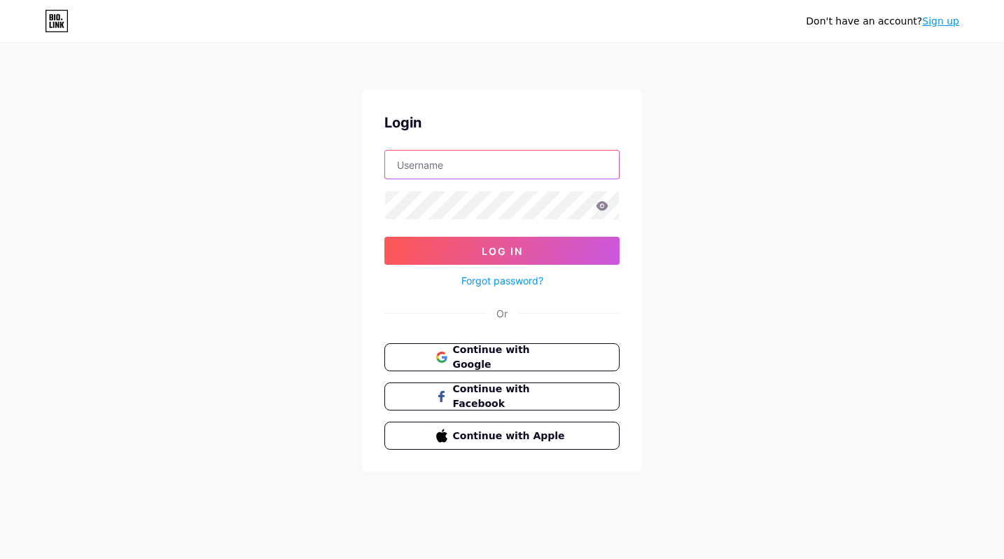
type input "mango_official"
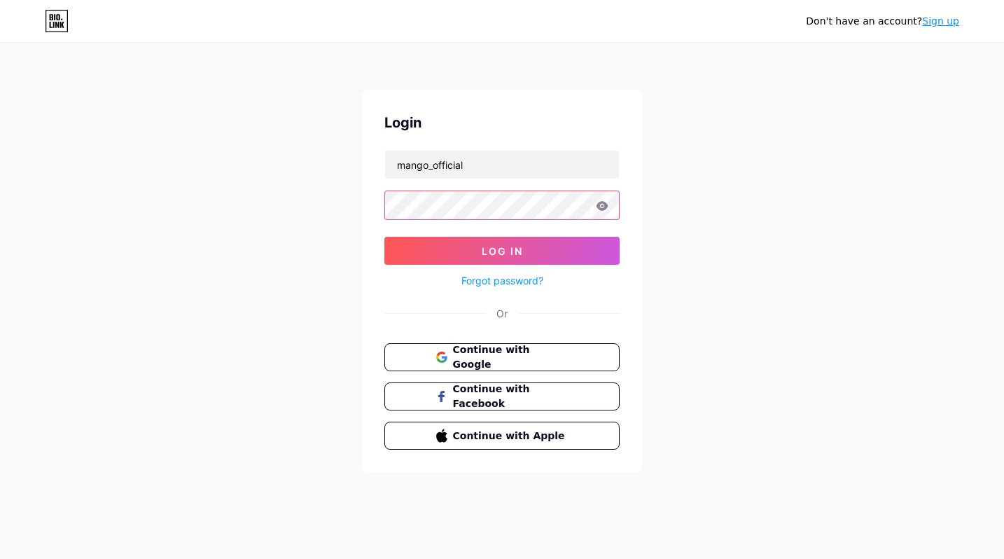
click at [502, 251] on button "Log In" at bounding box center [502, 251] width 235 height 28
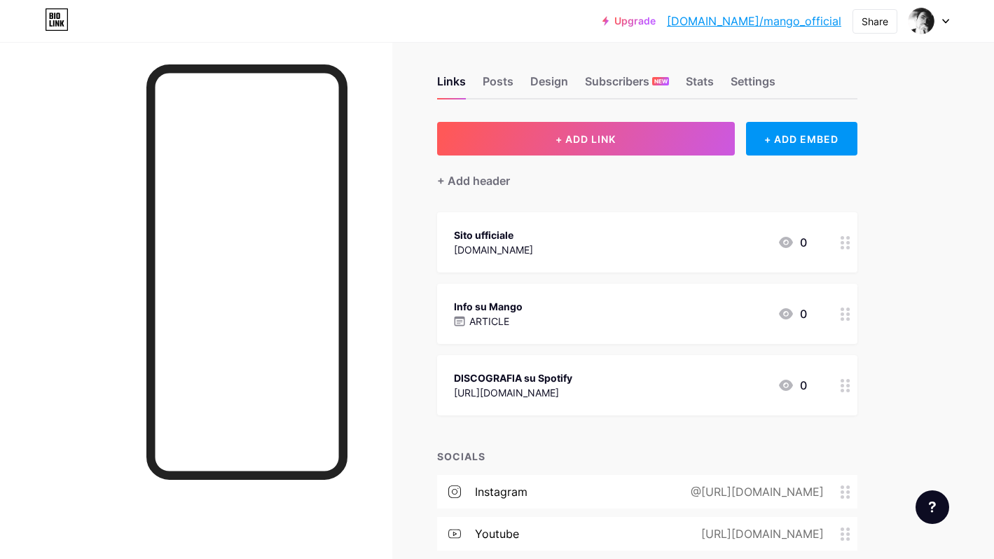
scroll to position [18, 0]
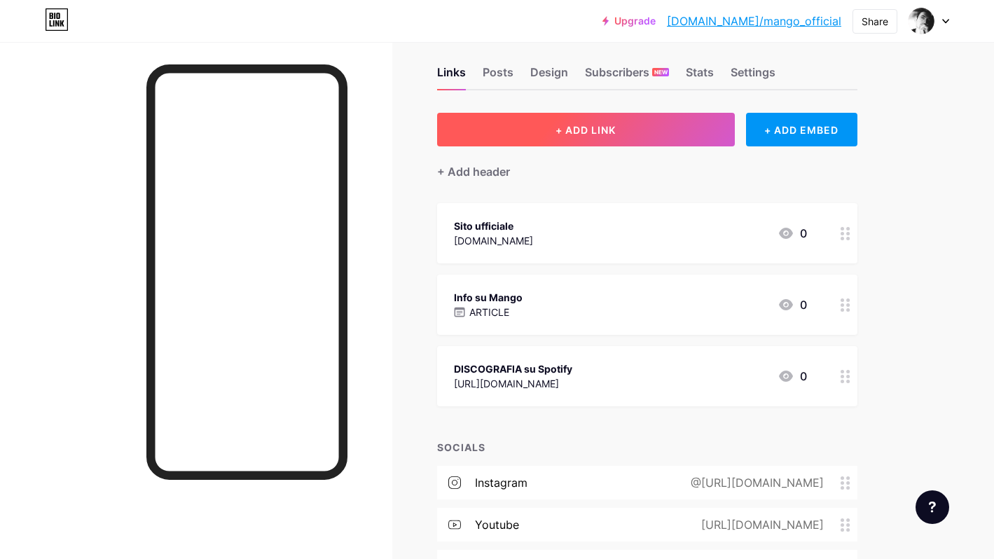
click at [637, 136] on button "+ ADD LINK" at bounding box center [586, 130] width 298 height 34
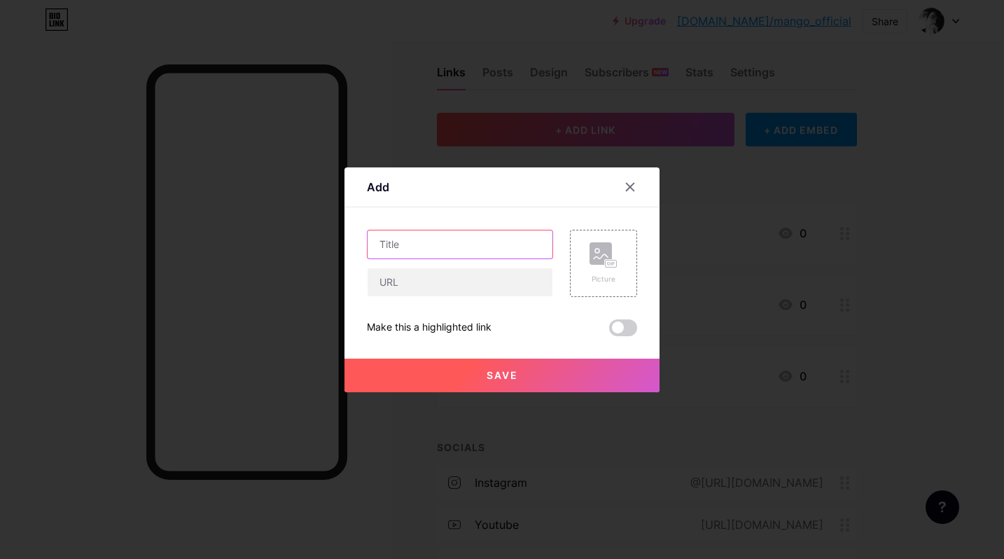
click at [389, 240] on input "text" at bounding box center [460, 244] width 185 height 28
paste input "Discografia su APPLE MUSIC"
type input "Discografia su APPLE MUSIC"
click at [385, 284] on input "text" at bounding box center [460, 282] width 185 height 28
paste input "[URL][DOMAIN_NAME]"
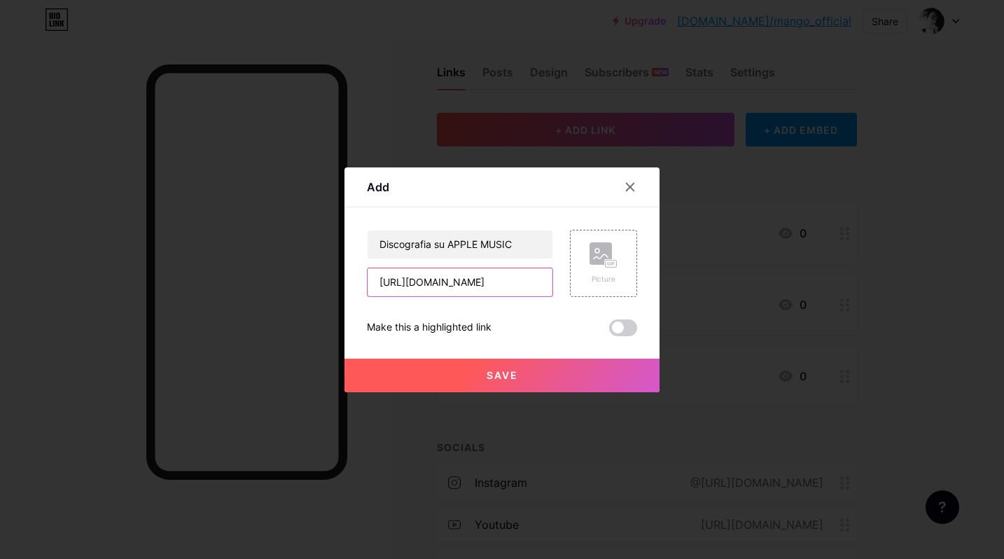
type input "[URL][DOMAIN_NAME]"
click at [516, 380] on button "Save" at bounding box center [502, 376] width 315 height 34
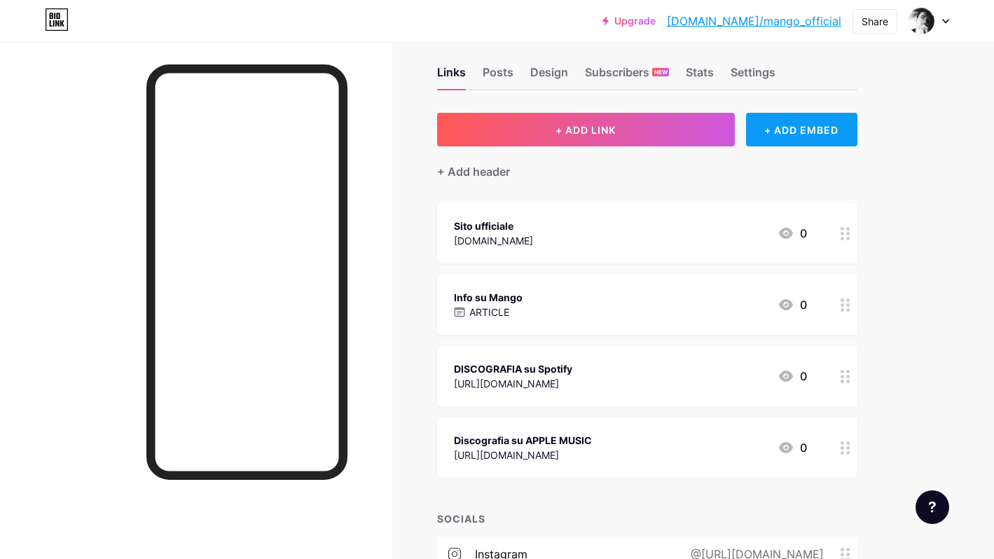
click at [798, 133] on div "+ ADD EMBED" at bounding box center [801, 130] width 111 height 34
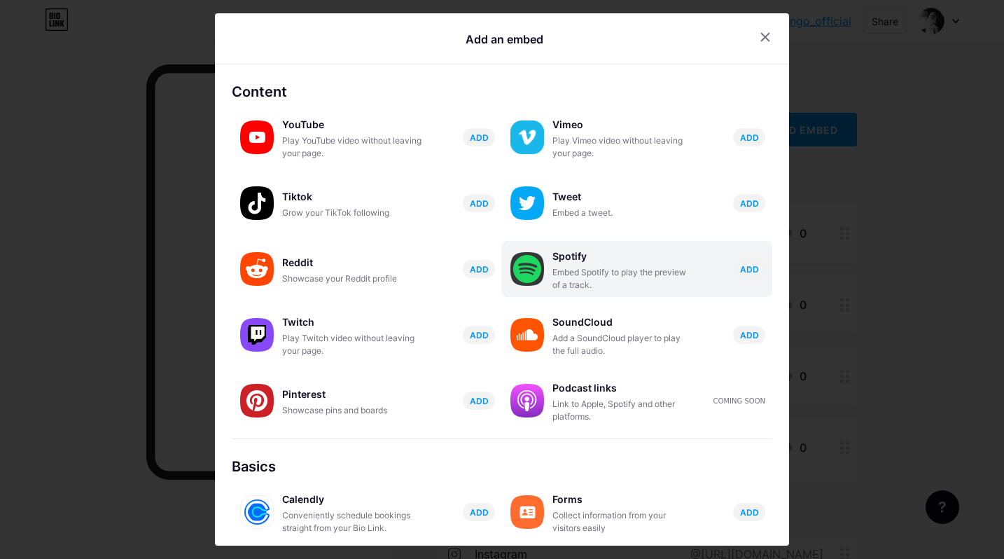
click at [572, 254] on div "Spotify" at bounding box center [623, 257] width 140 height 20
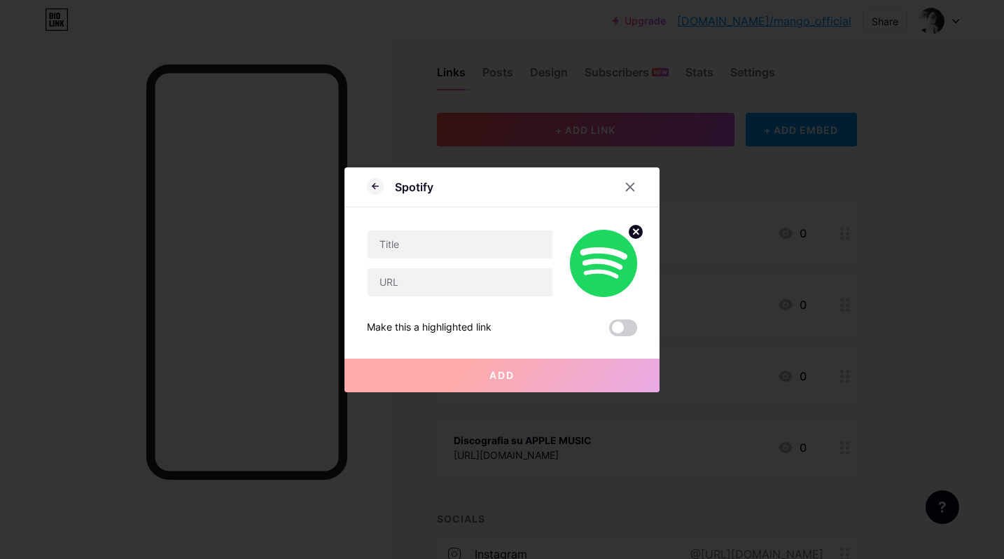
click at [634, 232] on icon at bounding box center [636, 231] width 5 height 5
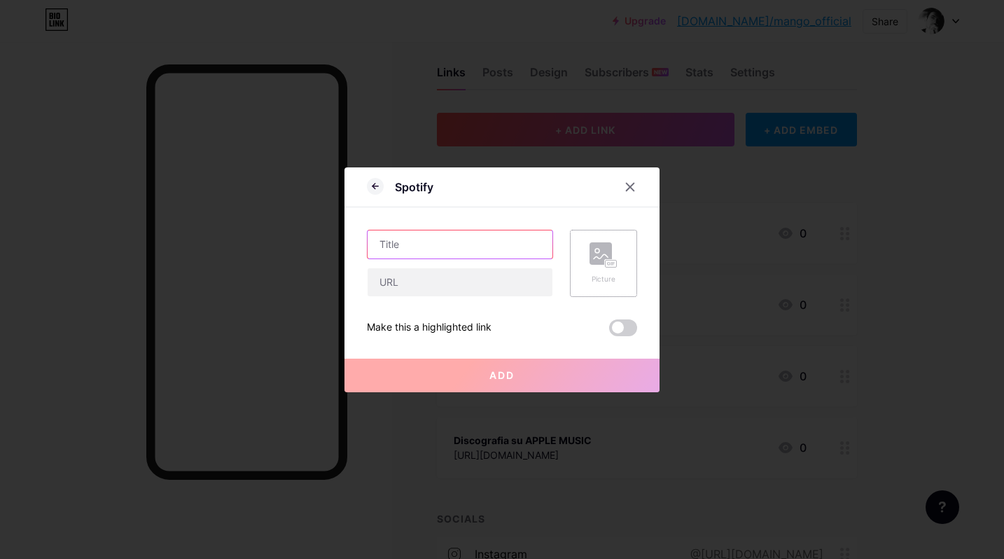
click at [424, 247] on input "text" at bounding box center [460, 244] width 185 height 28
paste input "RACCOLTA Canzoni per sempre"
type input "RACCOLTA Canzoni per sempre"
click at [385, 287] on input "text" at bounding box center [460, 282] width 185 height 28
click at [385, 286] on input "text" at bounding box center [460, 282] width 185 height 28
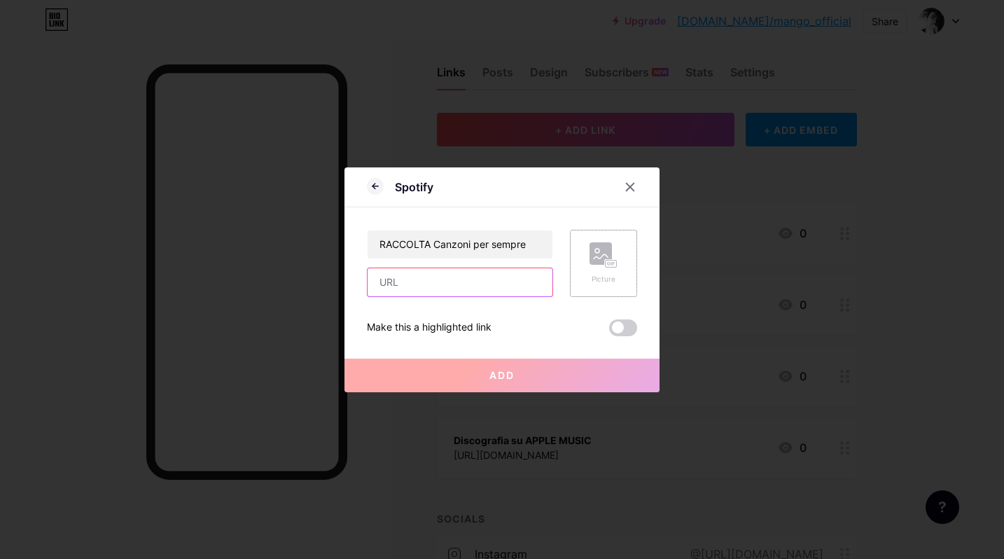
paste input "[URL][DOMAIN_NAME]"
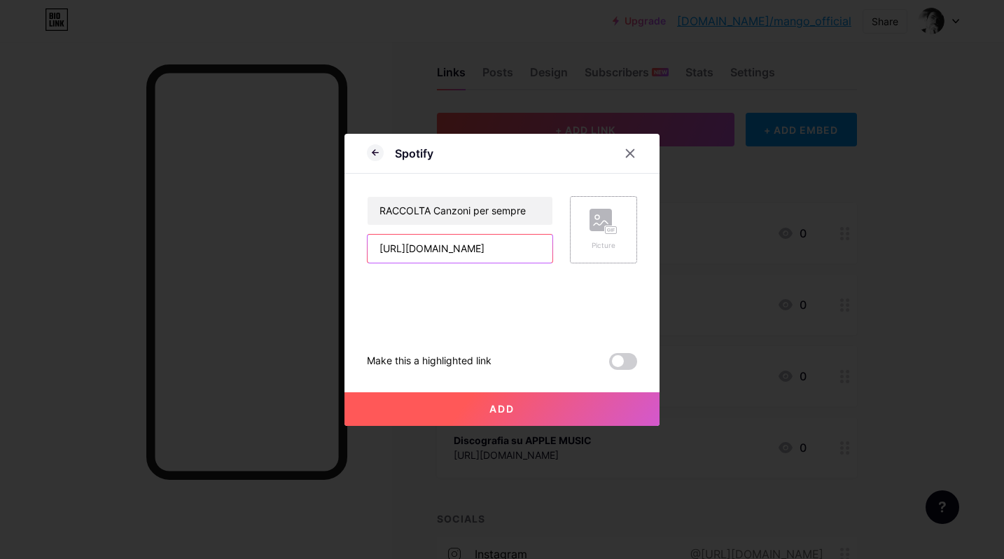
type input "[URL][DOMAIN_NAME]"
click at [532, 413] on button "Add" at bounding box center [502, 409] width 315 height 34
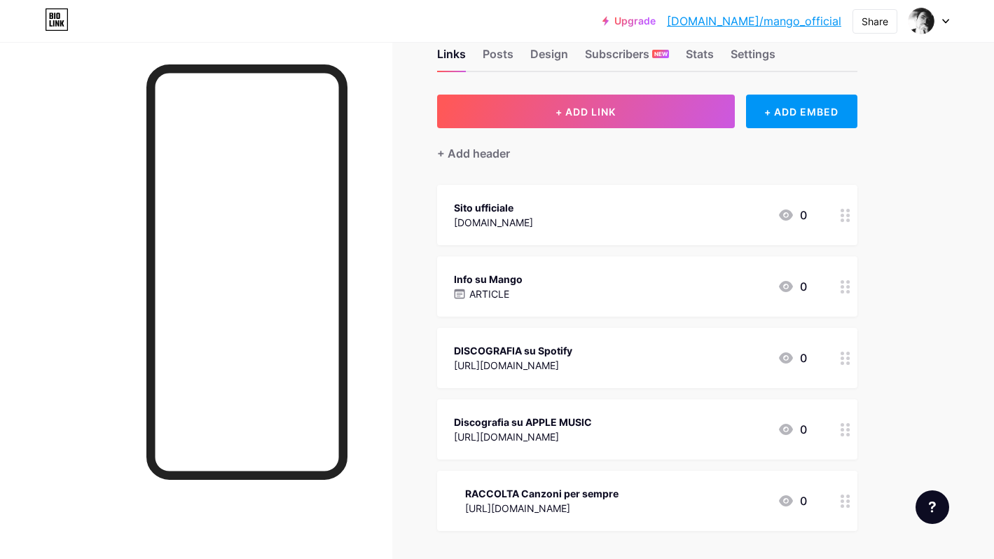
scroll to position [94, 0]
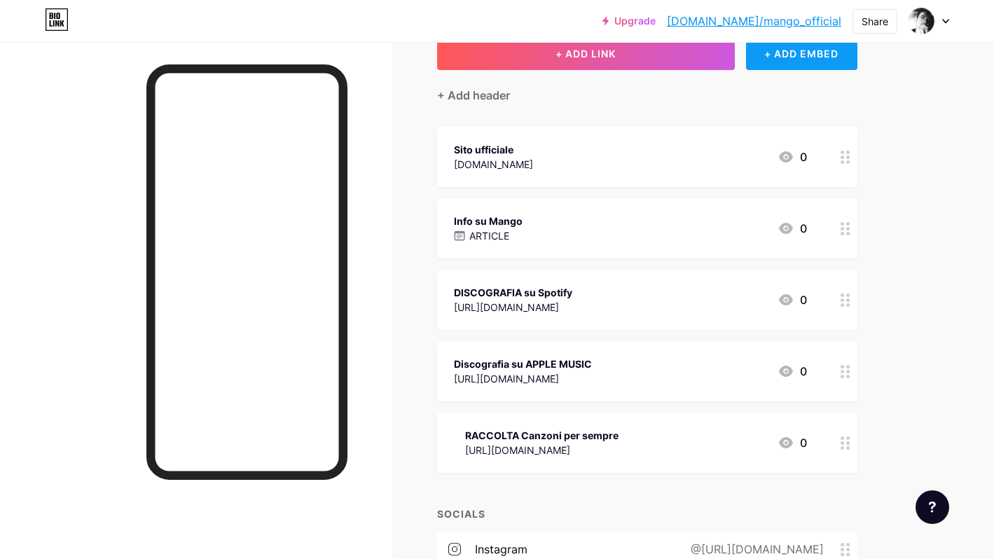
click at [773, 66] on div "+ ADD EMBED" at bounding box center [801, 53] width 111 height 34
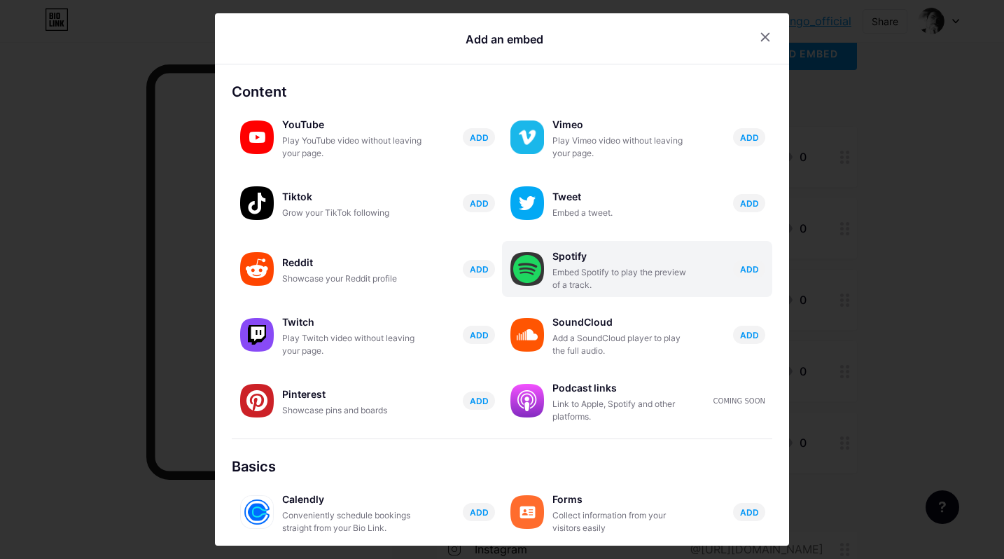
click at [562, 251] on div "Spotify" at bounding box center [623, 257] width 140 height 20
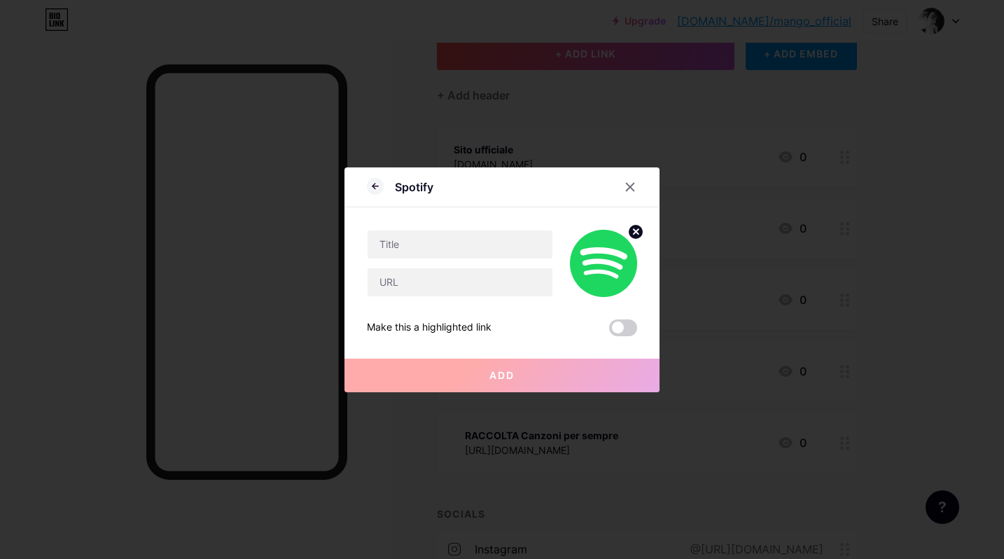
click at [632, 233] on circle at bounding box center [635, 231] width 15 height 15
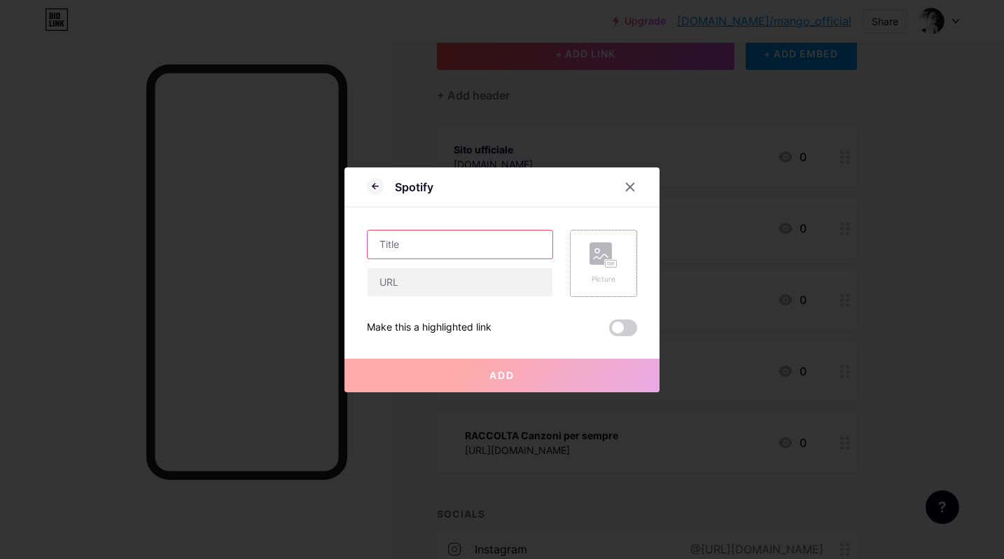
click at [429, 244] on input "text" at bounding box center [460, 244] width 185 height 28
paste input "RACCOLTA Tutto l'amore che conta davvero"
type input "RACCOLTA Tutto l'amore che conta davvero"
click at [387, 286] on input "text" at bounding box center [460, 282] width 185 height 28
paste input "[URL][DOMAIN_NAME]"
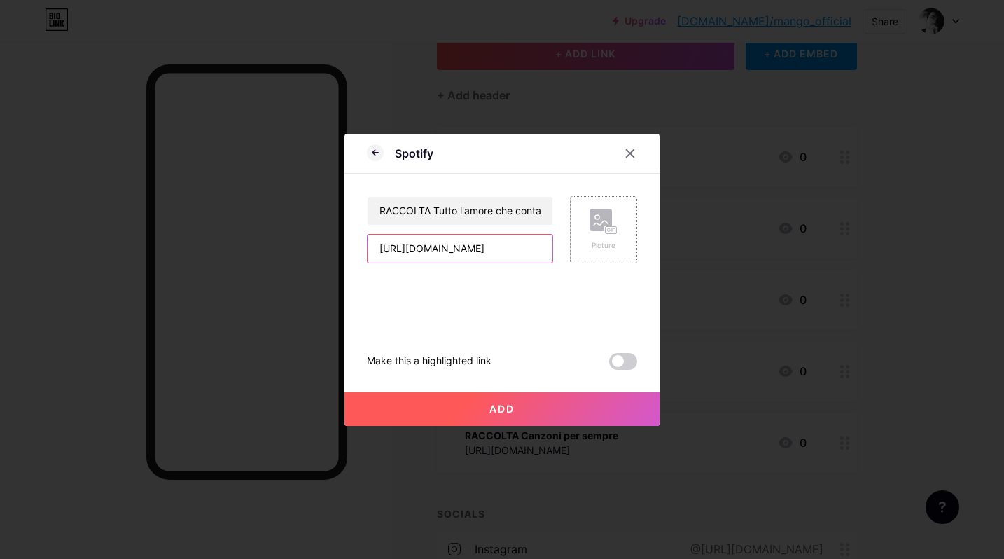
type input "[URL][DOMAIN_NAME]"
click at [520, 405] on button "Add" at bounding box center [502, 409] width 315 height 34
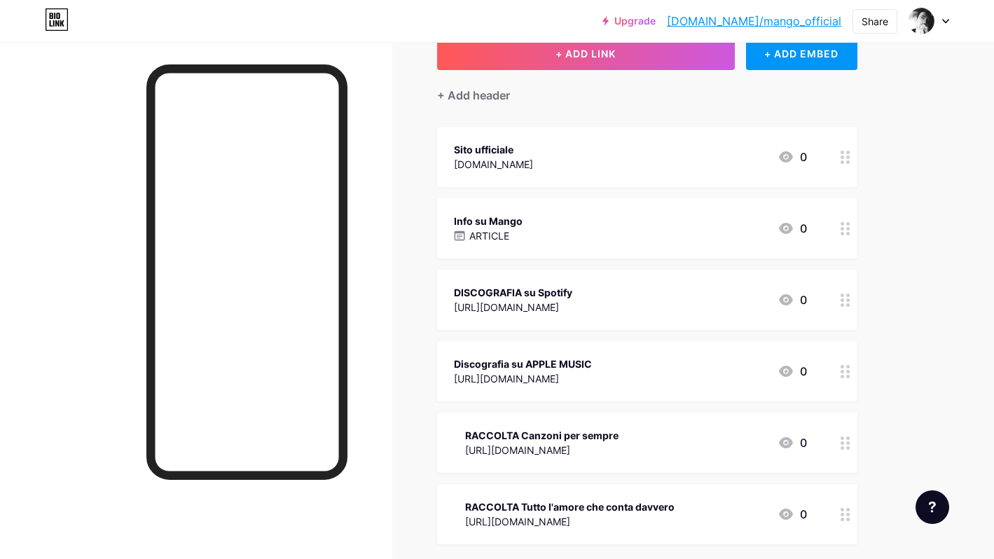
scroll to position [112, 0]
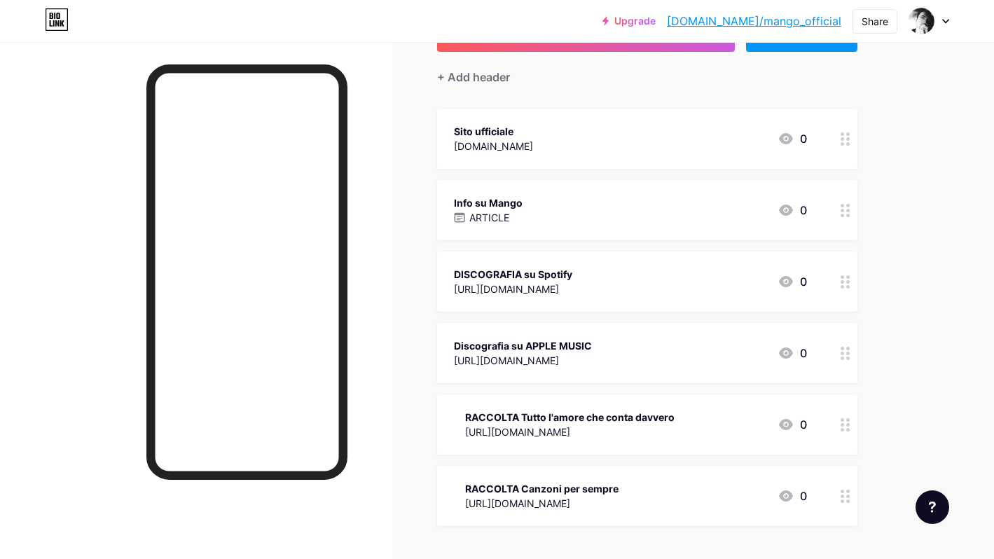
click at [592, 340] on div "Discografia su APPLE MUSIC" at bounding box center [523, 345] width 138 height 15
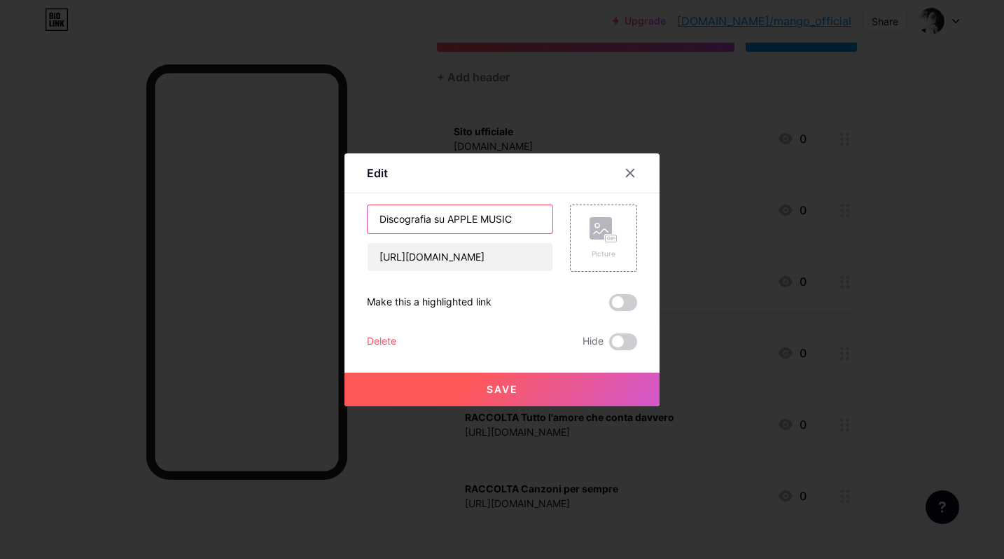
drag, startPoint x: 373, startPoint y: 209, endPoint x: 287, endPoint y: 207, distance: 85.5
click at [287, 207] on div "Edit Content YouTube Play YouTube video without leaving your page. ADD Vimeo Pl…" at bounding box center [502, 279] width 1004 height 559
click at [623, 180] on div at bounding box center [630, 172] width 25 height 25
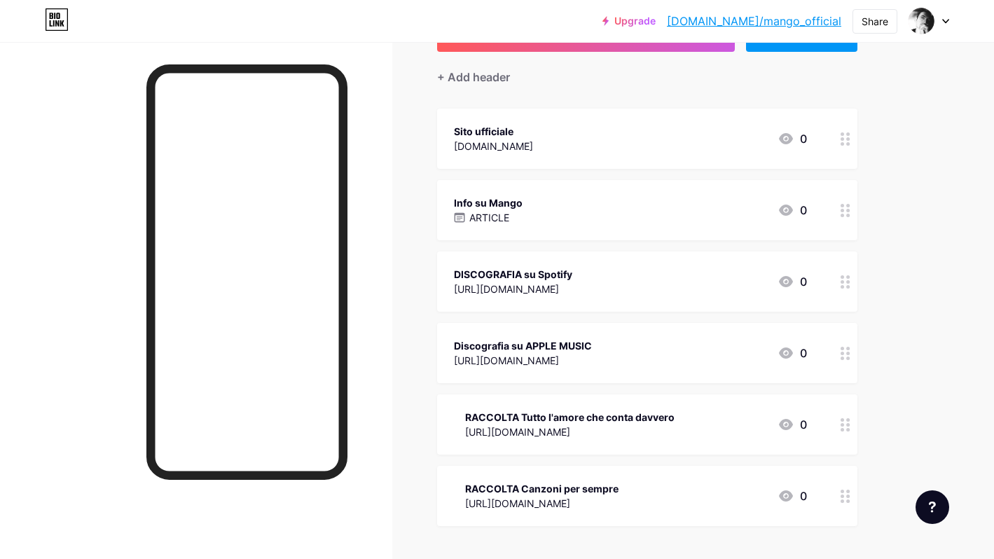
click at [572, 280] on div "DISCOGRAFIA su Spotify" at bounding box center [513, 274] width 118 height 15
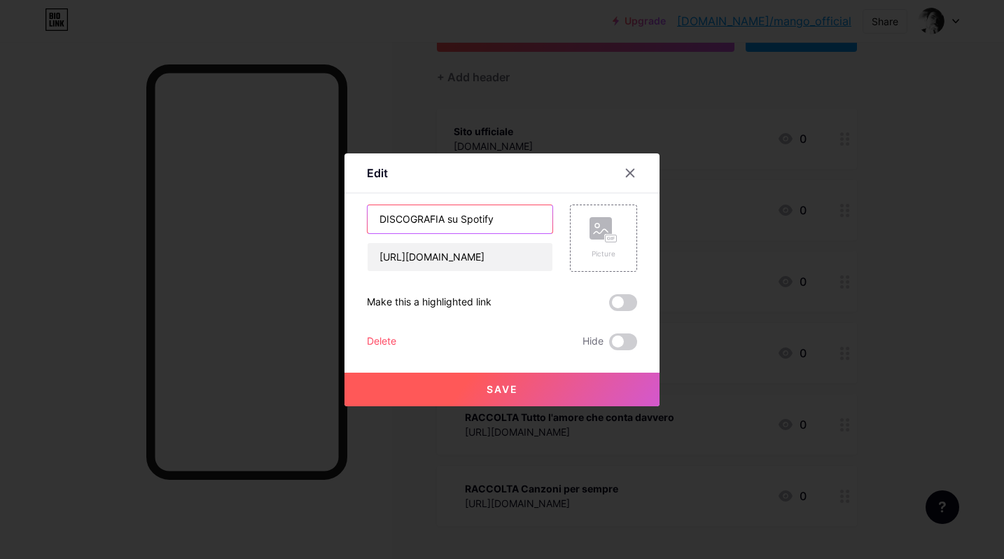
drag, startPoint x: 499, startPoint y: 221, endPoint x: 317, endPoint y: 207, distance: 182.0
click at [317, 207] on div "Edit Content YouTube Play YouTube video without leaving your page. ADD Vimeo Pl…" at bounding box center [502, 279] width 1004 height 559
type input "Discografia su SPOTIFY"
click at [499, 389] on span "Save" at bounding box center [503, 389] width 32 height 12
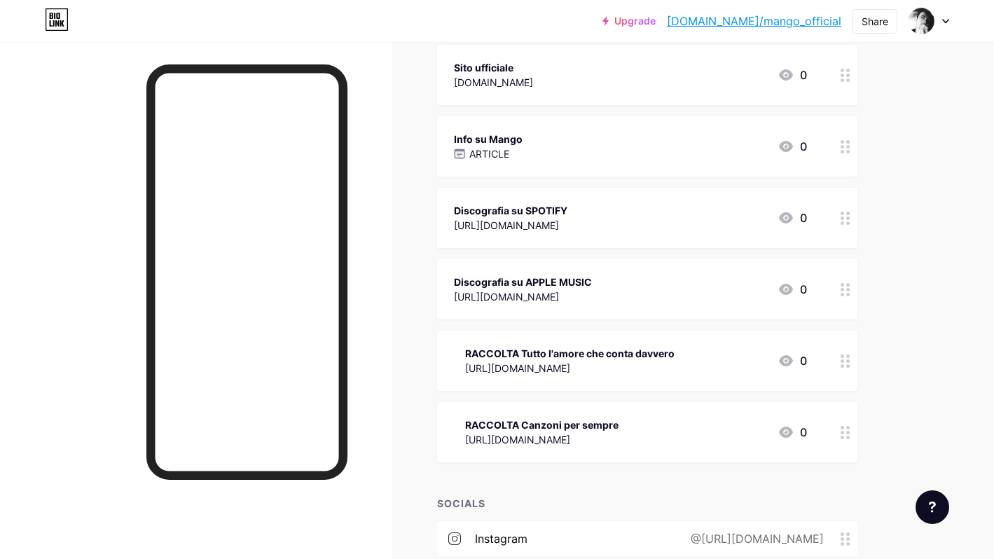
scroll to position [0, 0]
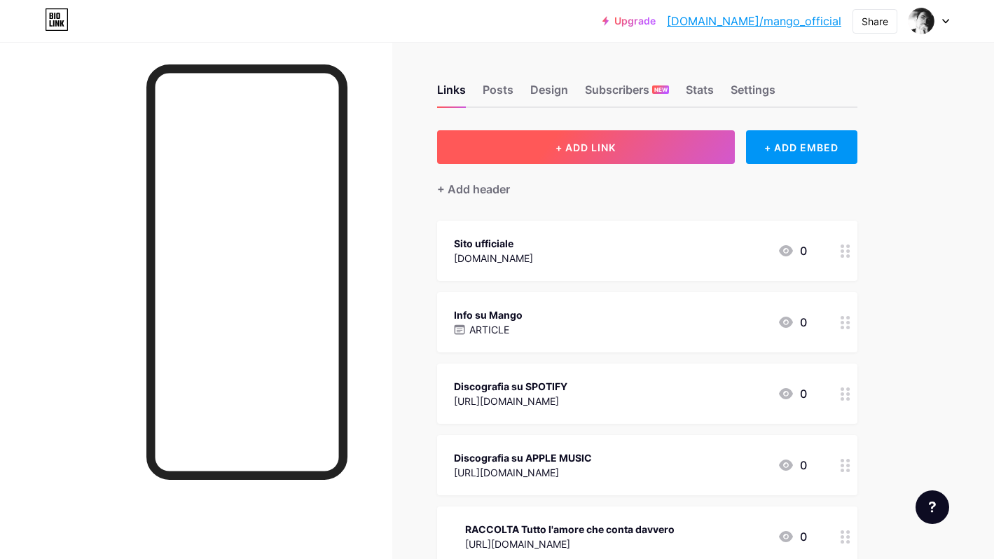
click at [640, 154] on button "+ ADD LINK" at bounding box center [586, 147] width 298 height 34
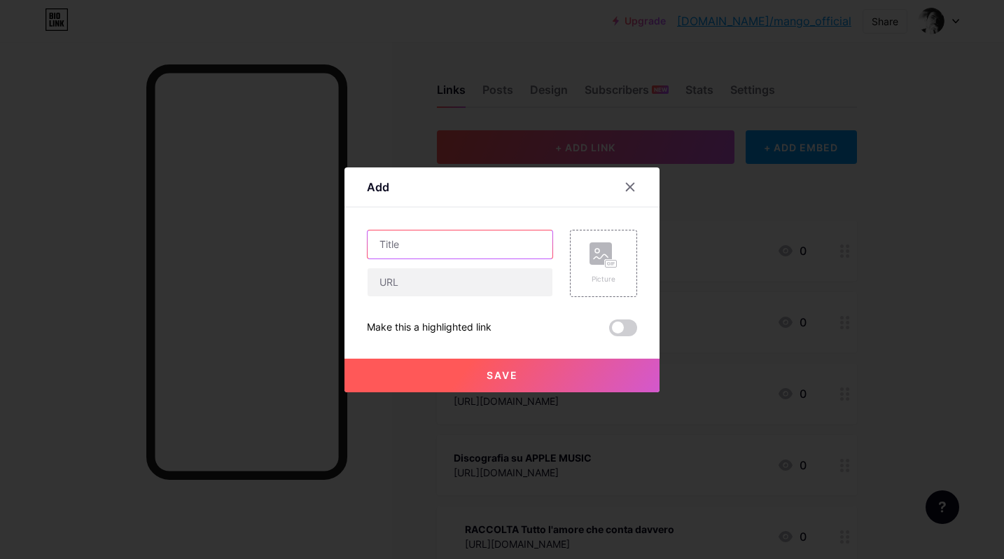
click at [432, 248] on input "text" at bounding box center [460, 244] width 185 height 28
paste input "Warner Music Italy SHOP"
type input "Warner Music Italy SHOP"
click at [411, 286] on input "text" at bounding box center [460, 282] width 185 height 28
paste input "[URL][DOMAIN_NAME]"
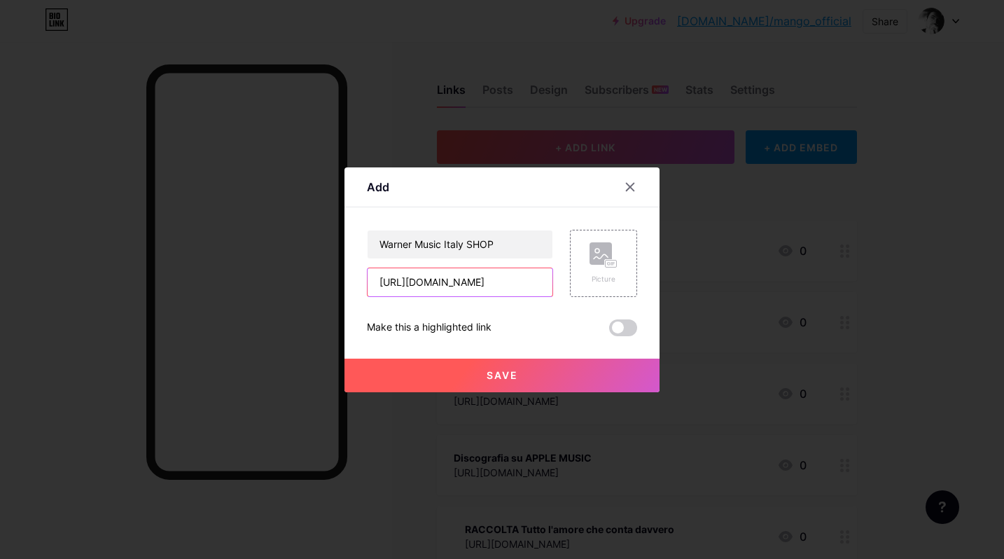
type input "[URL][DOMAIN_NAME]"
click at [527, 387] on button "Save" at bounding box center [502, 376] width 315 height 34
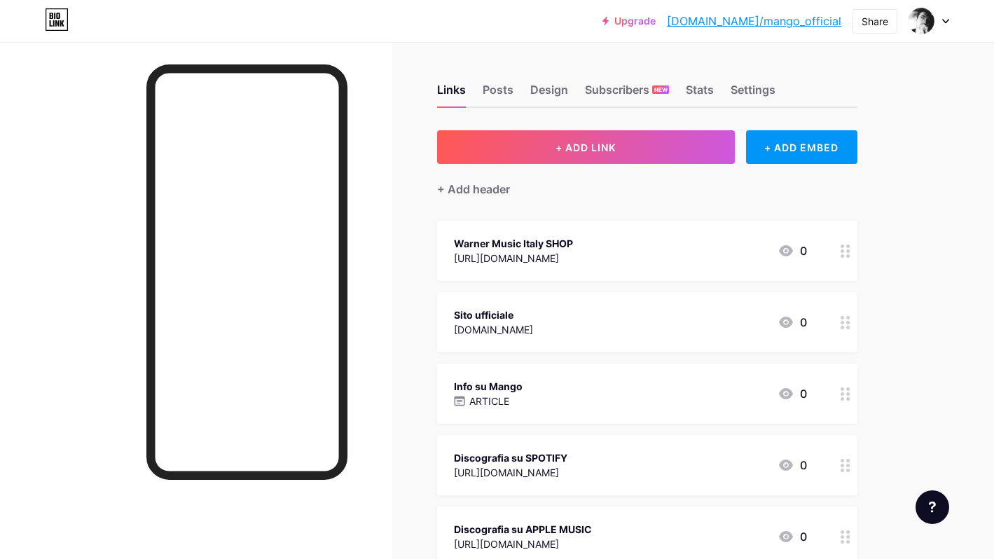
scroll to position [8, 0]
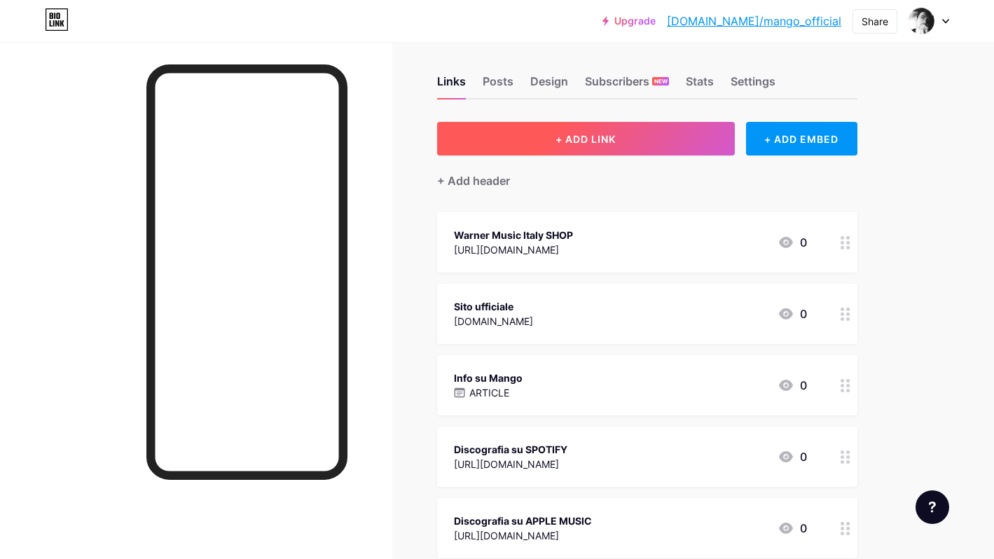
click at [583, 137] on span "+ ADD LINK" at bounding box center [585, 139] width 60 height 12
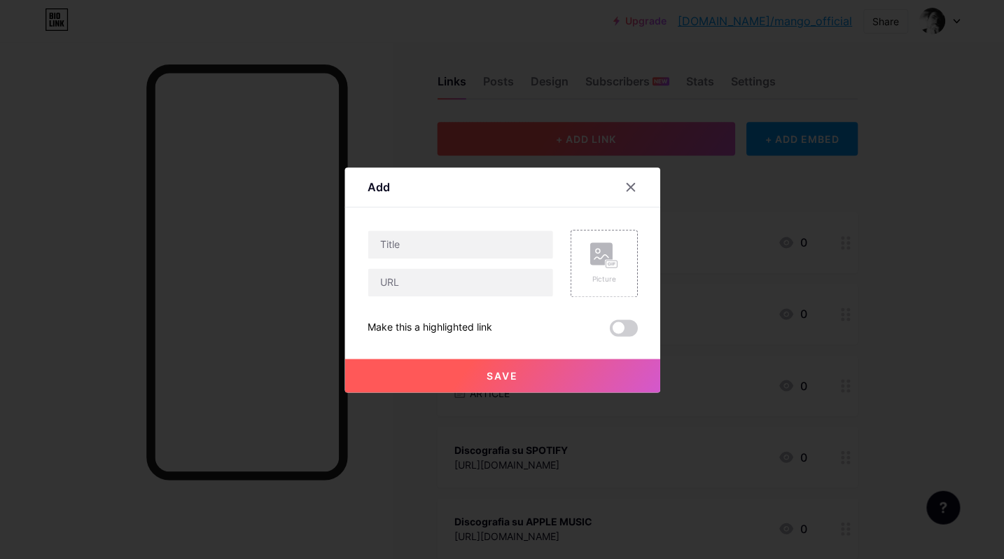
click at [583, 137] on div at bounding box center [502, 279] width 1004 height 559
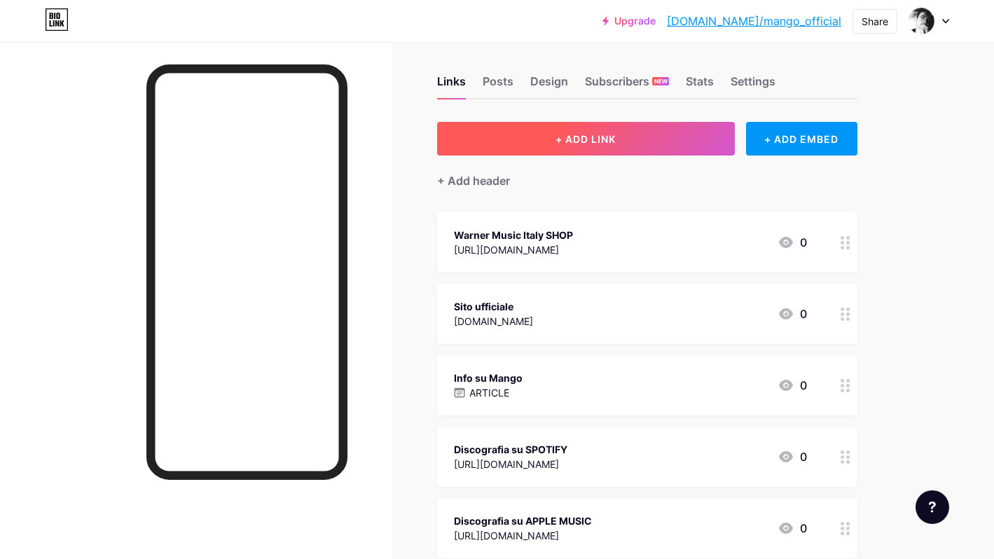
click at [586, 151] on button "+ ADD LINK" at bounding box center [586, 139] width 298 height 34
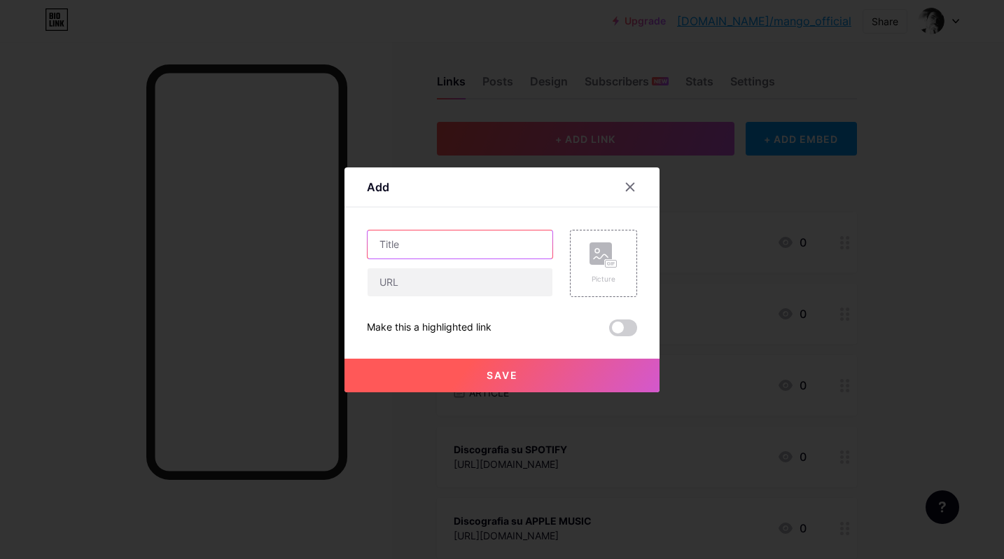
click at [406, 249] on input "text" at bounding box center [460, 244] width 185 height 28
paste input "LIBRO Tutte le poesie"
type input "LIBRO Tutte le poesie"
click at [394, 279] on input "text" at bounding box center [460, 282] width 185 height 28
paste input "[URL][DOMAIN_NAME]"
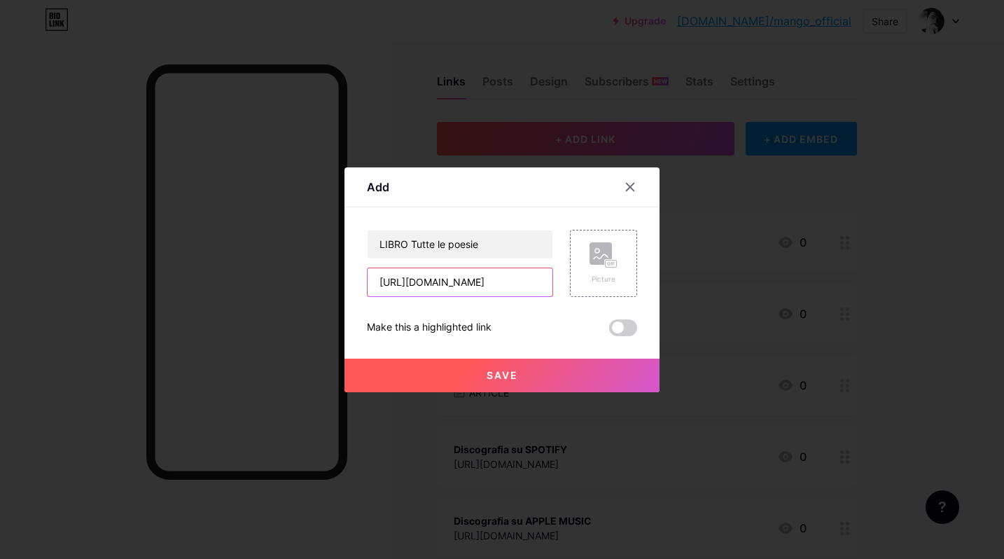
type input "[URL][DOMAIN_NAME]"
click at [525, 376] on button "Save" at bounding box center [502, 376] width 315 height 34
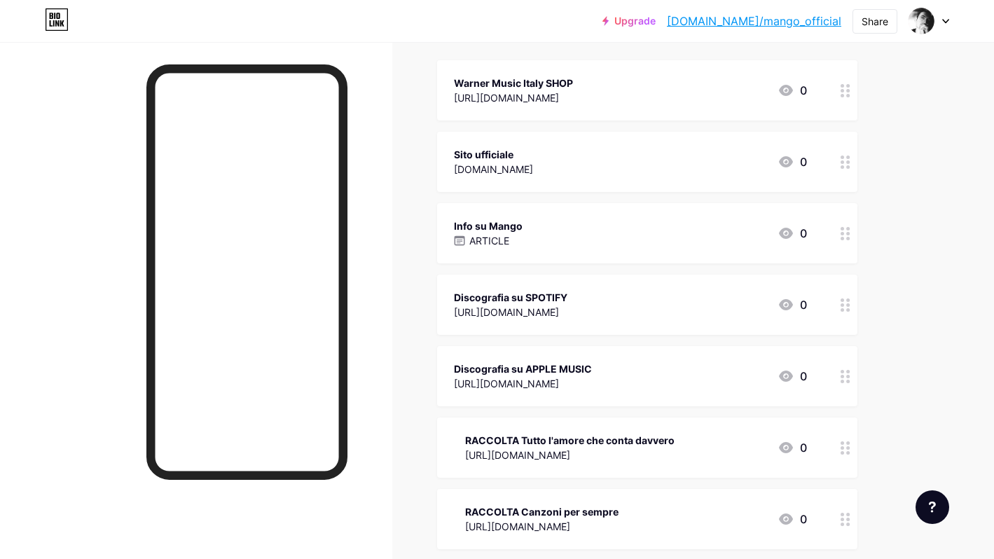
scroll to position [0, 0]
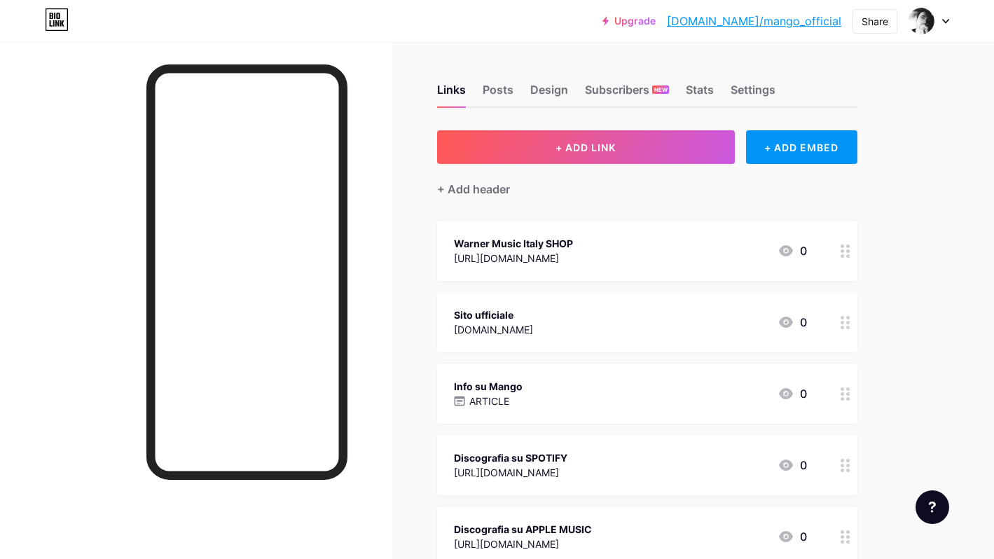
drag, startPoint x: 730, startPoint y: 256, endPoint x: 768, endPoint y: 264, distance: 38.6
click at [768, 264] on div "Warner Music Italy SHOP [URL][DOMAIN_NAME] 0" at bounding box center [630, 251] width 353 height 32
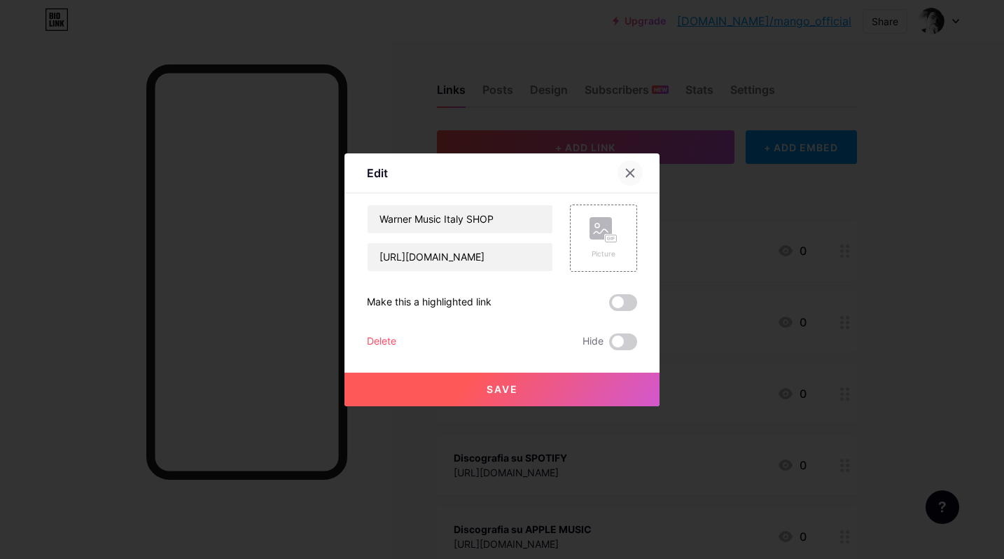
click at [632, 173] on div at bounding box center [630, 172] width 25 height 25
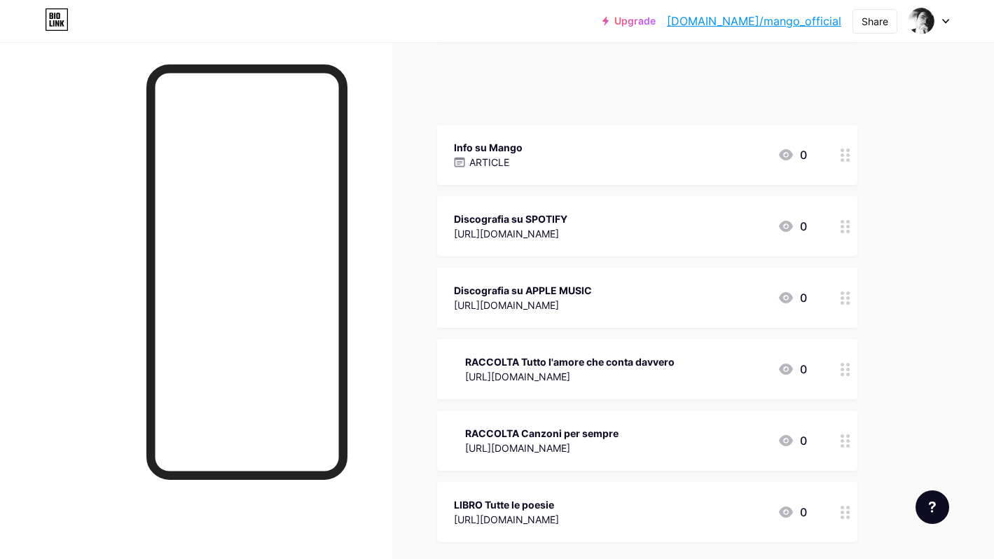
scroll to position [379, 0]
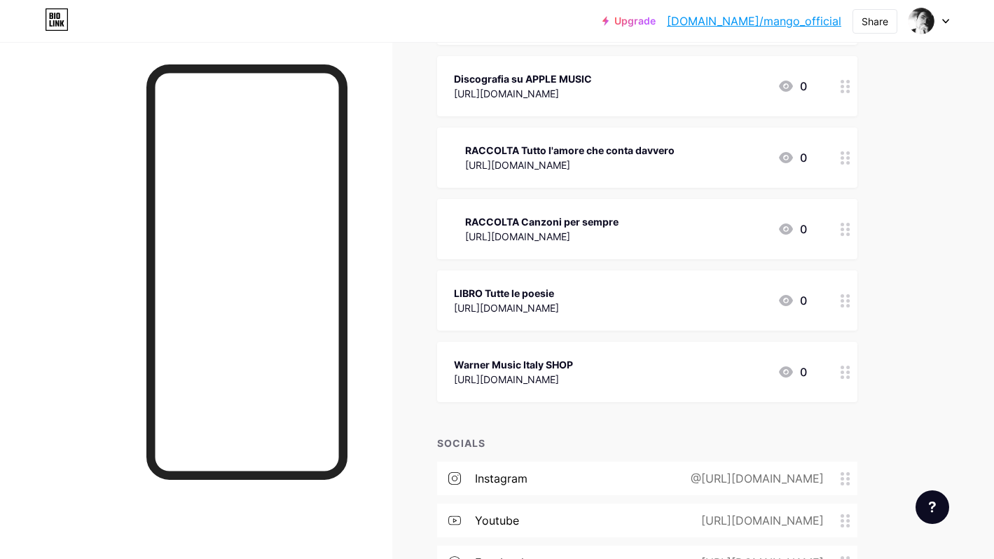
drag, startPoint x: 849, startPoint y: 375, endPoint x: 836, endPoint y: 311, distance: 65.0
click at [837, 294] on span "Sito ufficiale [DOMAIN_NAME] 0 Info su Mango ARTICLE 0 Discografia su SPOTIFY […" at bounding box center [647, 122] width 420 height 560
click at [889, 338] on div "Links Posts Design Subscribers NEW Stats Settings + ADD LINK + ADD EMBED + Add …" at bounding box center [458, 177] width 916 height 1028
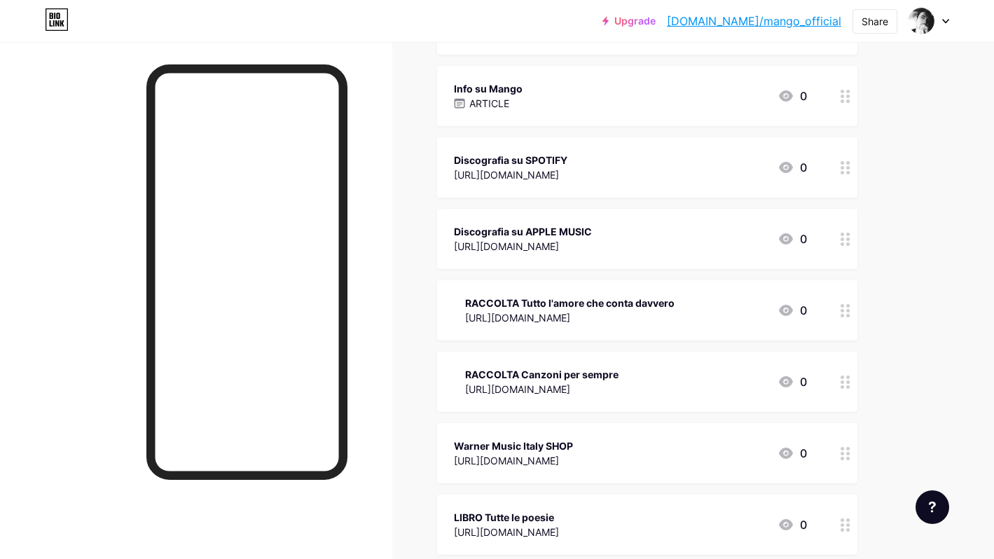
scroll to position [0, 0]
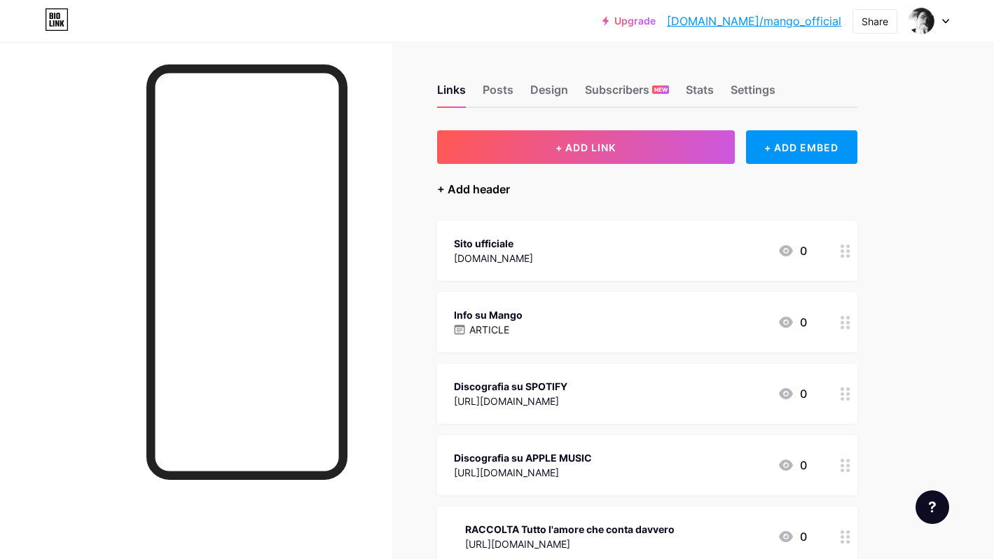
click at [490, 186] on div "+ Add header" at bounding box center [473, 189] width 73 height 17
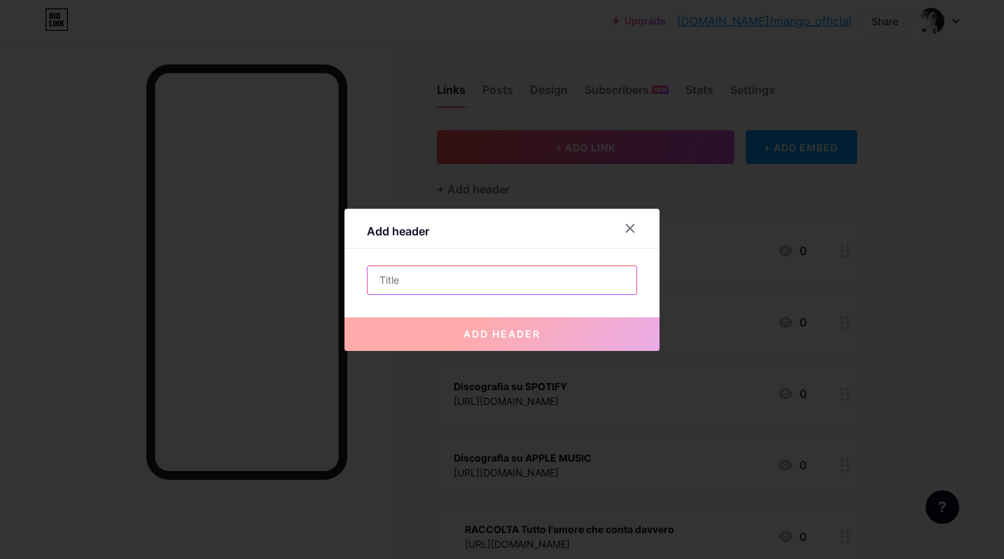
click at [429, 278] on input "text" at bounding box center [502, 280] width 269 height 28
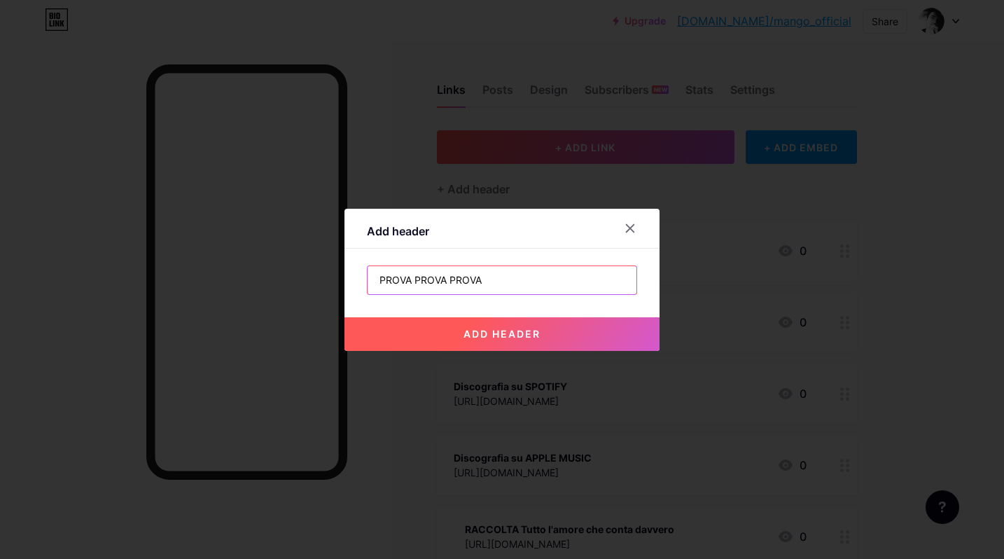
type input "PROVA PROVA PROVA"
click at [451, 328] on button "add header" at bounding box center [502, 334] width 315 height 34
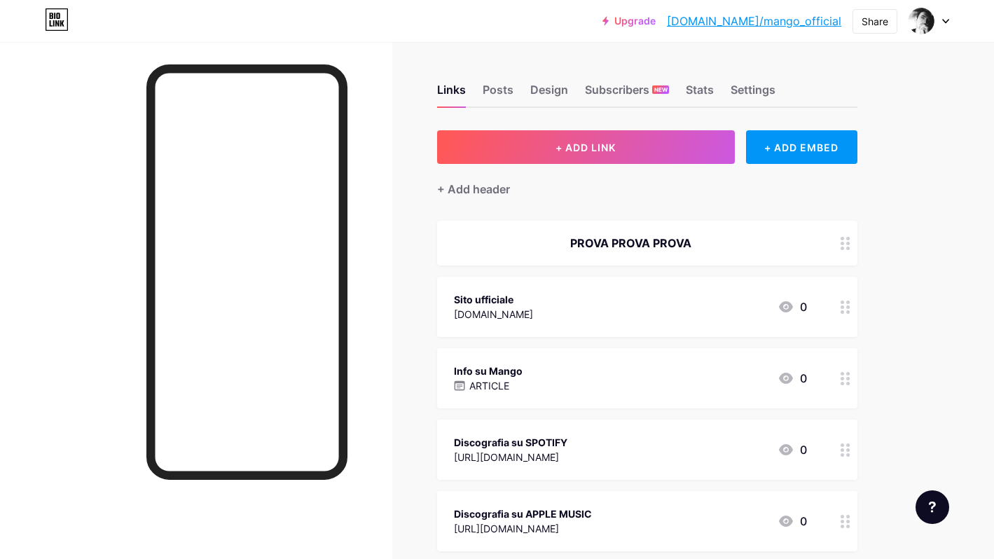
click at [707, 247] on div "PROVA PROVA PROVA" at bounding box center [630, 243] width 353 height 17
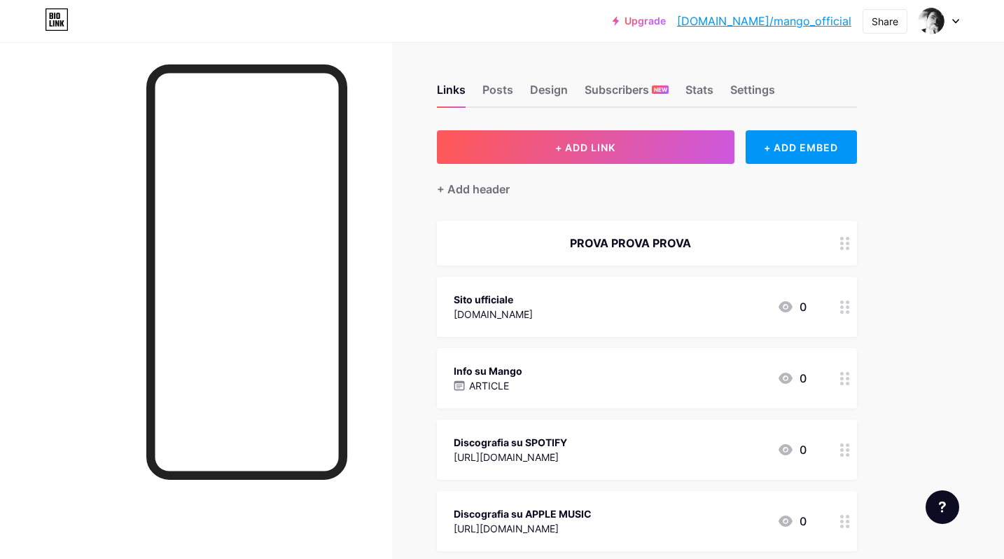
drag, startPoint x: 499, startPoint y: 260, endPoint x: 358, endPoint y: 263, distance: 140.8
click at [358, 263] on div "Edit header PROVA PROVA PROVA Delete Hide Save" at bounding box center [502, 279] width 315 height 181
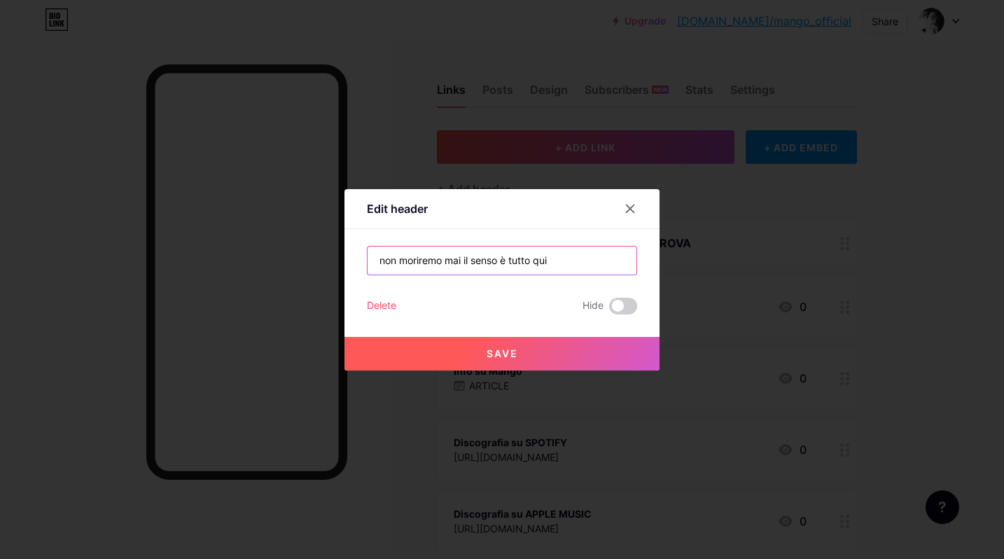
type input "non moriremo mai il senso è tutto qui"
click at [511, 350] on span "Save" at bounding box center [503, 353] width 32 height 12
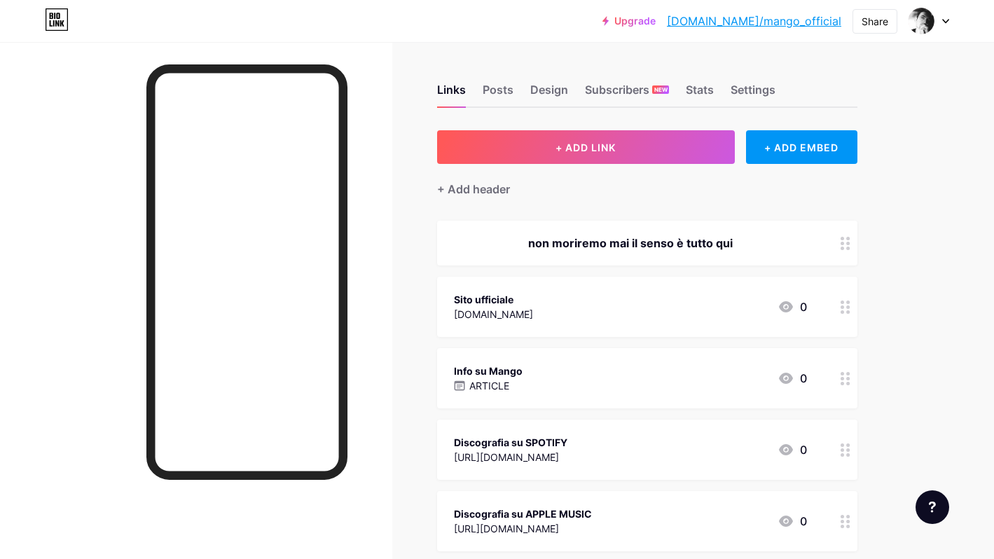
click at [593, 237] on div "non moriremo mai il senso è tutto qui" at bounding box center [630, 243] width 353 height 17
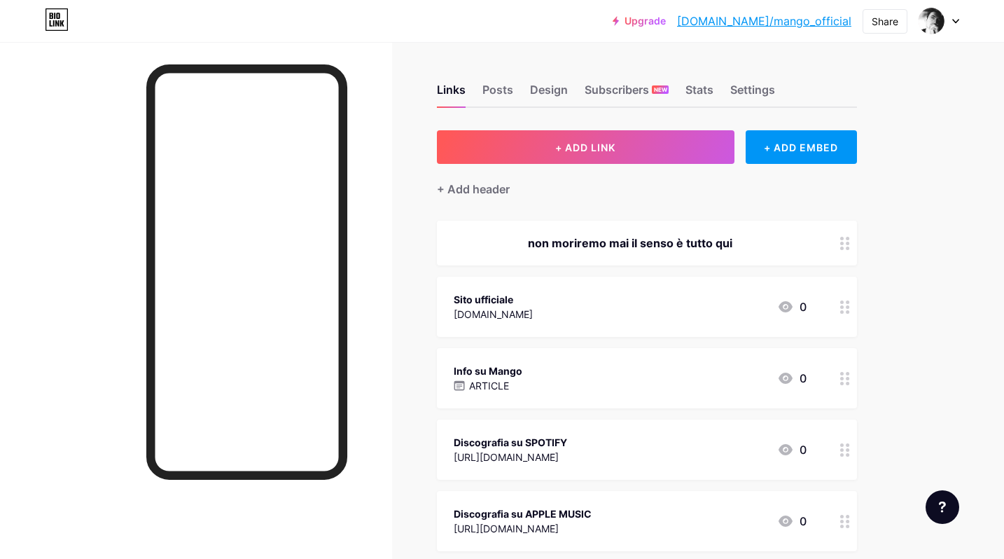
drag, startPoint x: 542, startPoint y: 258, endPoint x: 326, endPoint y: 253, distance: 216.5
click at [326, 253] on div "Edit header non moriremo mai il senso è tutto qui Delete Hide Save" at bounding box center [502, 279] width 1004 height 559
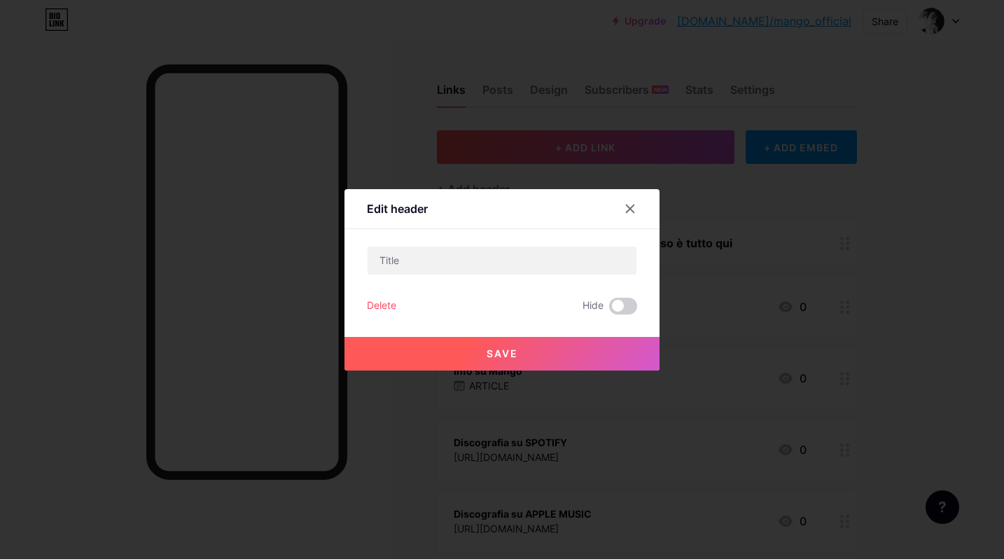
click at [371, 305] on div "Delete" at bounding box center [381, 306] width 29 height 17
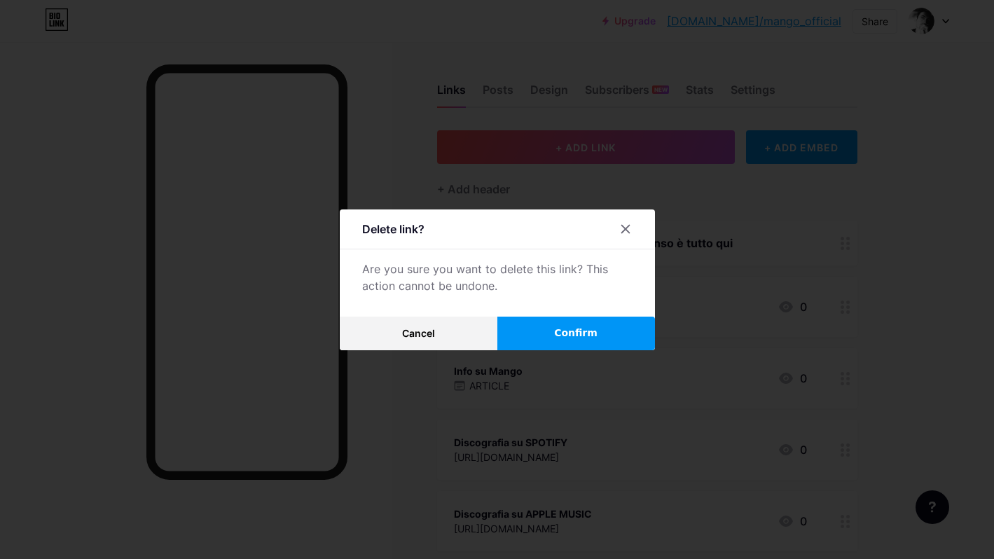
click at [532, 335] on button "Confirm" at bounding box center [576, 334] width 158 height 34
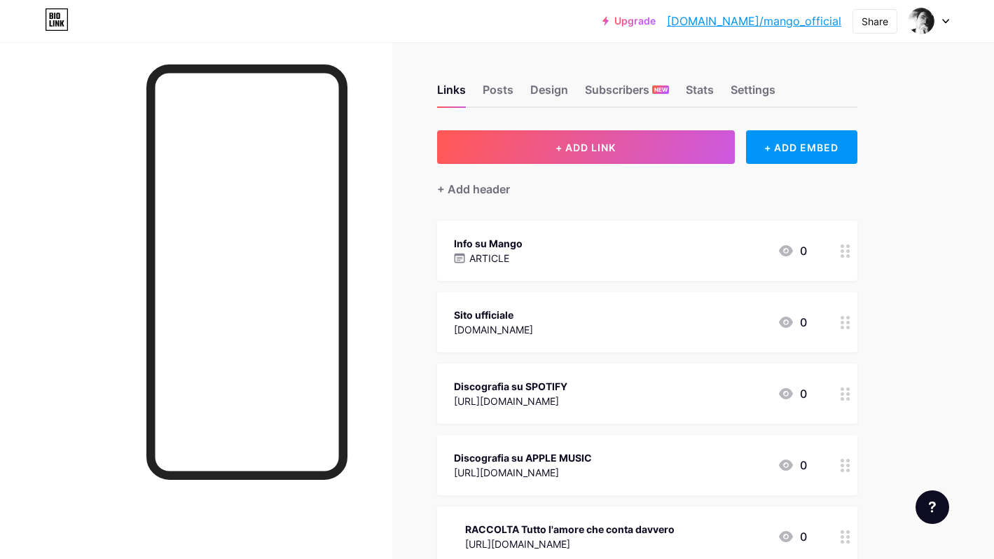
click at [590, 253] on div "Info su Mango ARTICLE 0" at bounding box center [630, 251] width 353 height 32
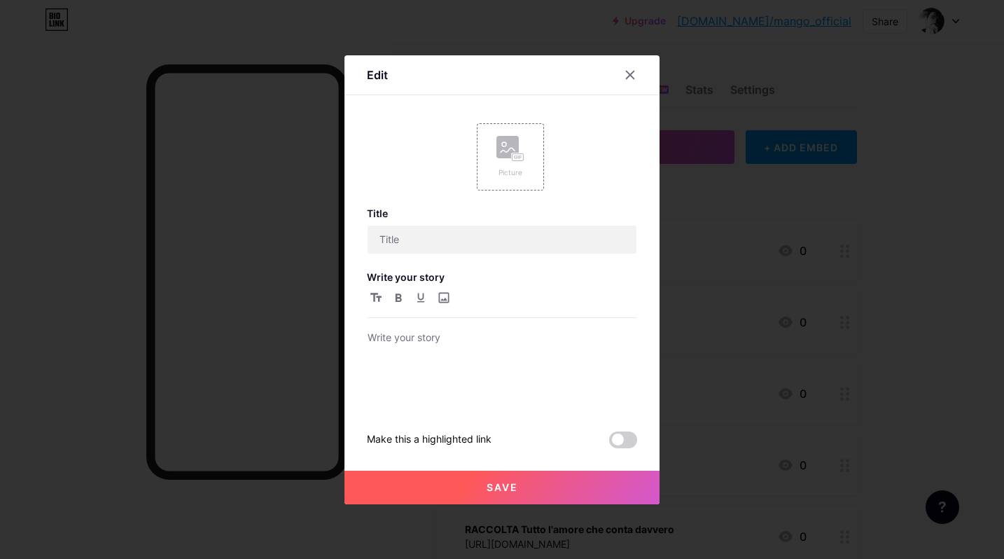
type input "Info su Mango"
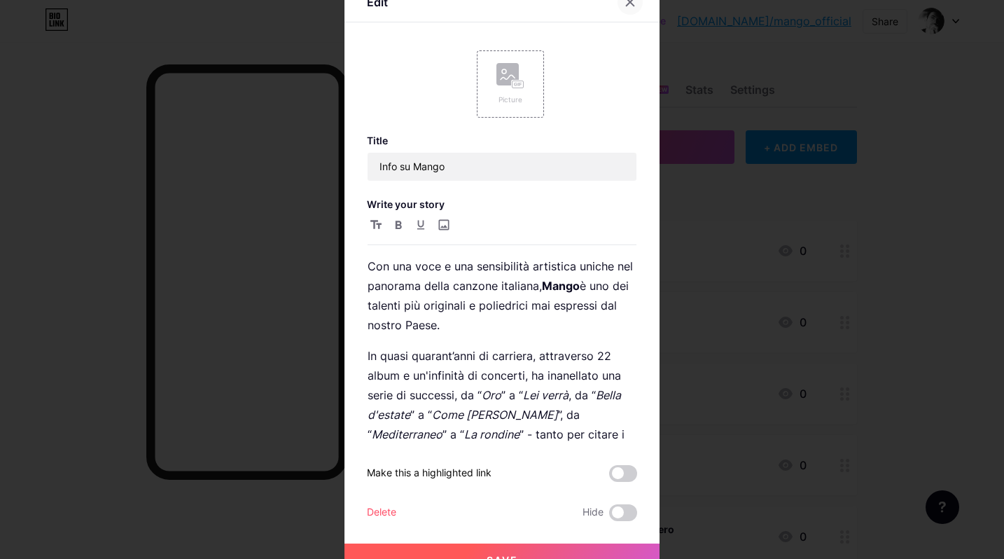
click at [632, 2] on div at bounding box center [630, 1] width 25 height 25
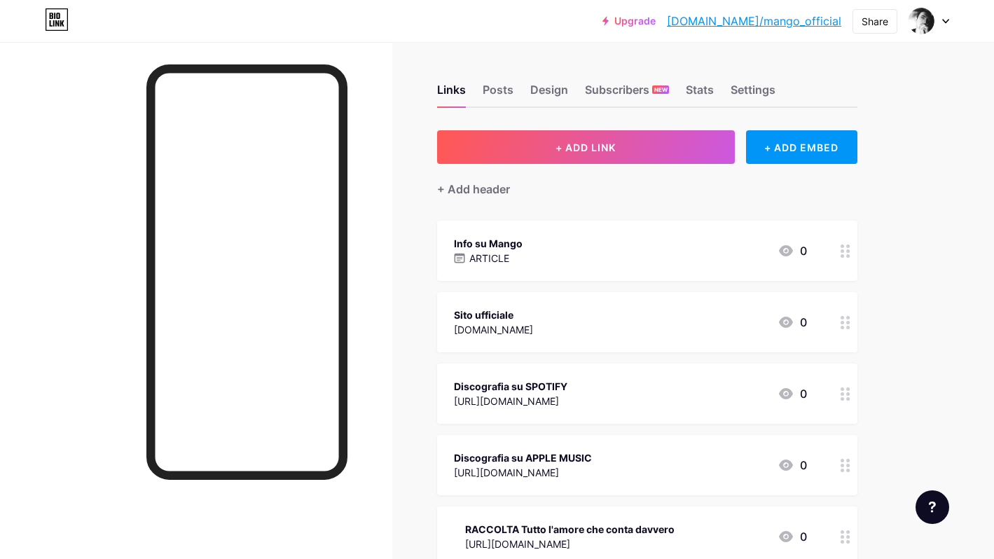
click at [598, 311] on div "Sito ufficiale [DOMAIN_NAME] 0" at bounding box center [630, 322] width 353 height 32
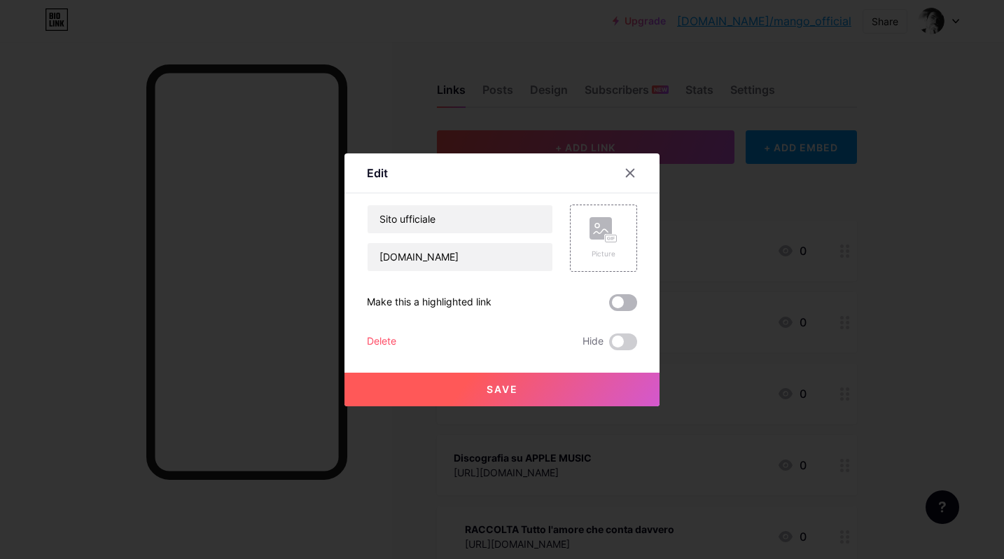
click at [621, 306] on span at bounding box center [623, 302] width 28 height 17
click at [609, 306] on input "checkbox" at bounding box center [609, 306] width 0 height 0
click at [538, 389] on button "Save" at bounding box center [502, 390] width 315 height 34
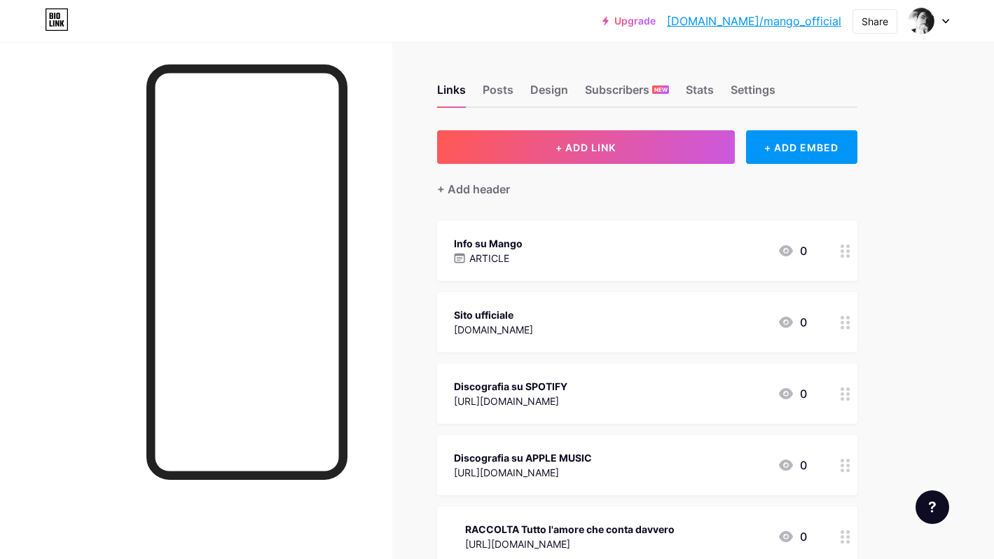
click at [553, 314] on div "Sito ufficiale [DOMAIN_NAME] 0" at bounding box center [630, 322] width 353 height 32
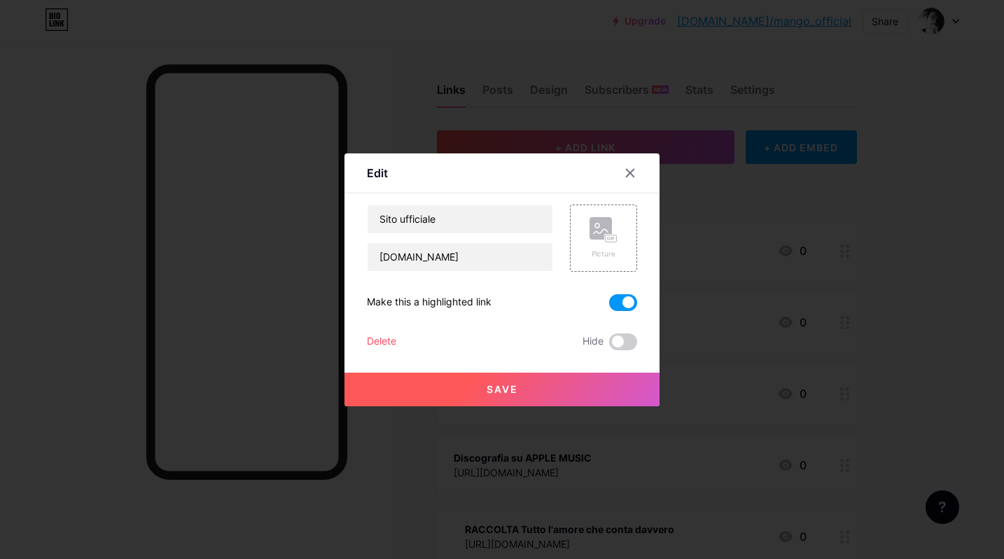
click at [609, 303] on span at bounding box center [623, 302] width 28 height 17
click at [609, 306] on input "checkbox" at bounding box center [609, 306] width 0 height 0
click at [538, 387] on button "Save" at bounding box center [502, 390] width 315 height 34
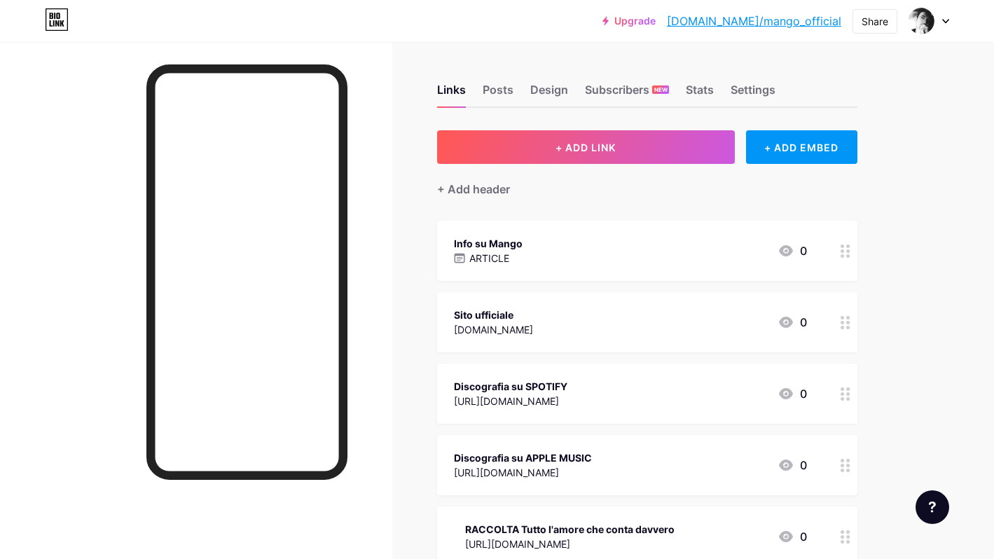
click at [847, 391] on icon at bounding box center [846, 393] width 10 height 13
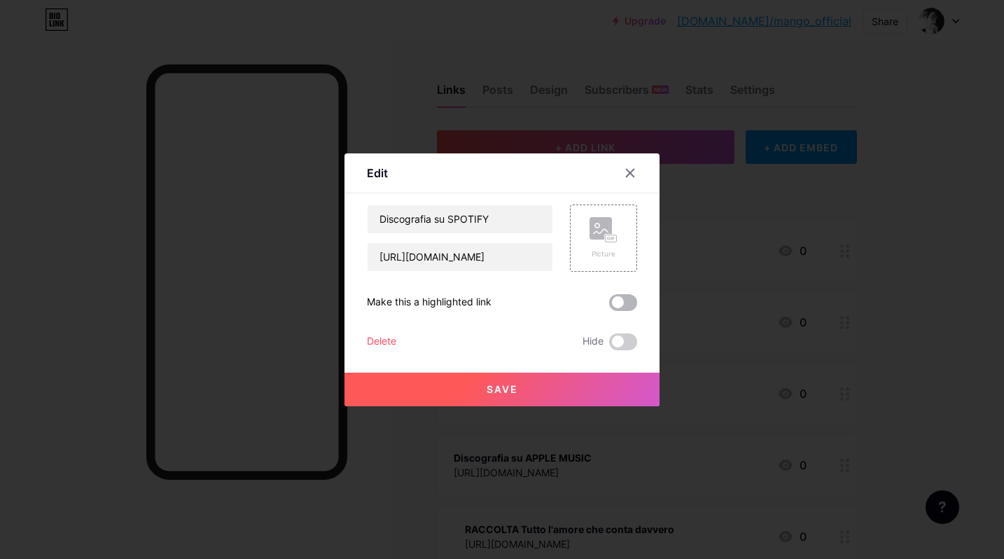
click at [624, 302] on span at bounding box center [623, 302] width 28 height 17
click at [609, 306] on input "checkbox" at bounding box center [609, 306] width 0 height 0
click at [527, 396] on button "Save" at bounding box center [502, 390] width 315 height 34
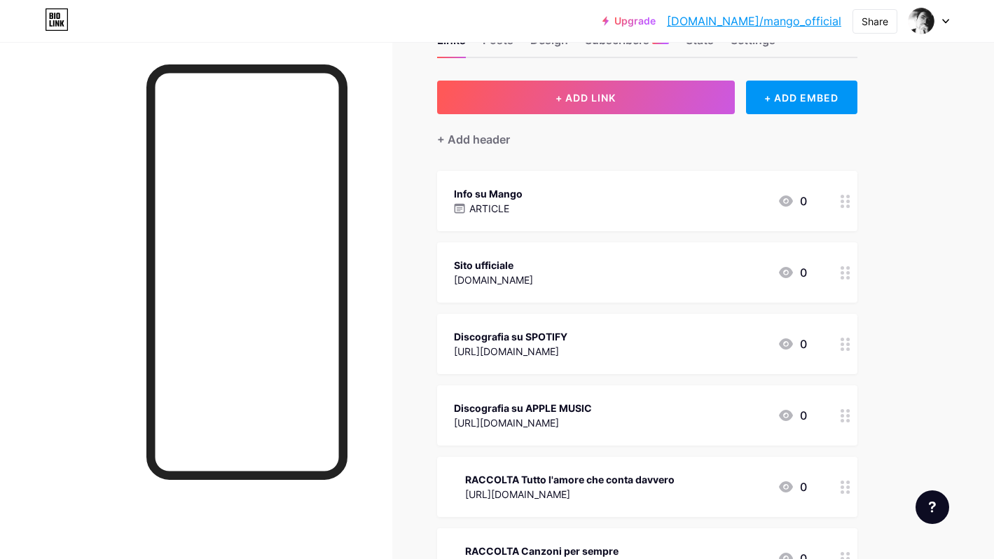
scroll to position [110, 0]
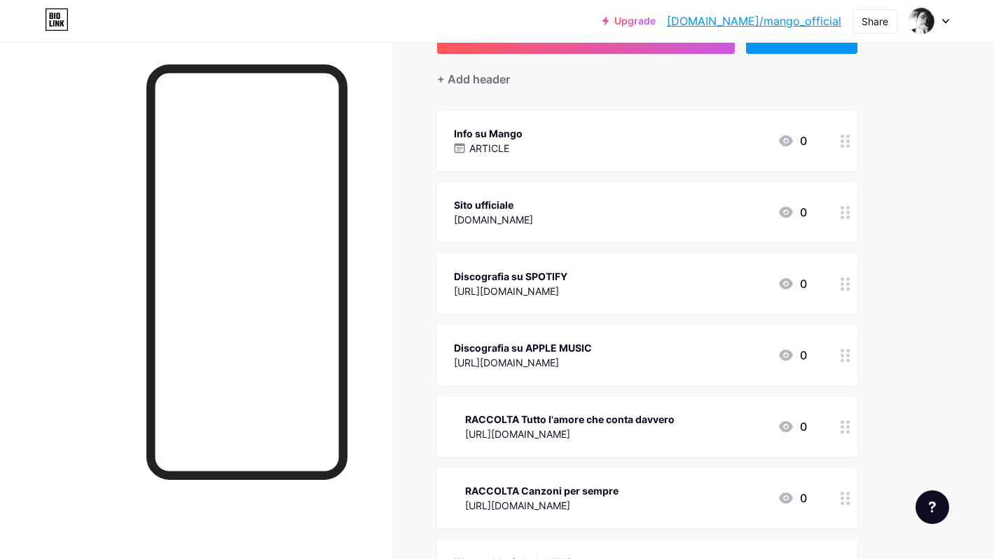
click at [837, 490] on div at bounding box center [846, 498] width 24 height 60
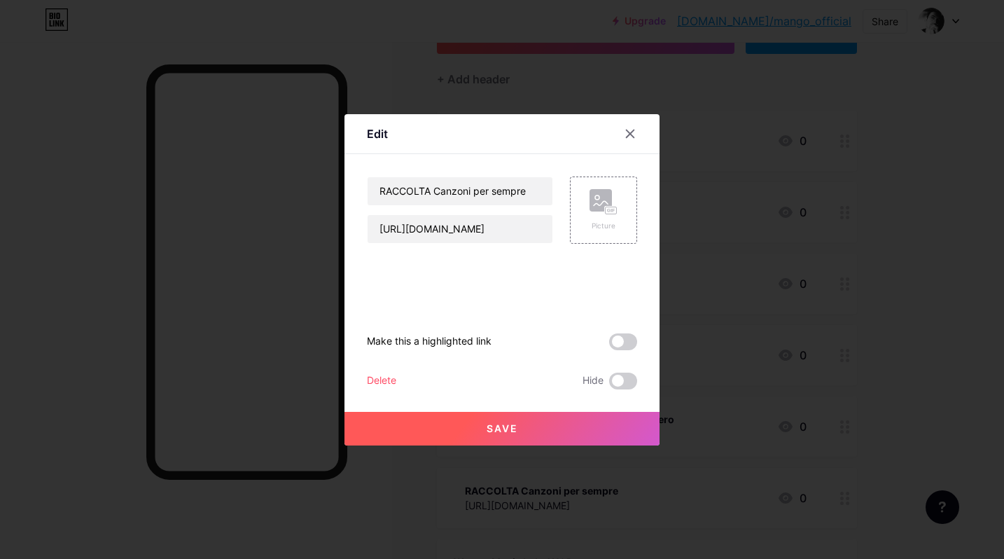
click at [624, 345] on span at bounding box center [623, 341] width 28 height 17
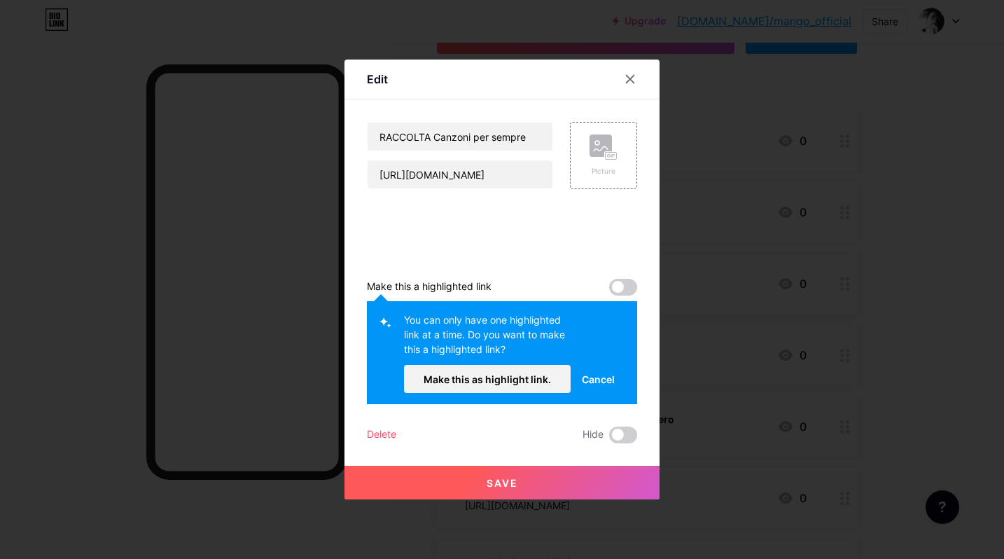
click at [627, 80] on icon at bounding box center [631, 80] width 8 height 8
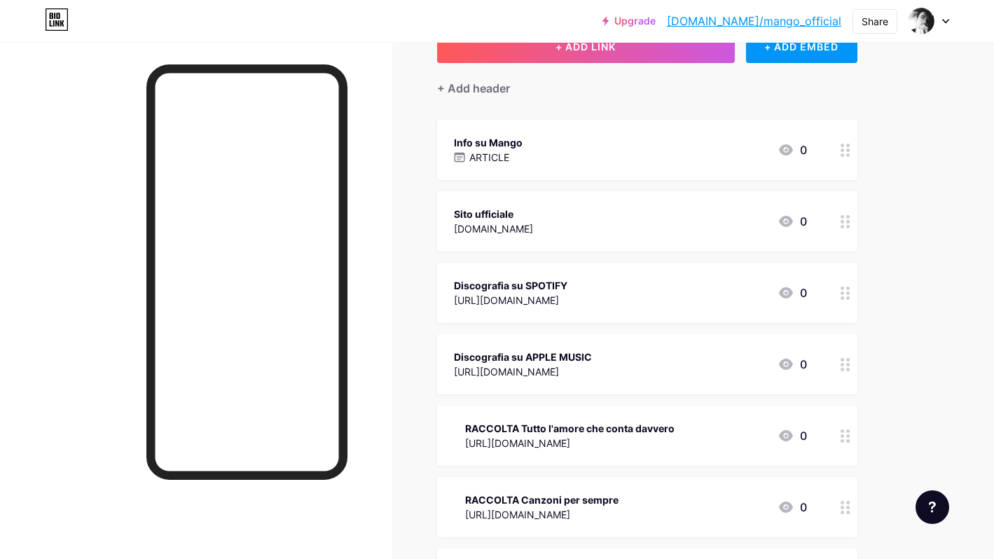
scroll to position [0, 0]
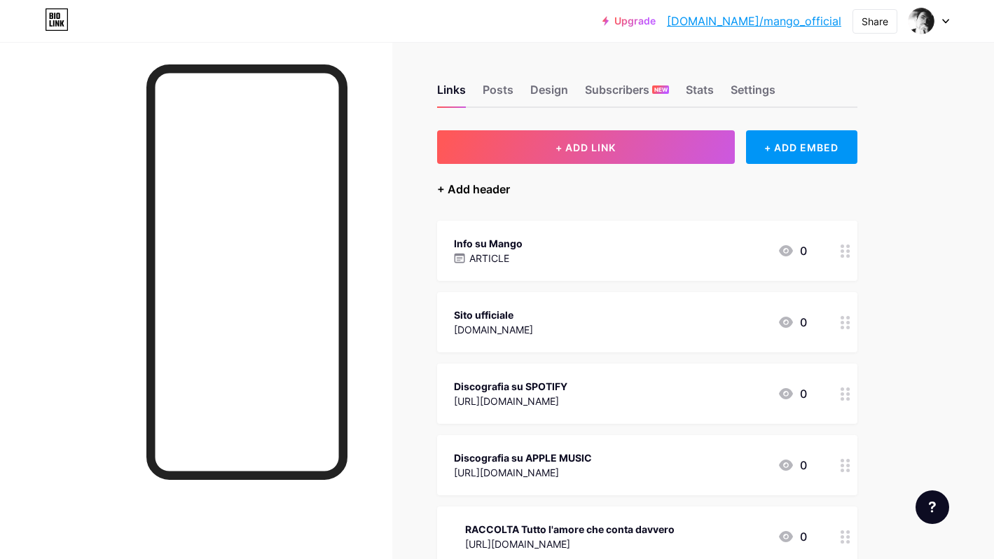
click at [500, 197] on div "+ Add header" at bounding box center [473, 189] width 73 height 17
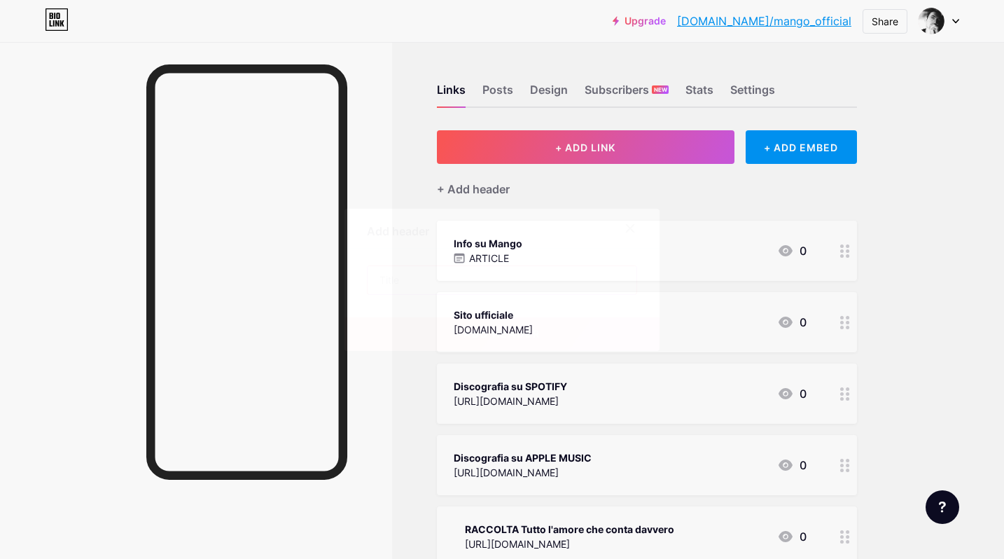
click at [442, 289] on input "text" at bounding box center [502, 280] width 269 height 28
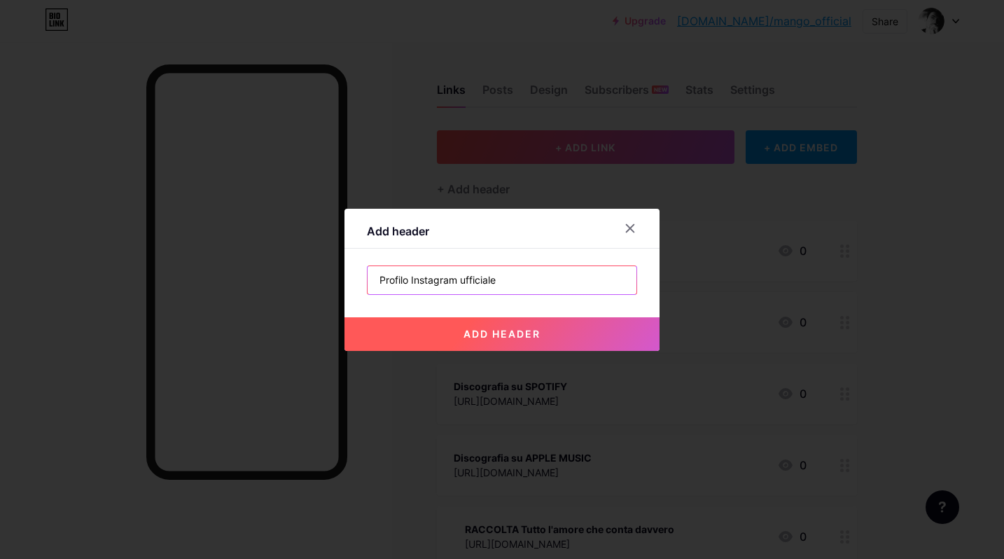
type input "Profilo Instagram ufficiale"
click at [479, 340] on button "add header" at bounding box center [502, 334] width 315 height 34
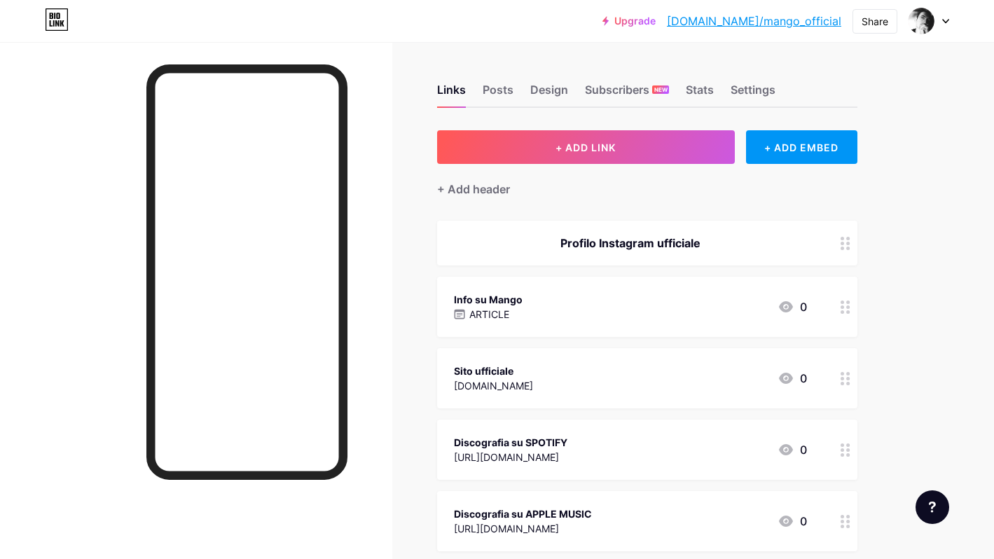
click at [597, 240] on div "Profilo Instagram ufficiale" at bounding box center [630, 243] width 353 height 17
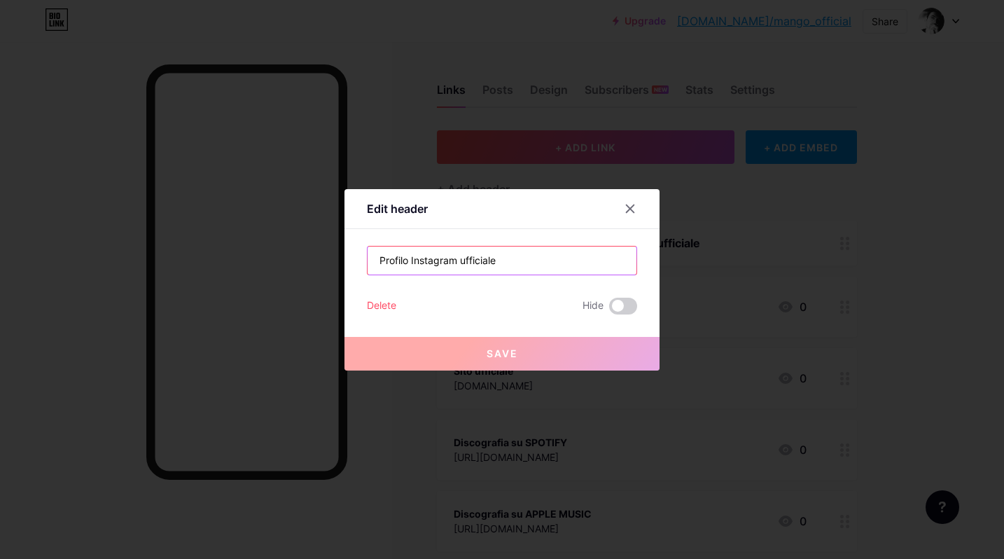
drag, startPoint x: 532, startPoint y: 265, endPoint x: 334, endPoint y: 254, distance: 198.5
click at [334, 254] on div "Edit header Profilo Instagram ufficiale Delete Hide Save" at bounding box center [502, 279] width 1004 height 559
click at [382, 304] on div "Delete" at bounding box center [381, 306] width 29 height 17
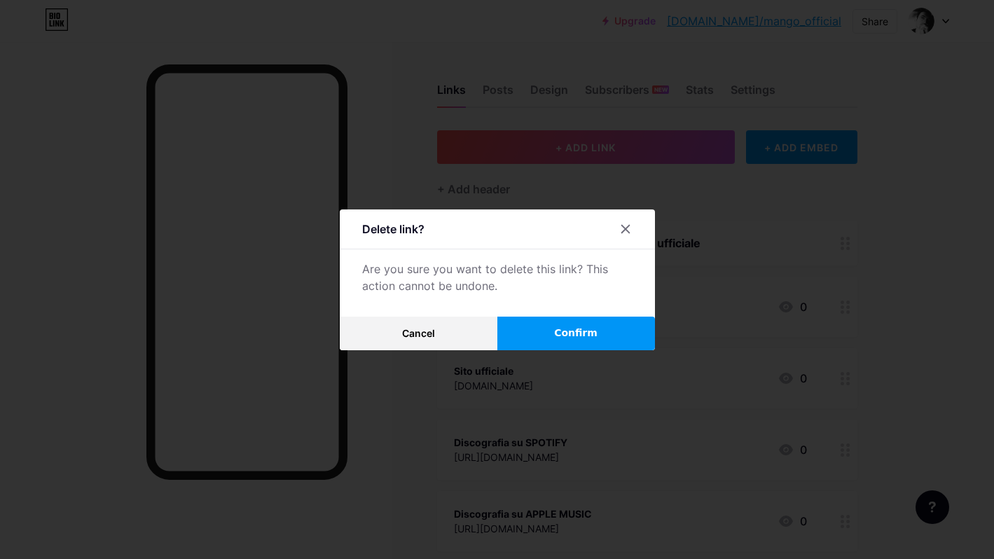
click at [541, 330] on button "Confirm" at bounding box center [576, 334] width 158 height 34
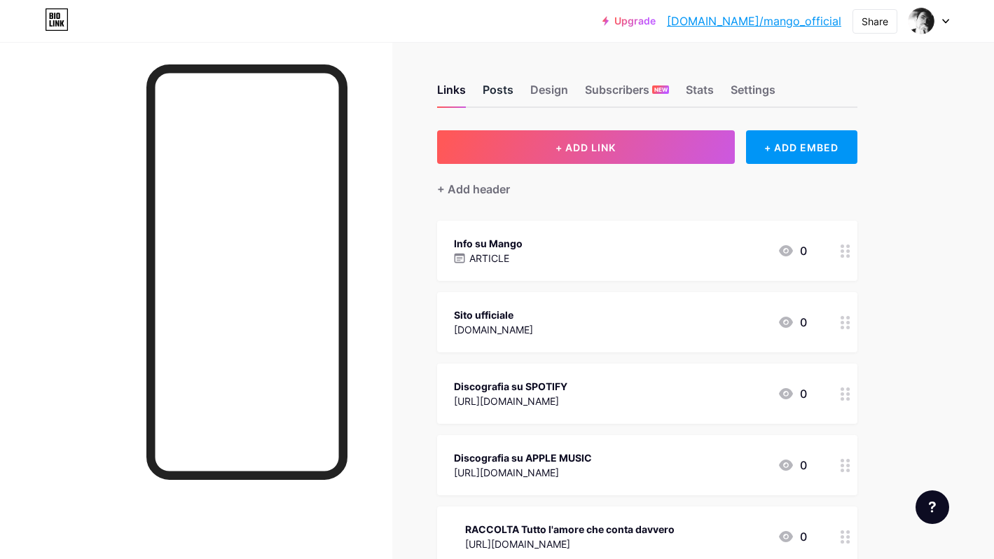
click at [500, 84] on div "Posts" at bounding box center [498, 93] width 31 height 25
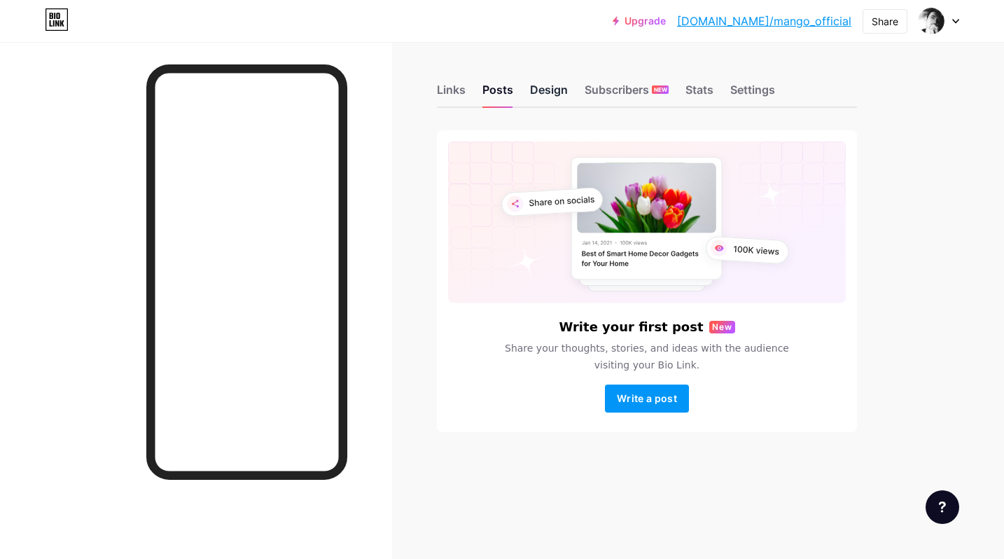
click at [544, 92] on div "Design" at bounding box center [549, 93] width 38 height 25
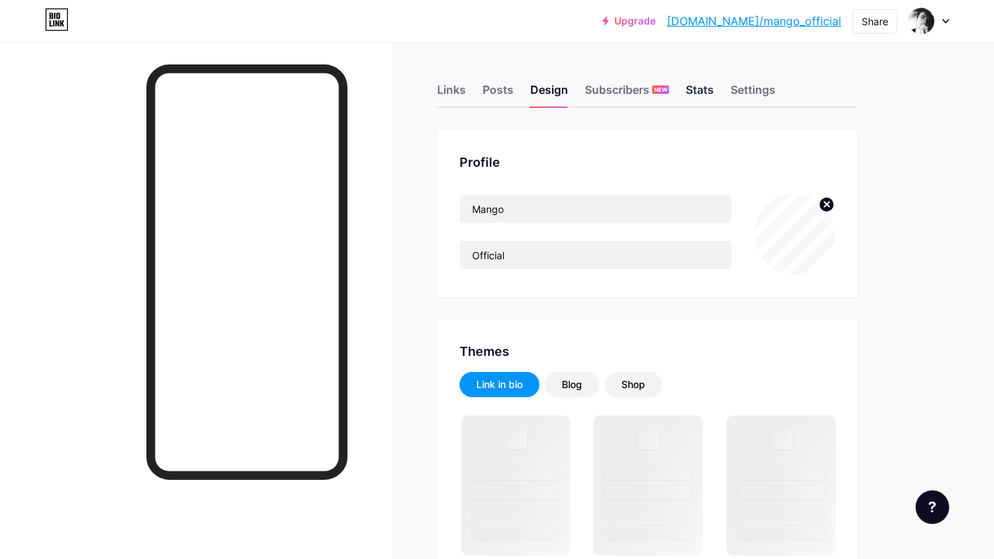
click at [687, 93] on div "Stats" at bounding box center [700, 93] width 28 height 25
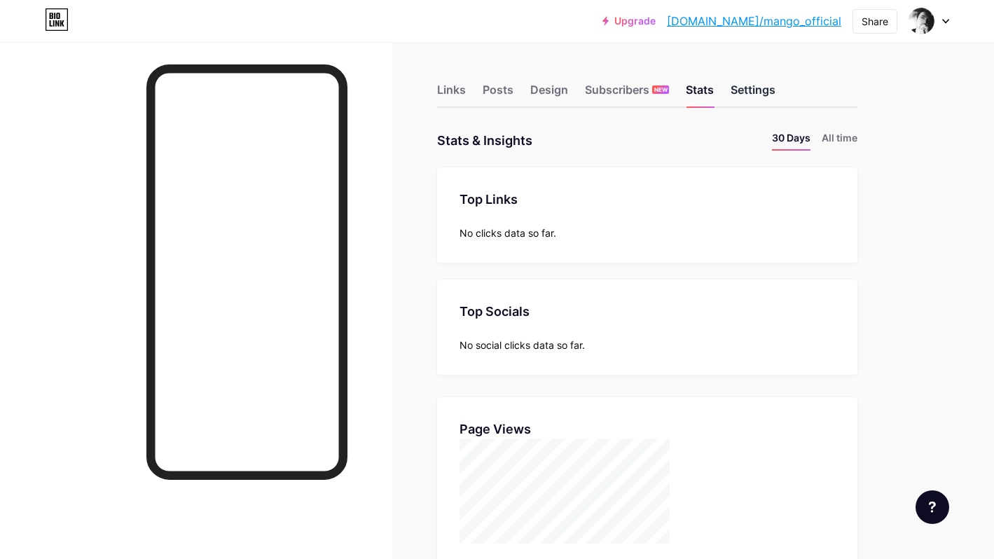
click at [772, 102] on div "Settings" at bounding box center [753, 93] width 45 height 25
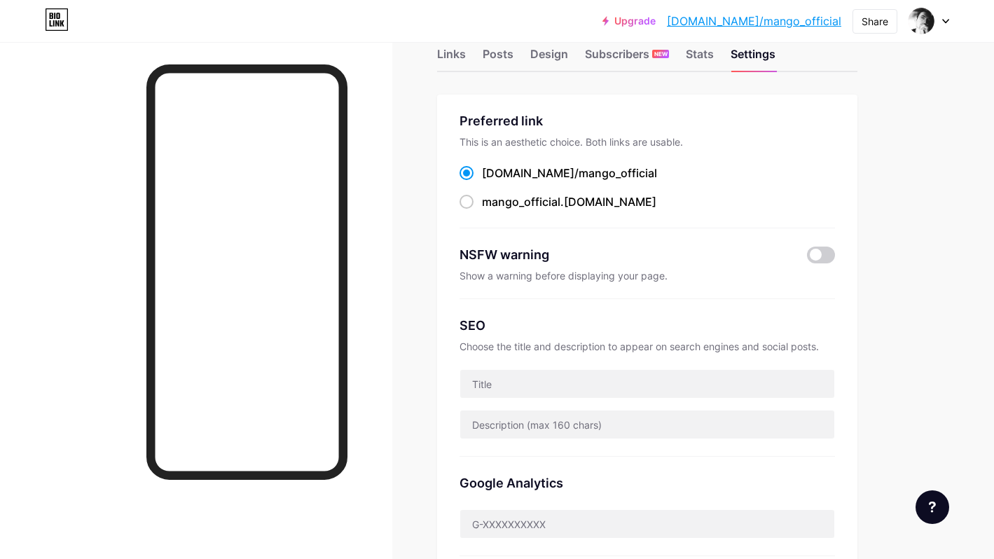
scroll to position [134, 0]
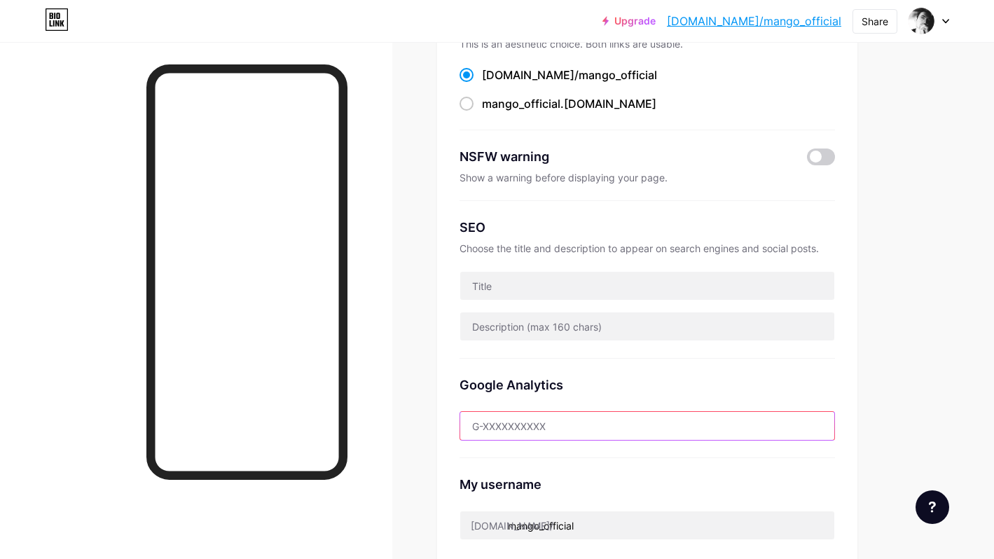
click at [504, 423] on input "text" at bounding box center [647, 426] width 374 height 28
drag, startPoint x: 490, startPoint y: 426, endPoint x: 509, endPoint y: 424, distance: 18.3
click at [490, 426] on input "text" at bounding box center [647, 426] width 374 height 28
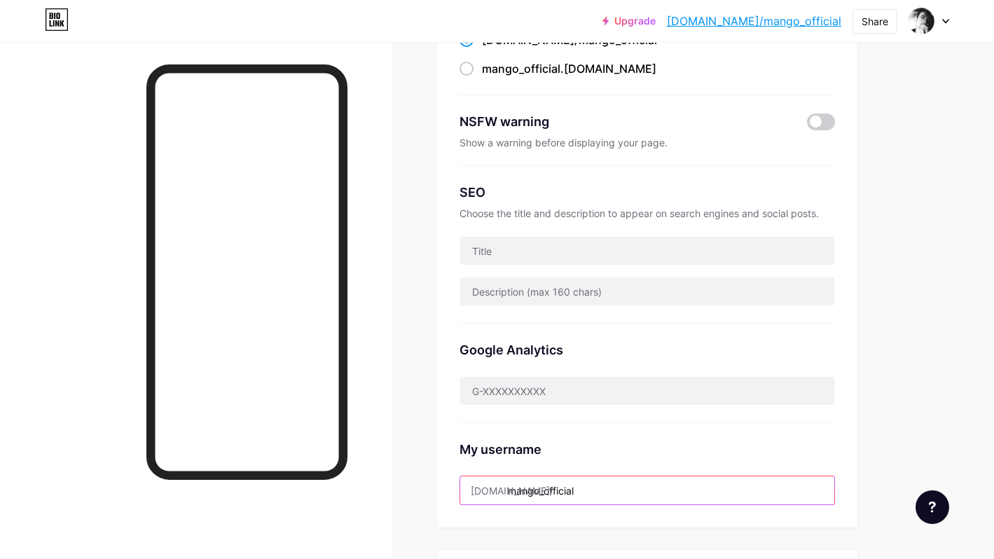
click at [581, 493] on input "mango_official" at bounding box center [647, 490] width 374 height 28
click at [878, 428] on div "Links Posts Design Subscribers NEW Stats Settings Preferred link This is an aes…" at bounding box center [458, 400] width 916 height 1055
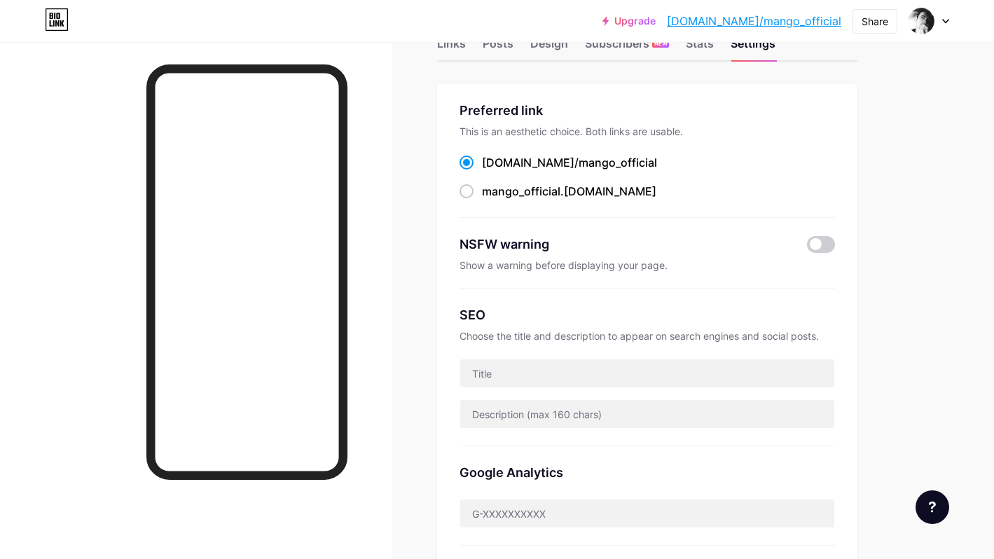
scroll to position [0, 0]
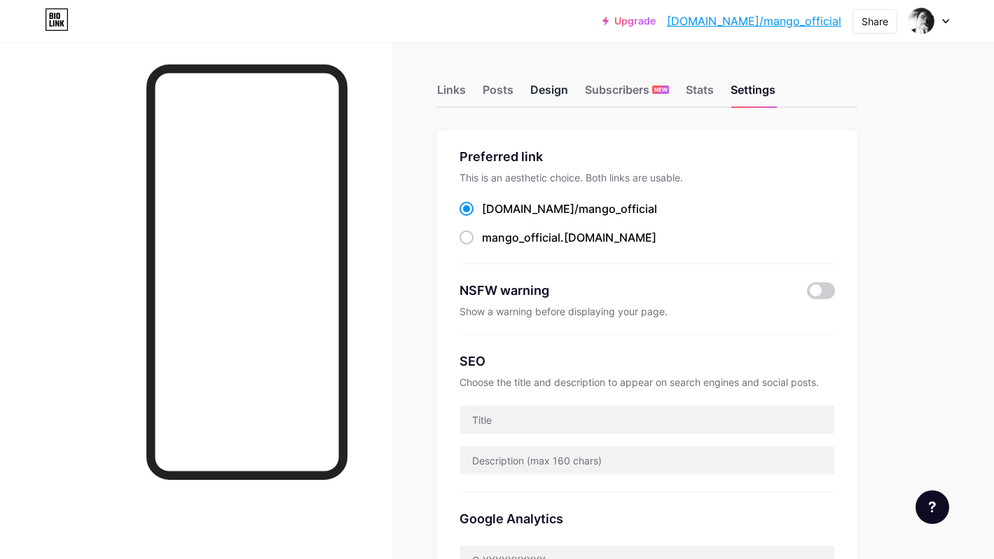
click at [545, 91] on div "Design" at bounding box center [549, 93] width 38 height 25
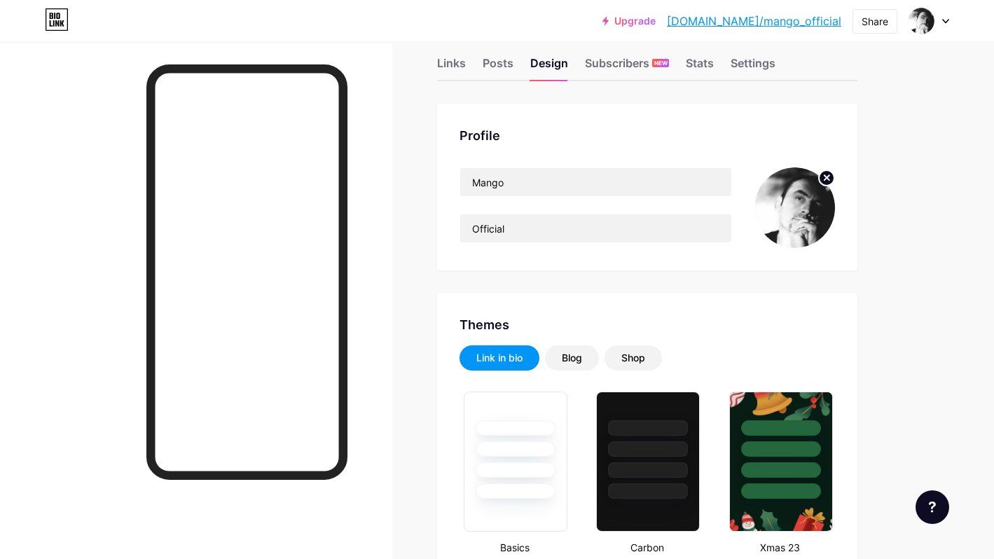
scroll to position [164, 0]
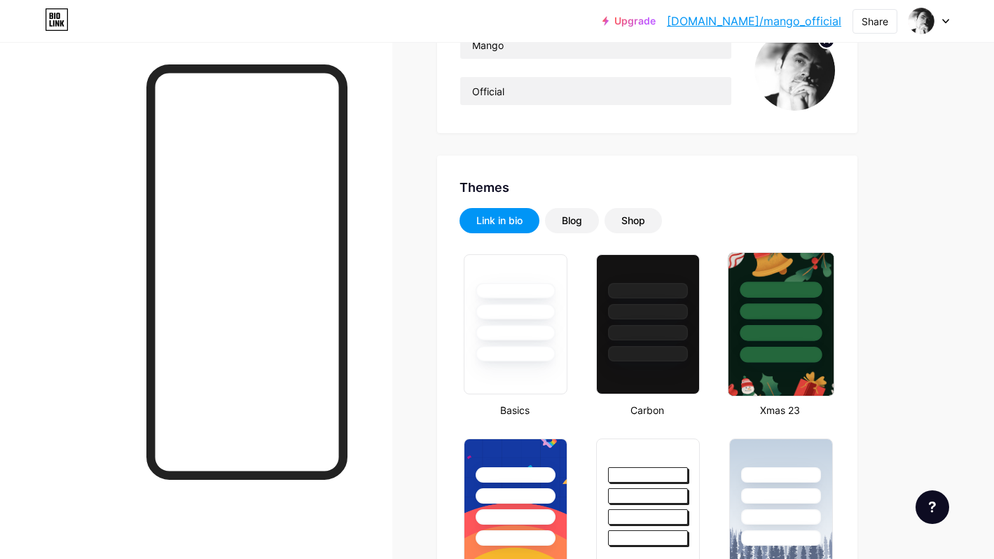
type input "#ffffff"
type input "#efefef"
type input "#000000"
click at [588, 225] on div "Blog" at bounding box center [572, 220] width 54 height 25
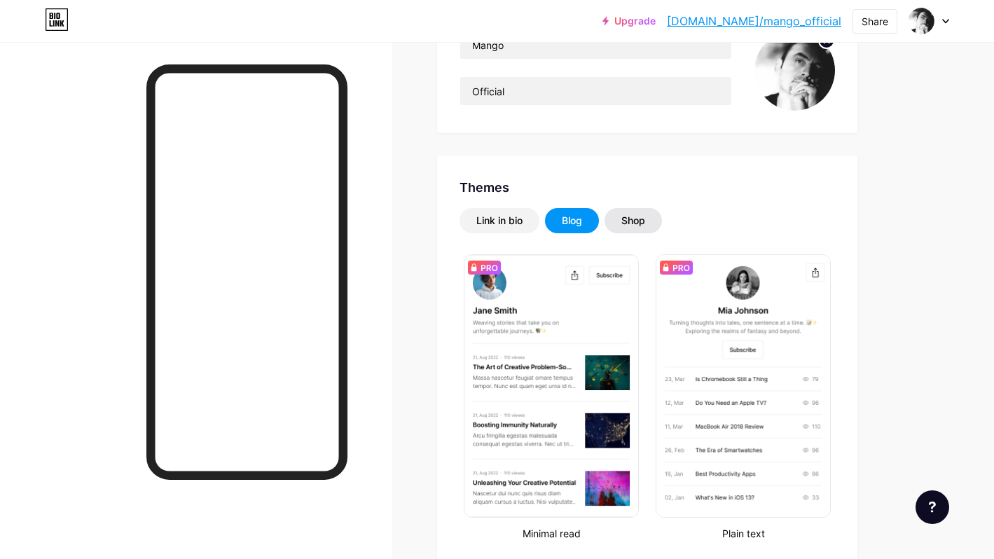
click at [640, 220] on div "Shop" at bounding box center [633, 221] width 24 height 14
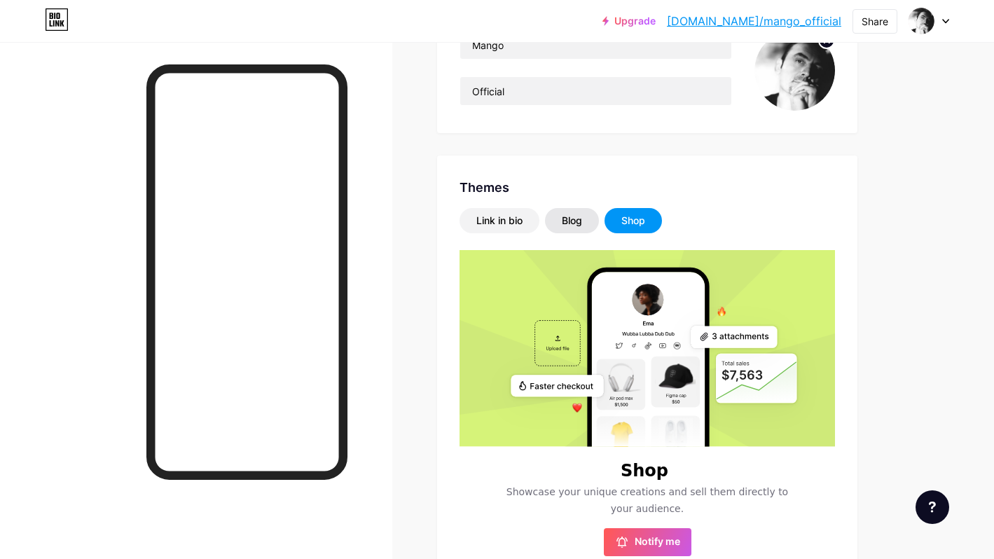
click at [580, 223] on div "Blog" at bounding box center [572, 221] width 20 height 14
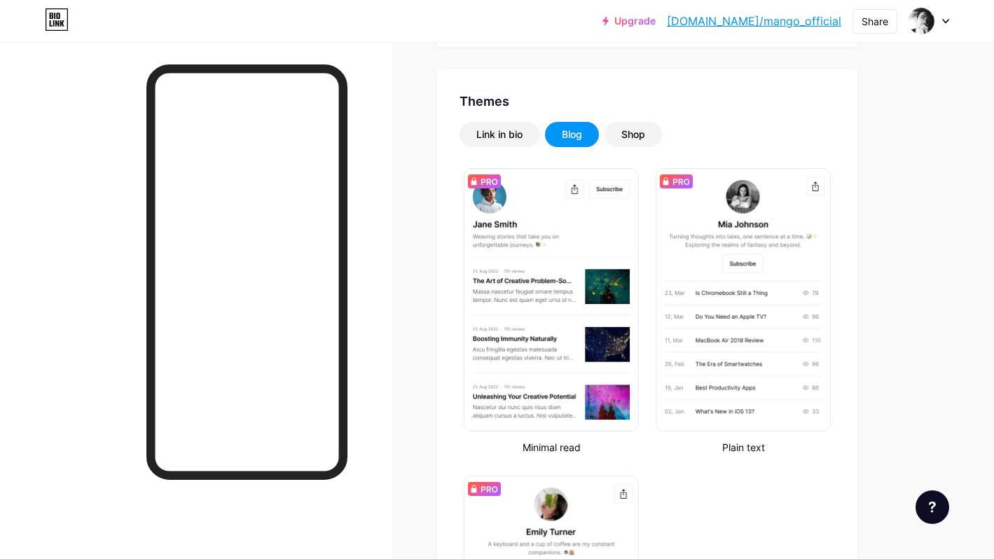
scroll to position [0, 0]
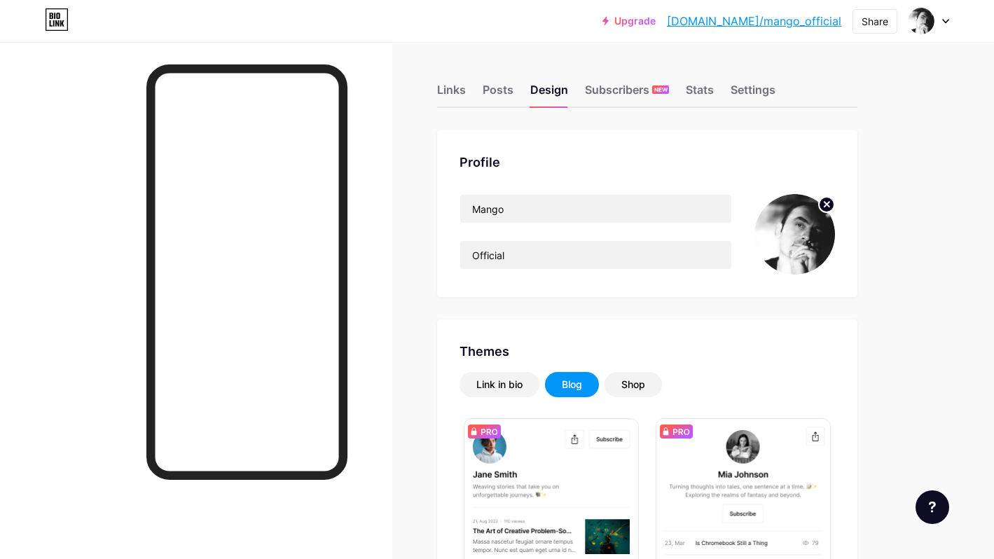
click at [378, 228] on div at bounding box center [196, 321] width 392 height 559
click at [458, 96] on div "Links" at bounding box center [451, 93] width 29 height 25
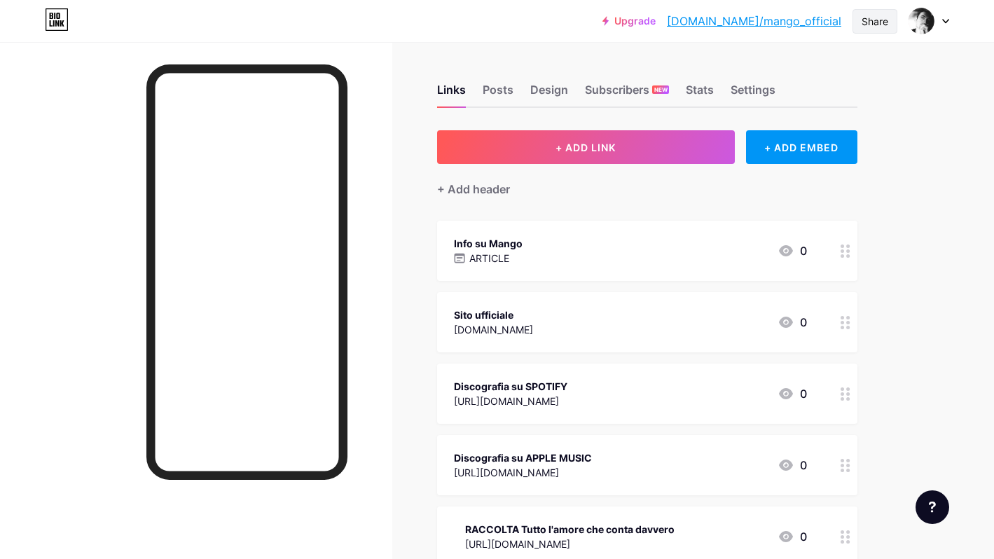
click at [884, 26] on div "Share" at bounding box center [875, 21] width 27 height 15
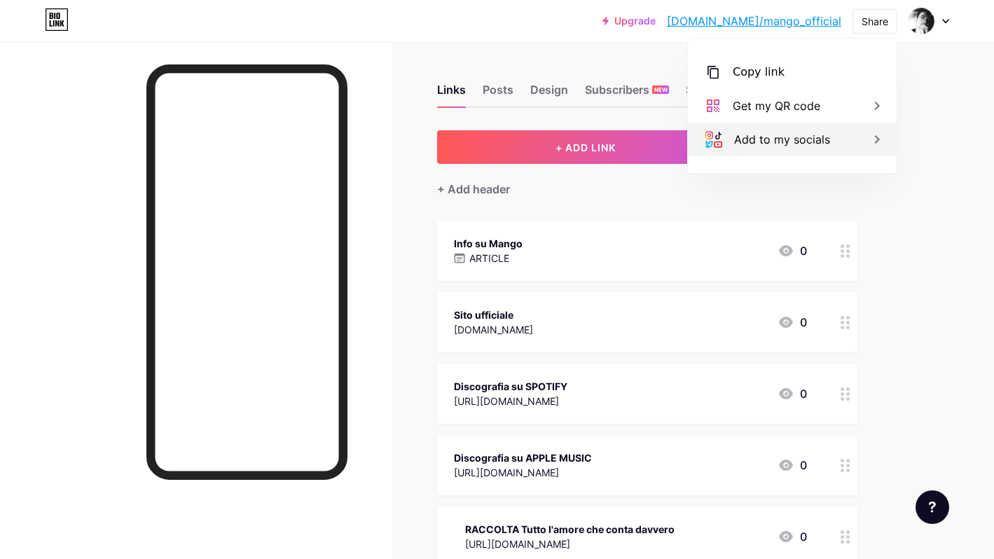
click at [827, 138] on div "Add to my socials" at bounding box center [782, 139] width 96 height 17
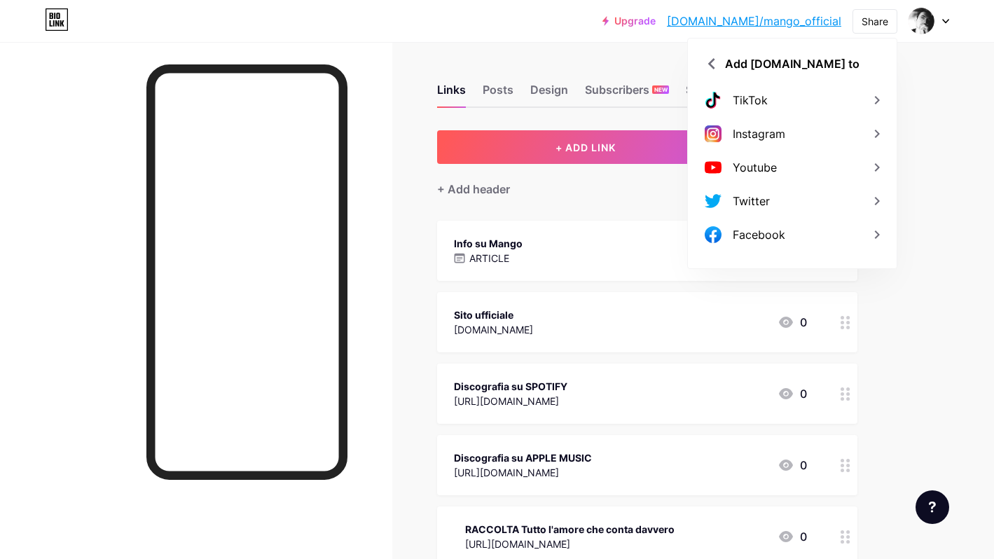
click at [942, 135] on div "Upgrade [DOMAIN_NAME]/mango_... [DOMAIN_NAME]/mango_official Share Add [DOMAIN_…" at bounding box center [497, 535] width 994 height 1070
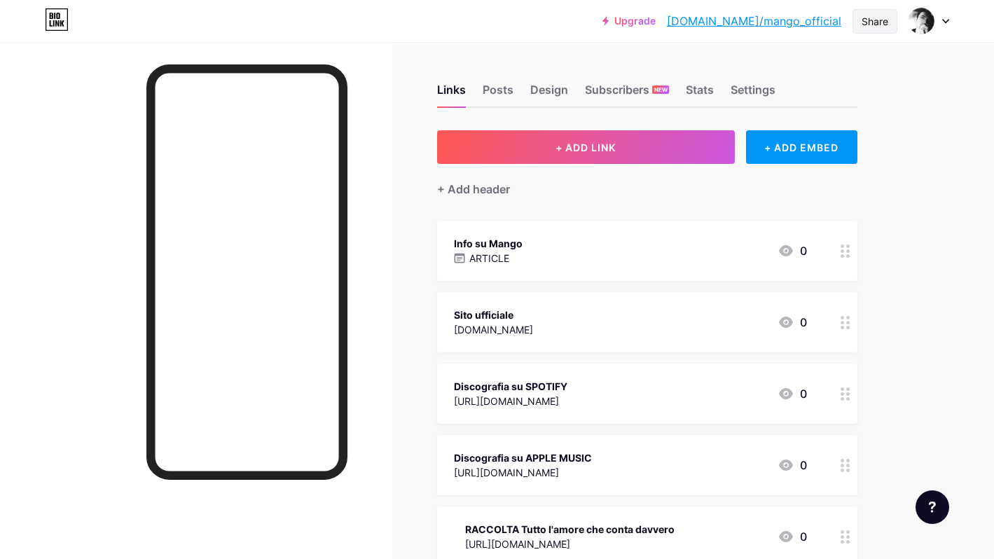
click at [871, 27] on div "Share" at bounding box center [875, 21] width 27 height 15
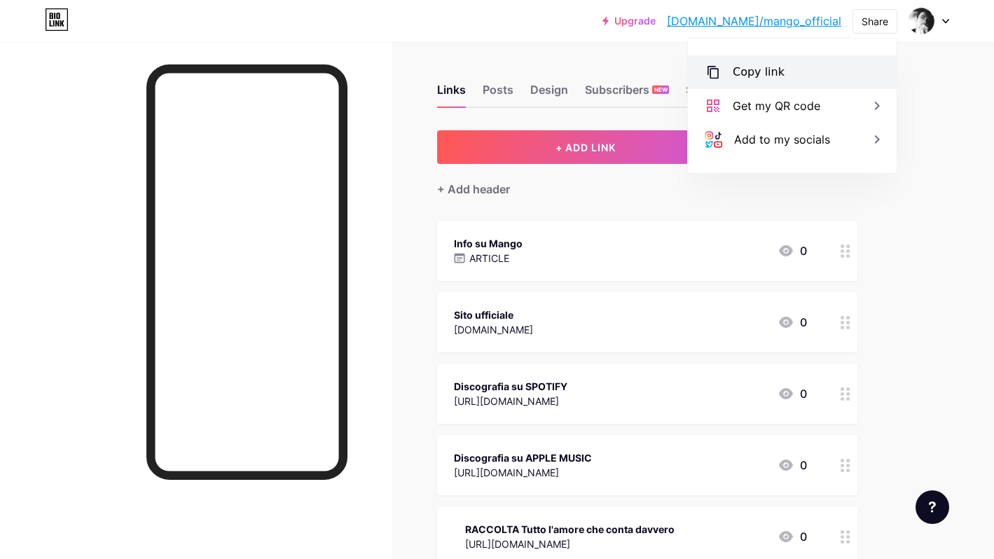
click at [828, 69] on div "Copy link" at bounding box center [792, 72] width 209 height 34
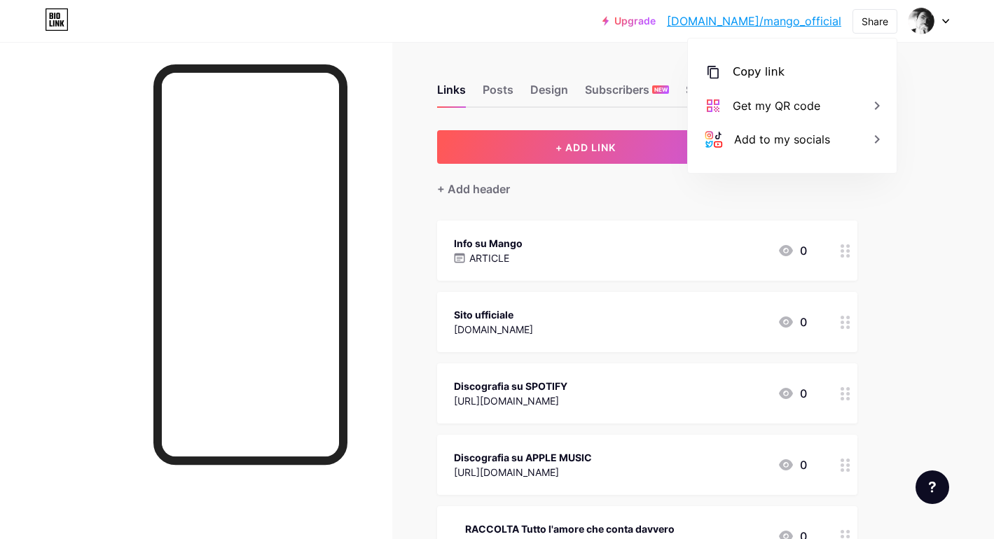
click at [936, 23] on div at bounding box center [928, 20] width 41 height 25
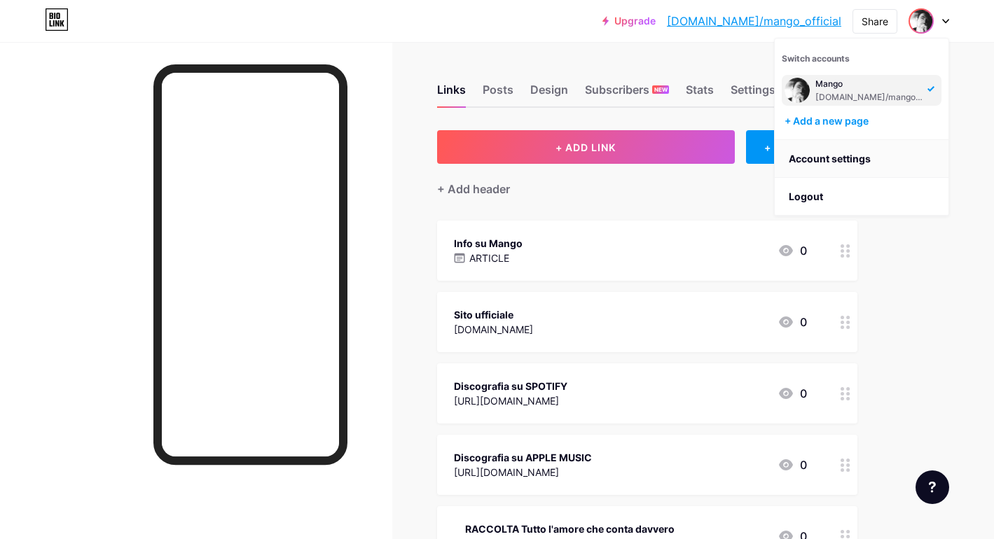
click at [811, 161] on link "Account settings" at bounding box center [862, 159] width 174 height 38
click at [818, 158] on link "Account settings" at bounding box center [862, 159] width 174 height 38
click at [835, 160] on link "Account settings" at bounding box center [862, 159] width 174 height 38
click at [804, 198] on li "Logout" at bounding box center [862, 197] width 174 height 38
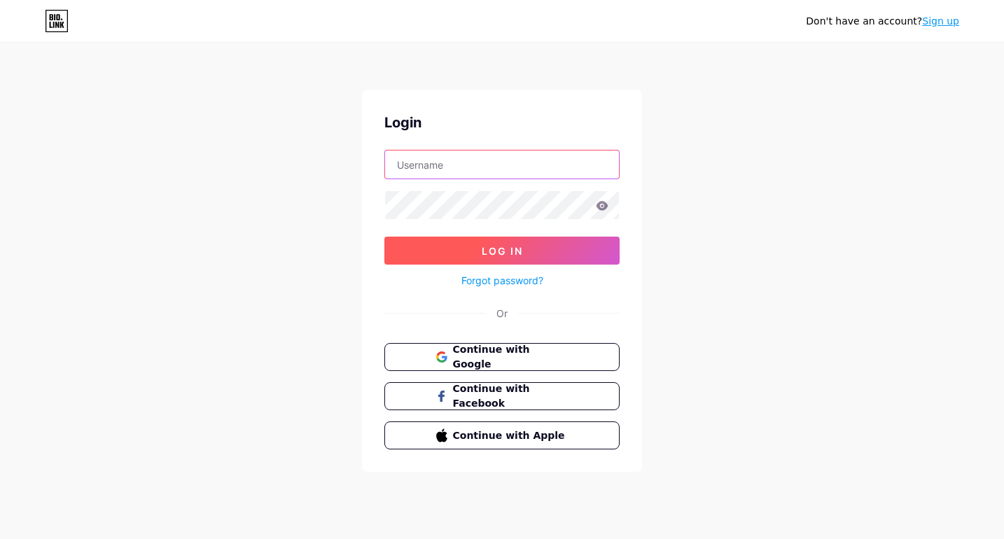
type input "mango_official"
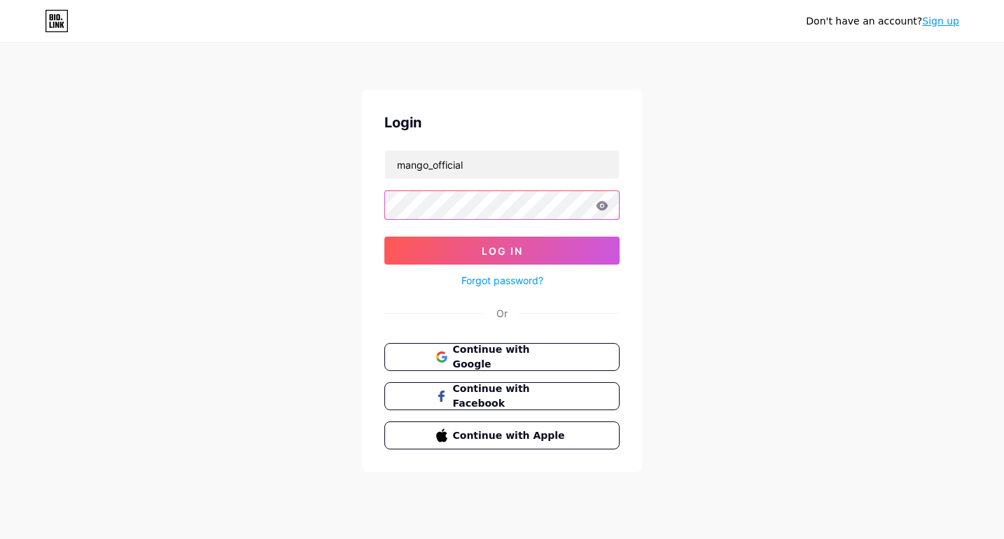
click at [502, 251] on button "Log In" at bounding box center [502, 251] width 235 height 28
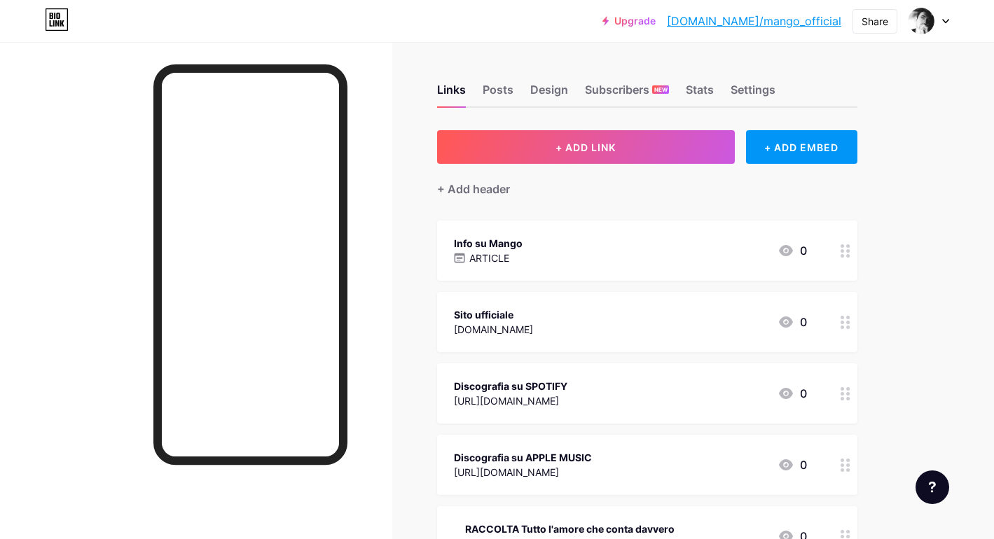
click at [523, 92] on div "Links Posts Design Subscribers NEW Stats Settings" at bounding box center [647, 83] width 420 height 49
click at [546, 92] on div "Design" at bounding box center [549, 93] width 38 height 25
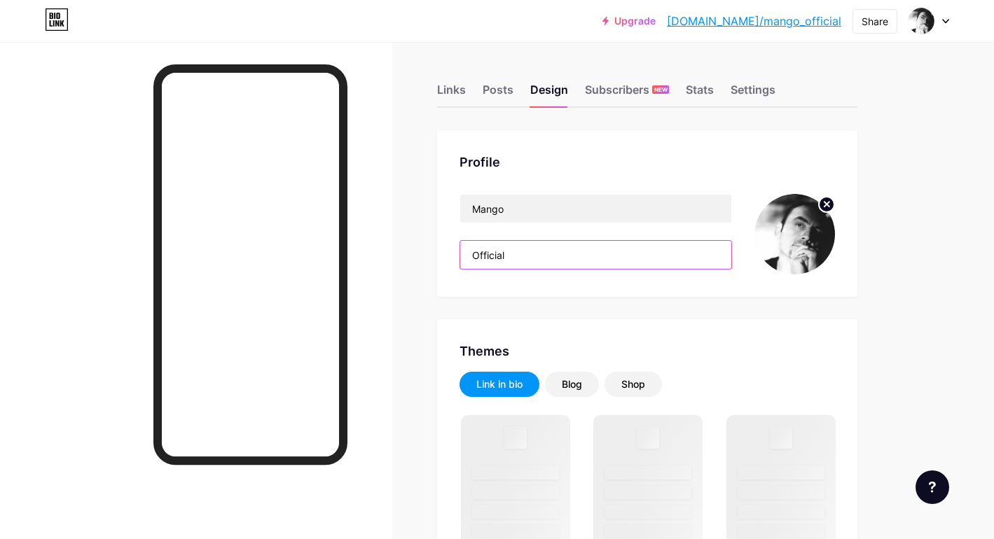
drag, startPoint x: 485, startPoint y: 254, endPoint x: 427, endPoint y: 240, distance: 59.8
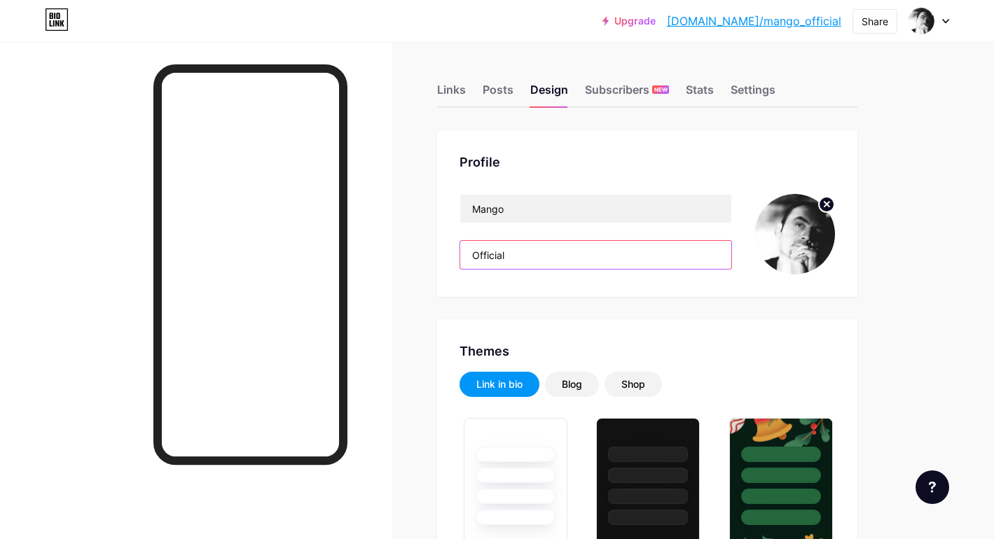
type input "#ffffff"
type input "#efefef"
type input "#000000"
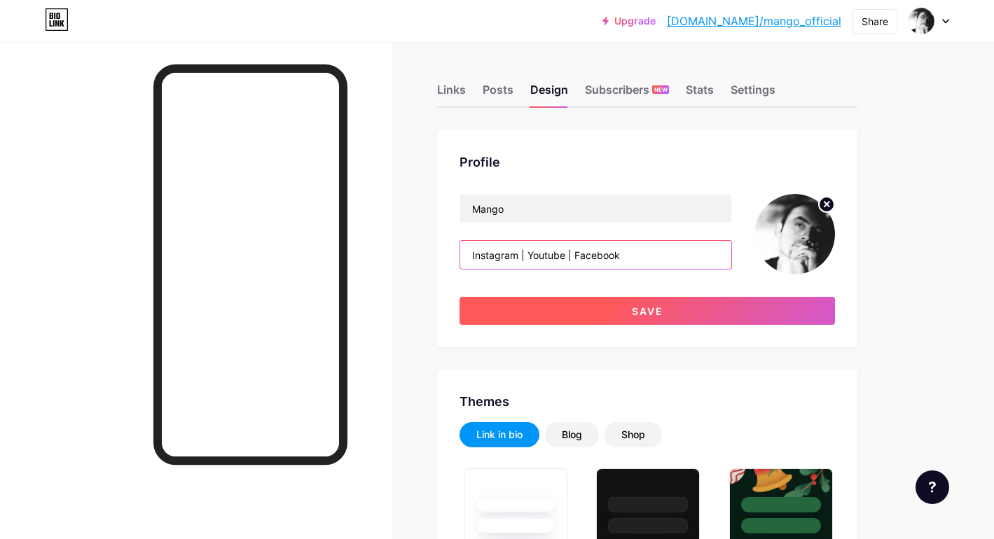
type input "Instagram | Youtube | Facebook"
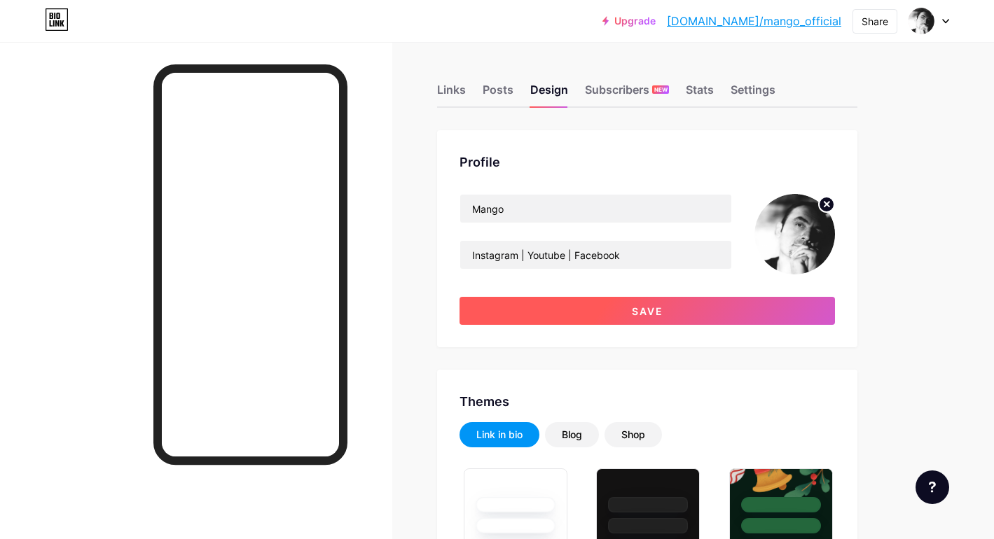
drag, startPoint x: 681, startPoint y: 324, endPoint x: 667, endPoint y: 313, distance: 17.5
click at [681, 324] on button "Save" at bounding box center [646, 311] width 375 height 28
type input "#ffffff"
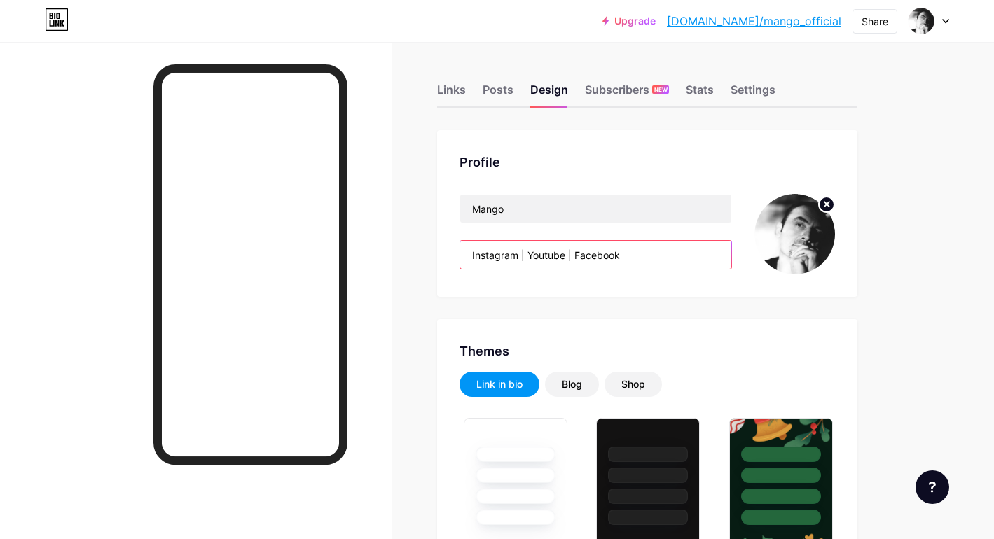
drag, startPoint x: 614, startPoint y: 252, endPoint x: 451, endPoint y: 248, distance: 162.6
click at [451, 249] on div "Profile Mango Instagram | Youtube | Facebook" at bounding box center [647, 213] width 420 height 167
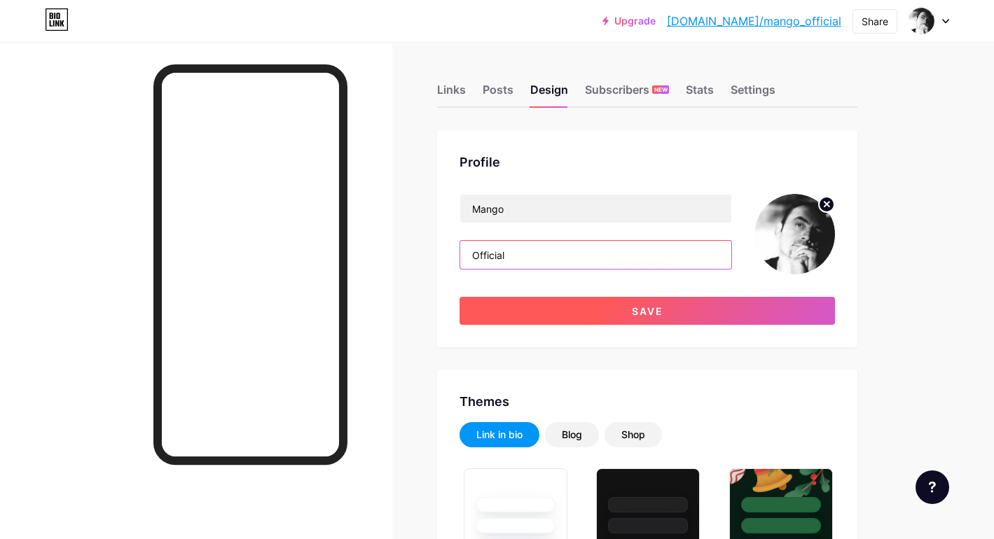
type input "Official"
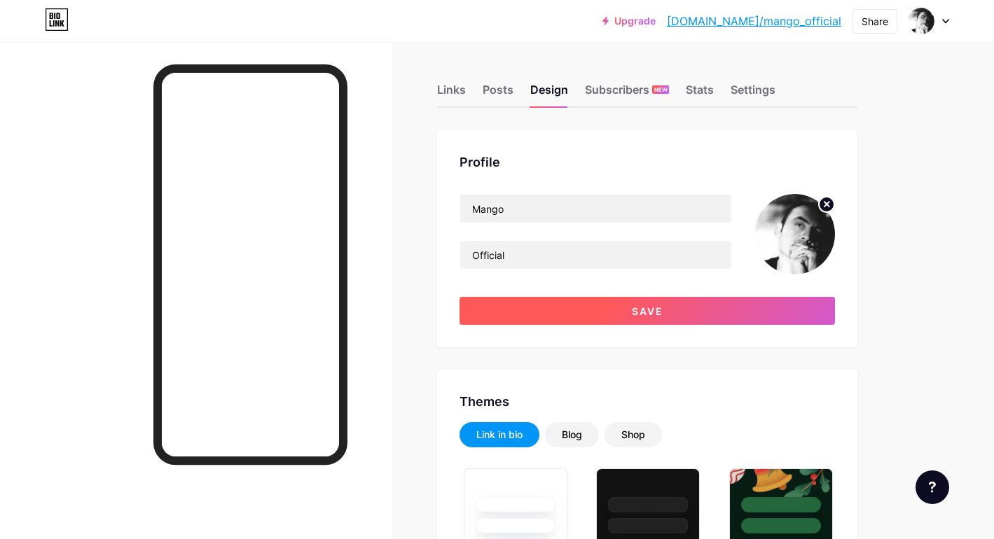
click at [642, 317] on span "Save" at bounding box center [648, 311] width 32 height 12
type input "#ffffff"
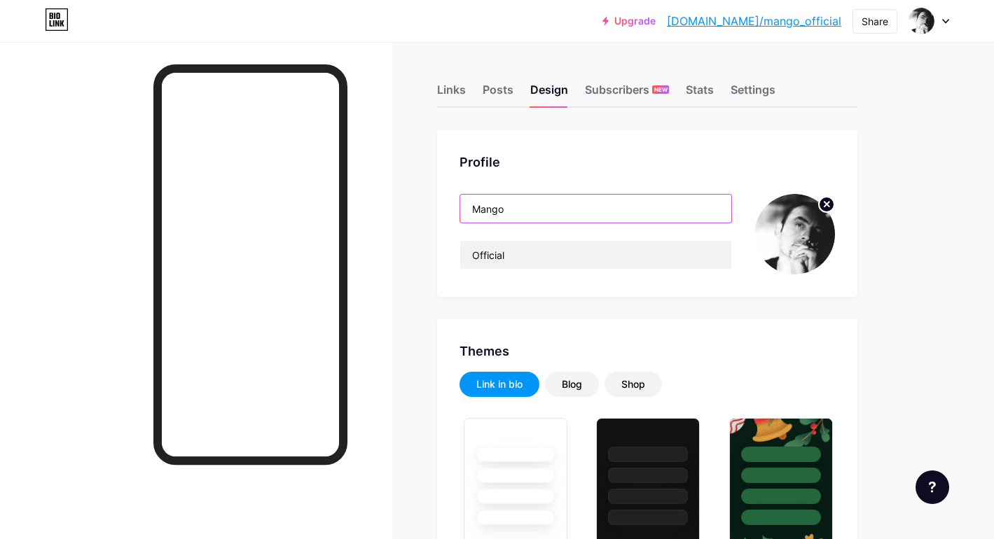
drag, startPoint x: 534, startPoint y: 212, endPoint x: 424, endPoint y: 213, distance: 110.0
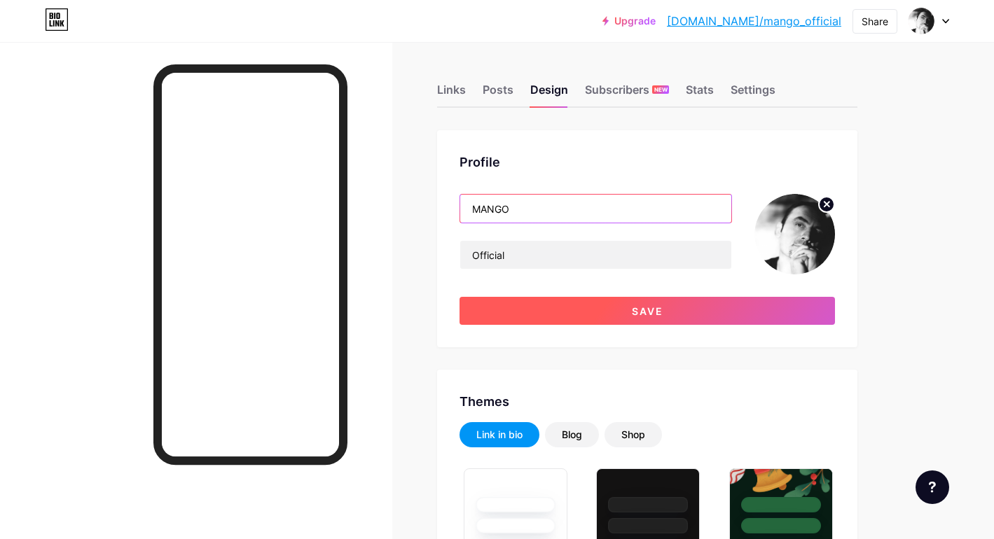
type input "MANGO"
click at [665, 315] on button "Save" at bounding box center [646, 311] width 375 height 28
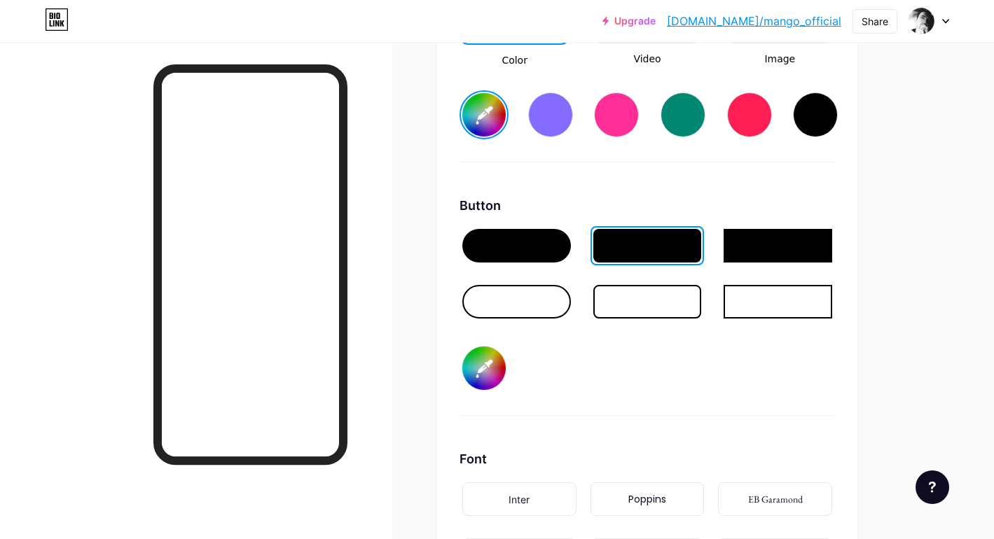
scroll to position [2205, 0]
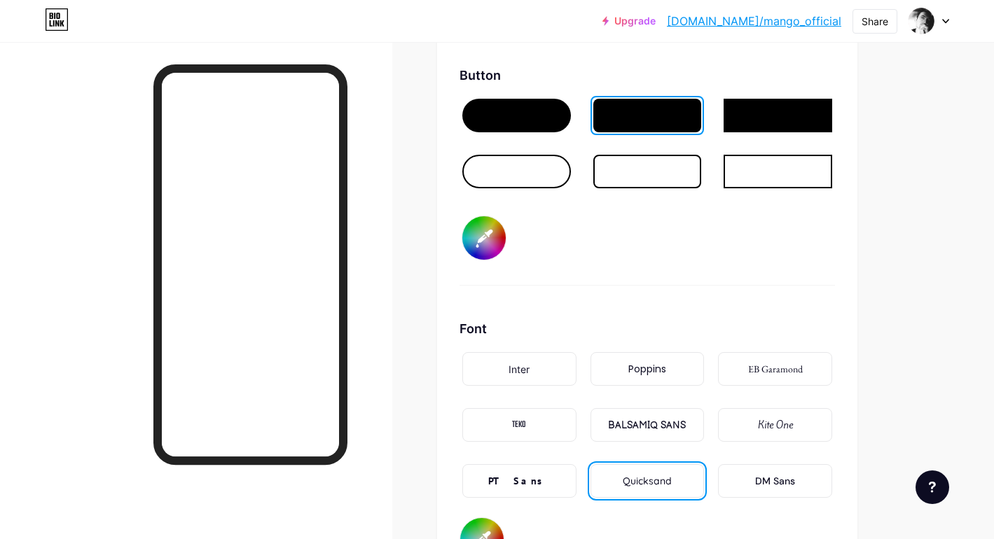
click at [481, 239] on input "#efefef" at bounding box center [483, 237] width 43 height 43
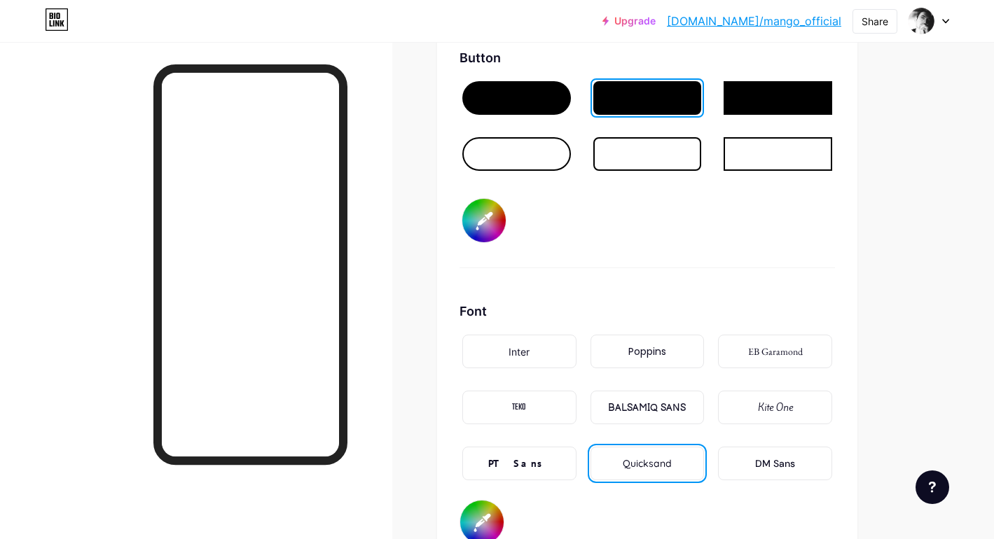
scroll to position [2241, 0]
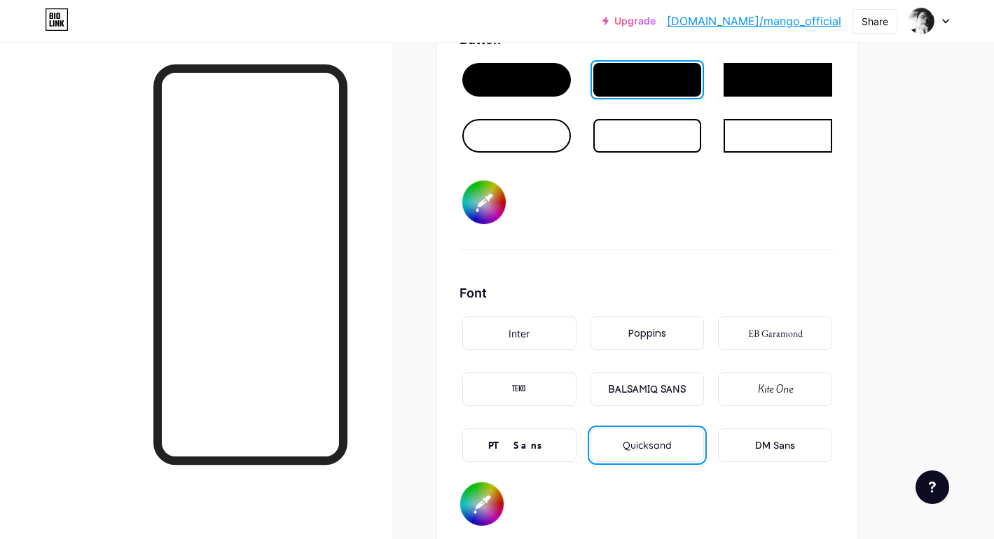
click at [682, 387] on div "BALSAMIQ SANS" at bounding box center [647, 389] width 78 height 15
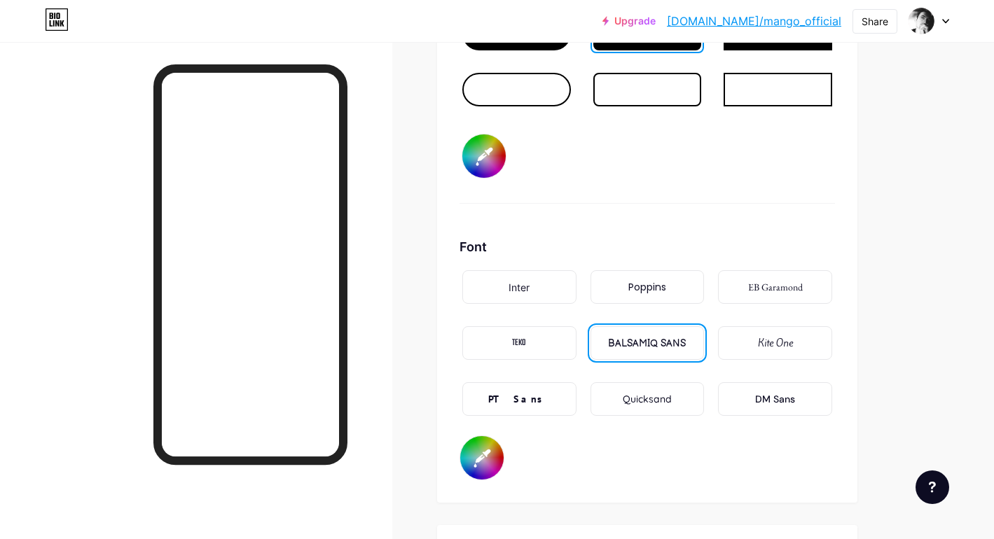
scroll to position [2296, 0]
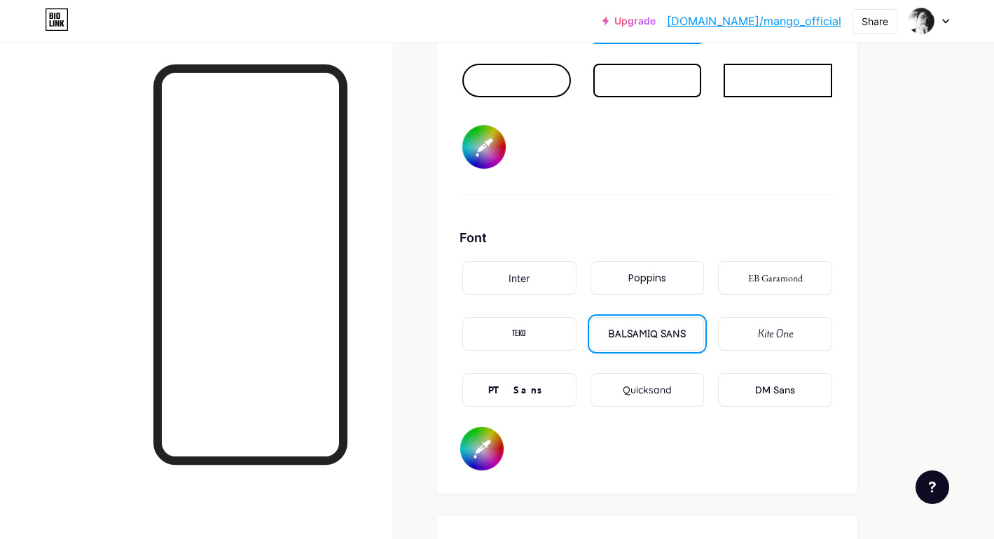
click at [552, 279] on div "Inter" at bounding box center [519, 278] width 114 height 34
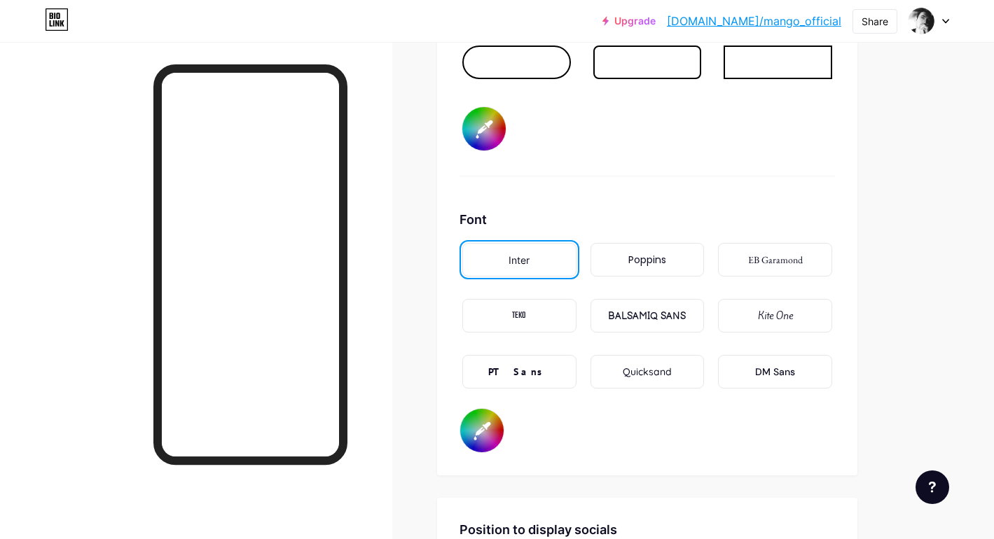
scroll to position [2323, 0]
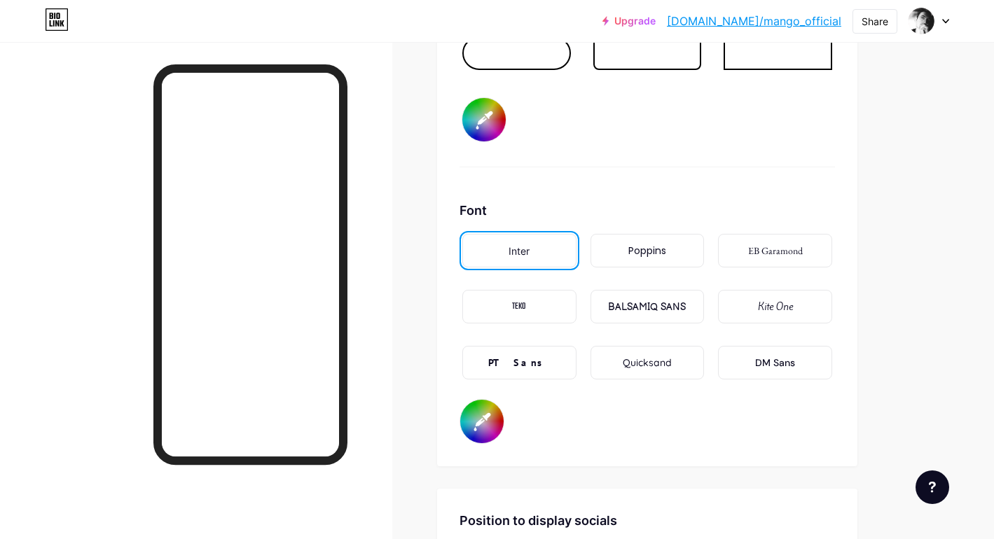
click at [663, 259] on div "Poppins" at bounding box center [647, 251] width 114 height 34
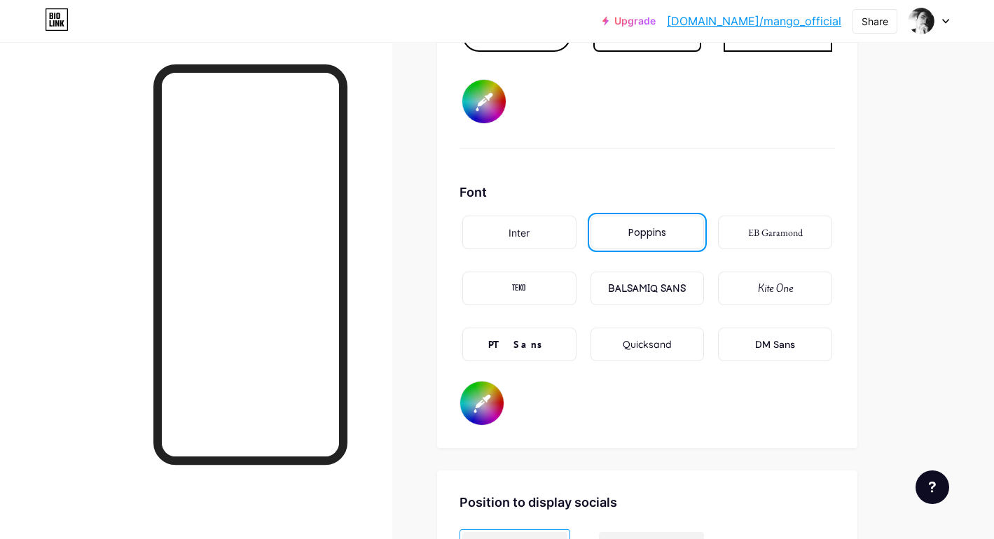
scroll to position [2351, 0]
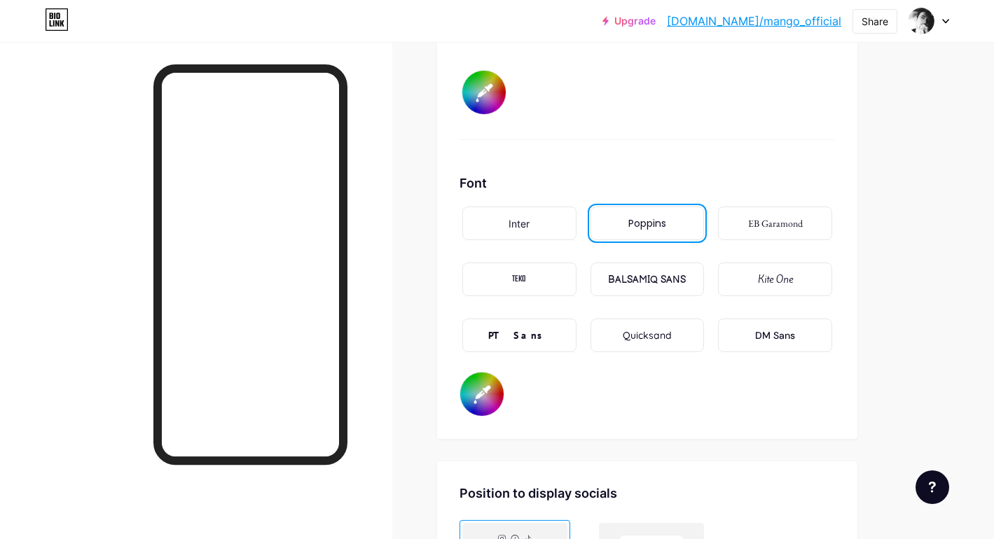
click at [538, 343] on div "PT Sans" at bounding box center [519, 336] width 114 height 34
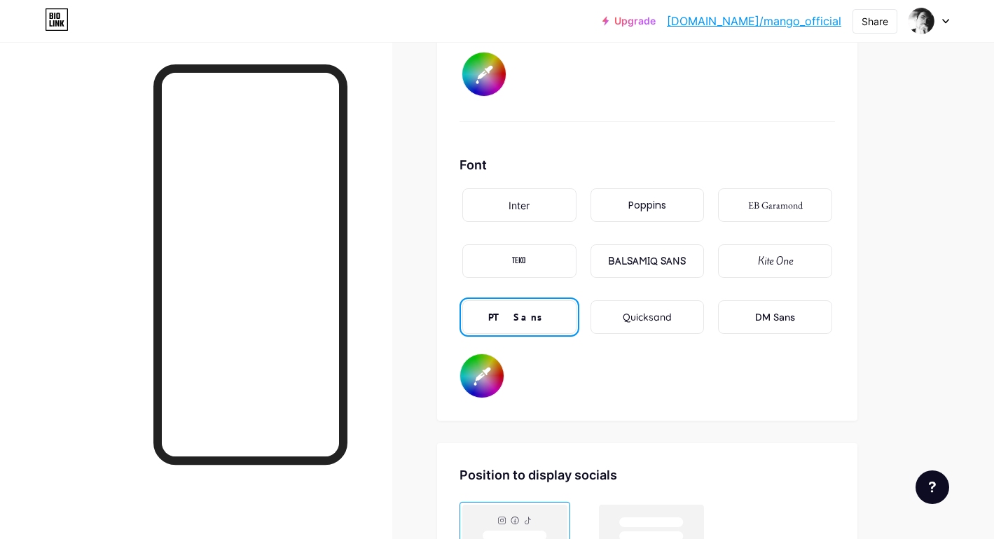
scroll to position [2378, 0]
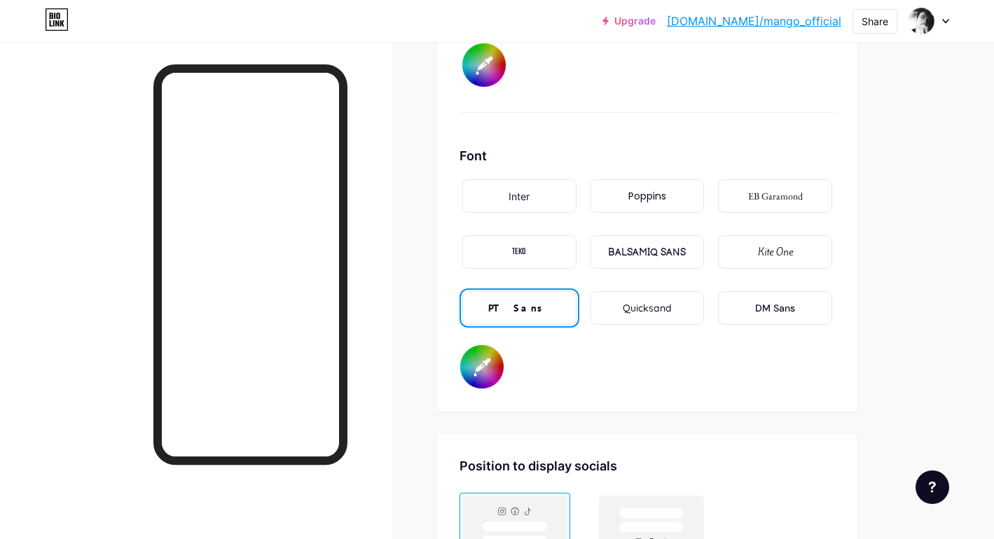
click at [551, 192] on div "Inter" at bounding box center [519, 196] width 114 height 34
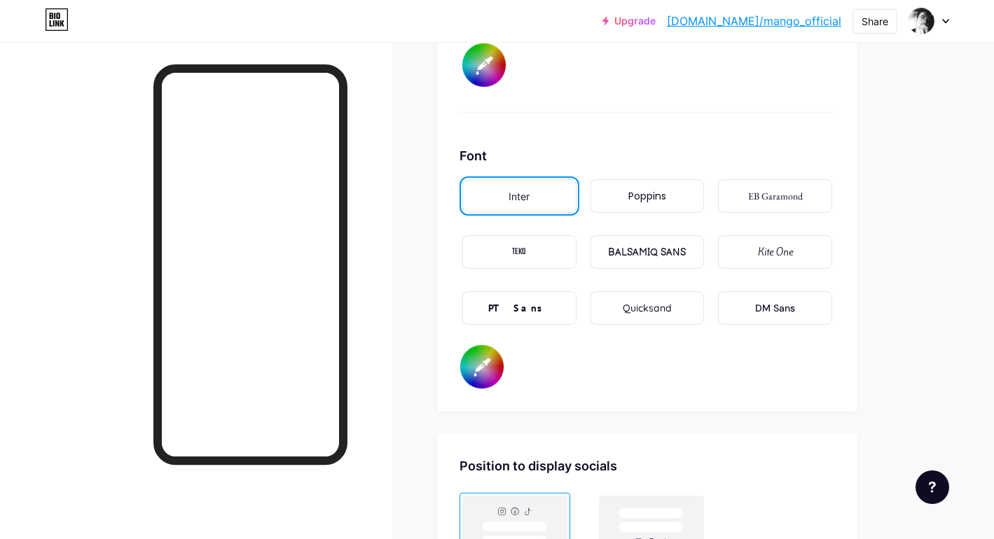
click at [635, 200] on div "Poppins" at bounding box center [647, 196] width 38 height 15
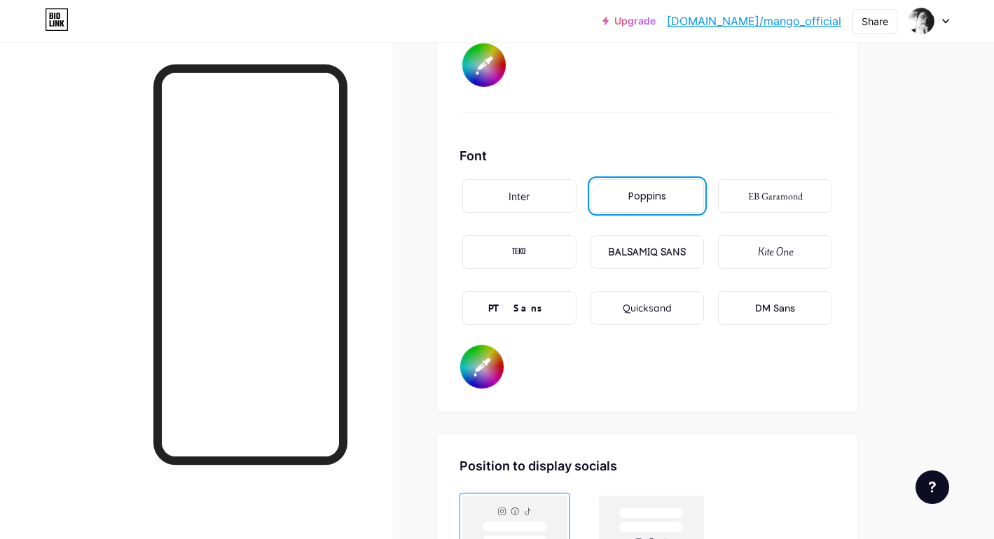
click at [758, 201] on div "EB Garamond" at bounding box center [775, 196] width 55 height 15
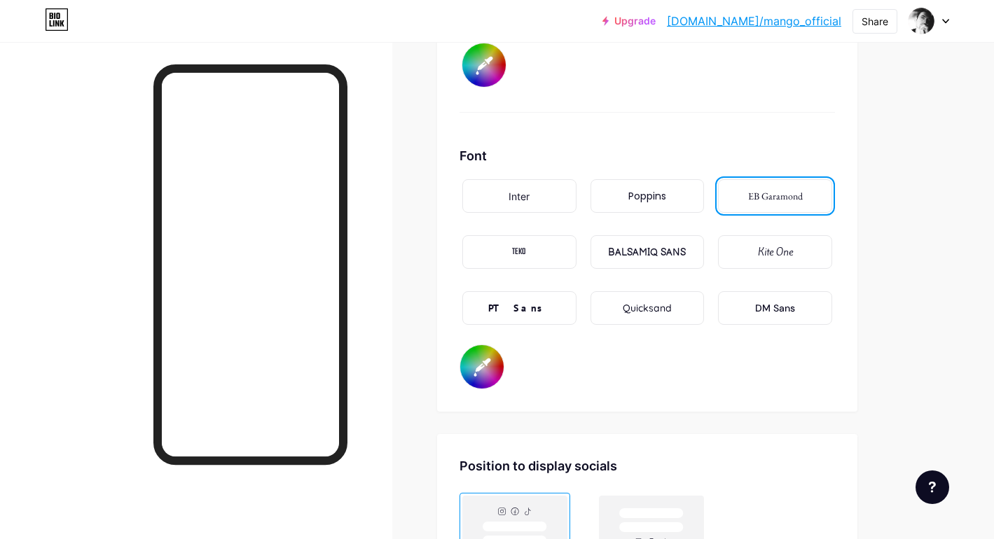
scroll to position [2387, 0]
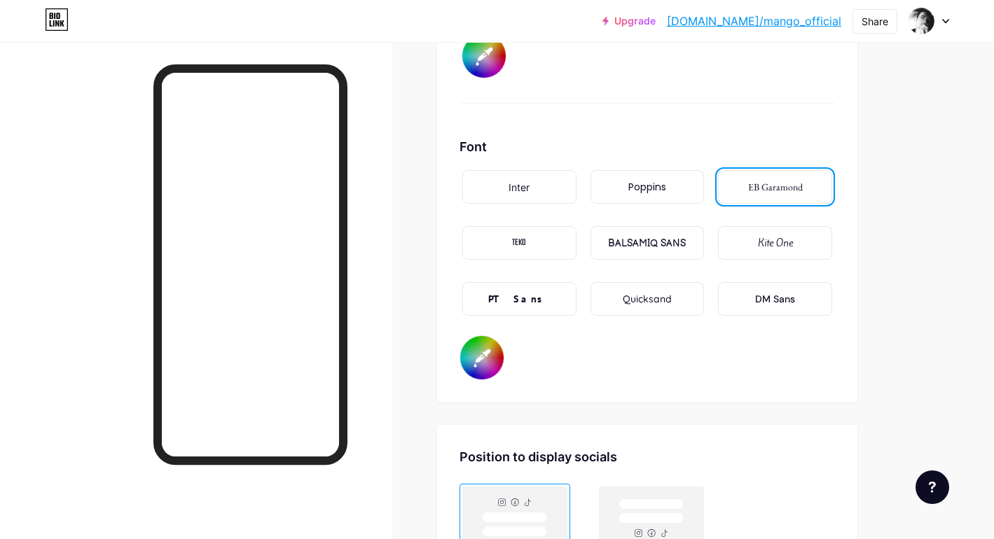
click at [552, 247] on div "TEKO" at bounding box center [519, 243] width 114 height 34
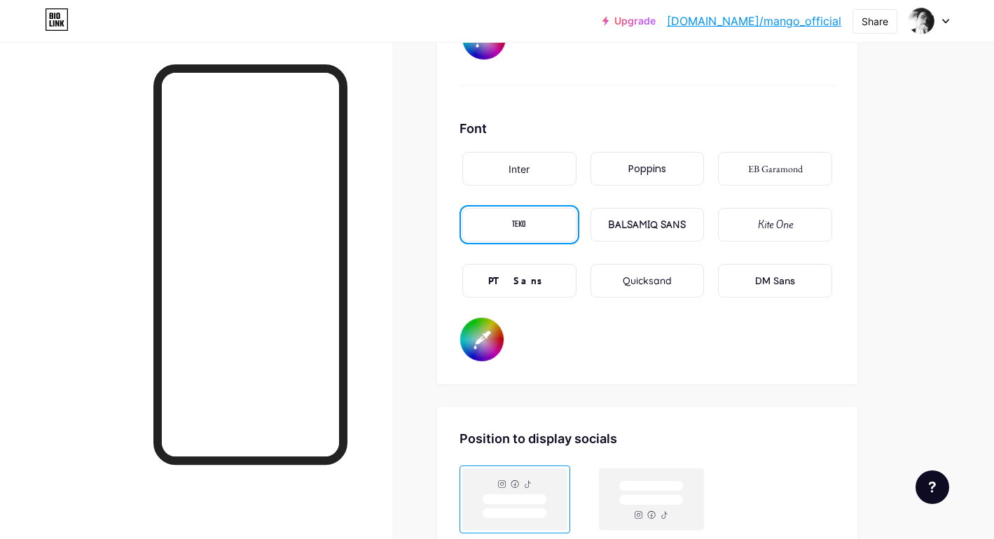
click at [630, 237] on div "BALSAMIQ SANS" at bounding box center [647, 225] width 114 height 34
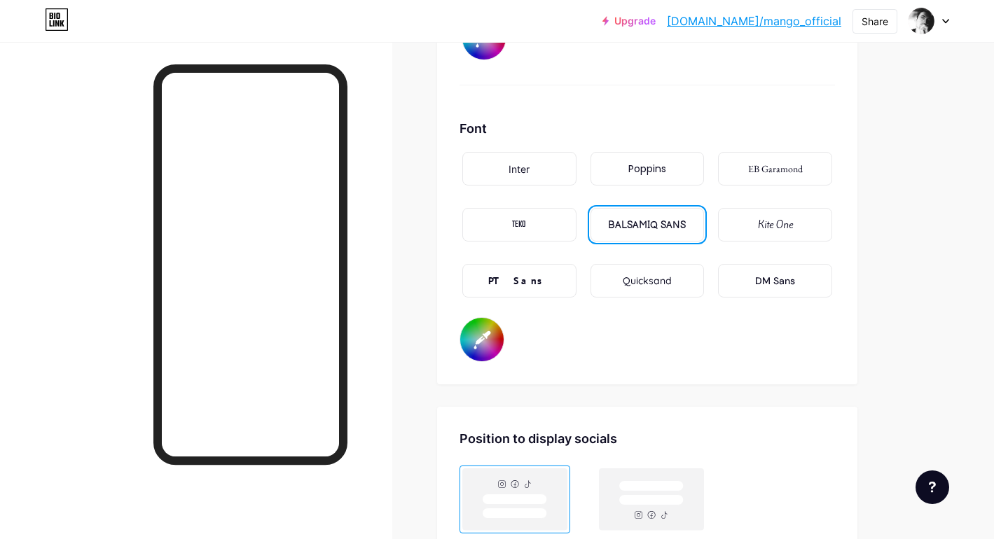
click at [806, 233] on div "Kite One" at bounding box center [775, 225] width 114 height 34
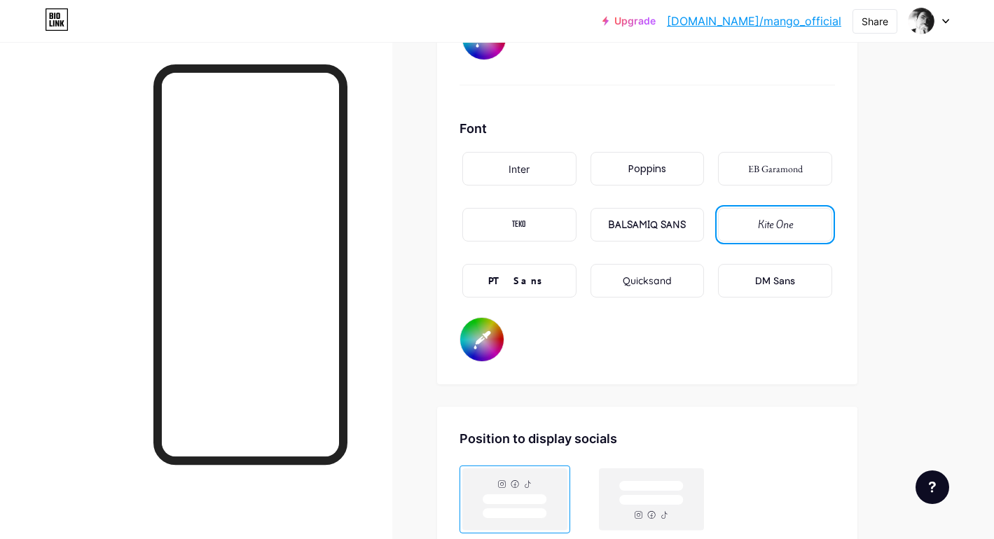
scroll to position [2424, 0]
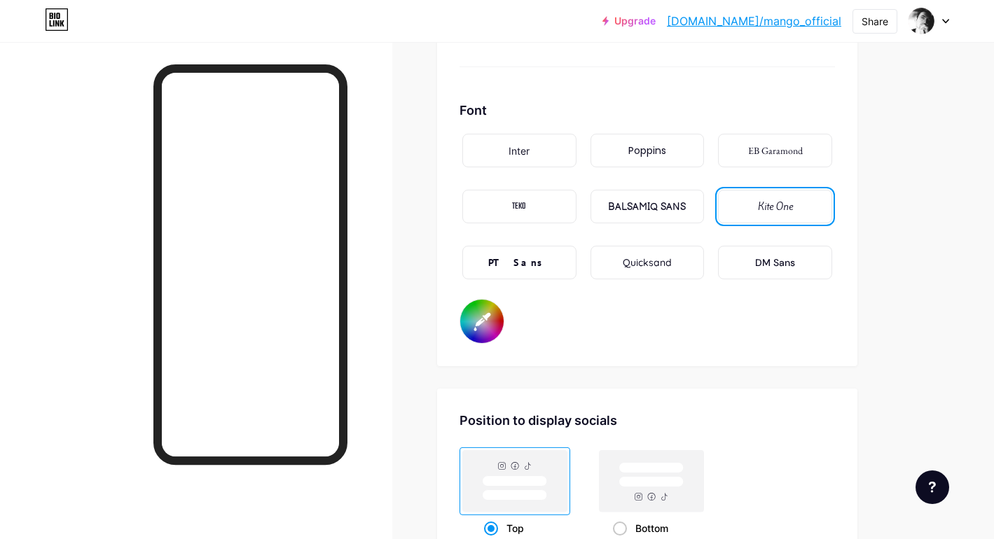
click at [533, 266] on div "PT Sans" at bounding box center [519, 263] width 62 height 15
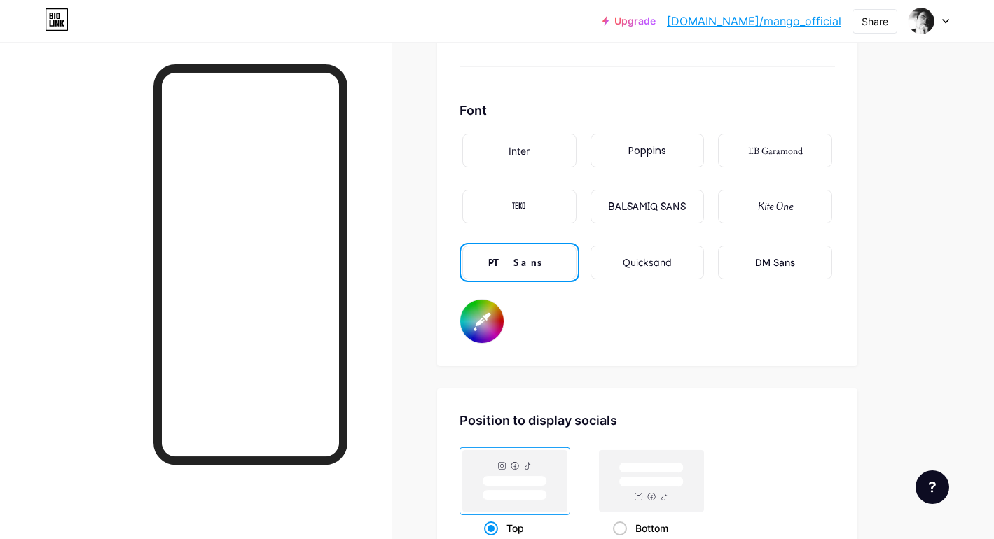
scroll to position [2583, 0]
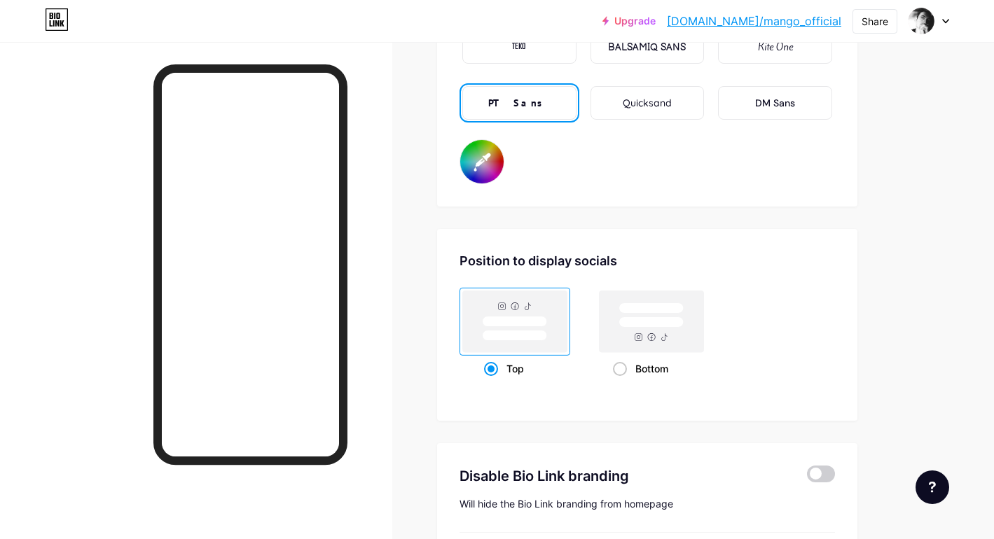
click at [650, 110] on div "Quicksand" at bounding box center [647, 103] width 49 height 15
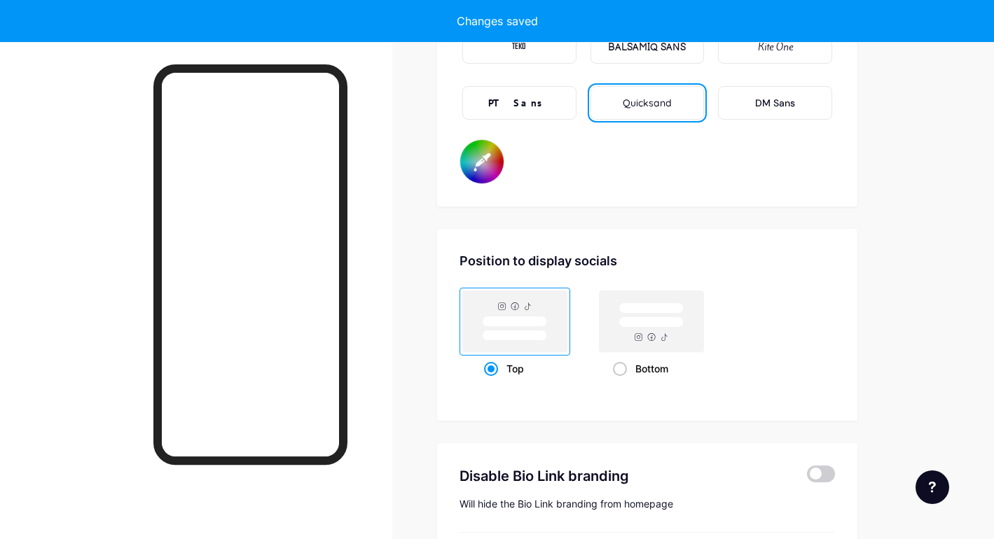
type input "#ffffff"
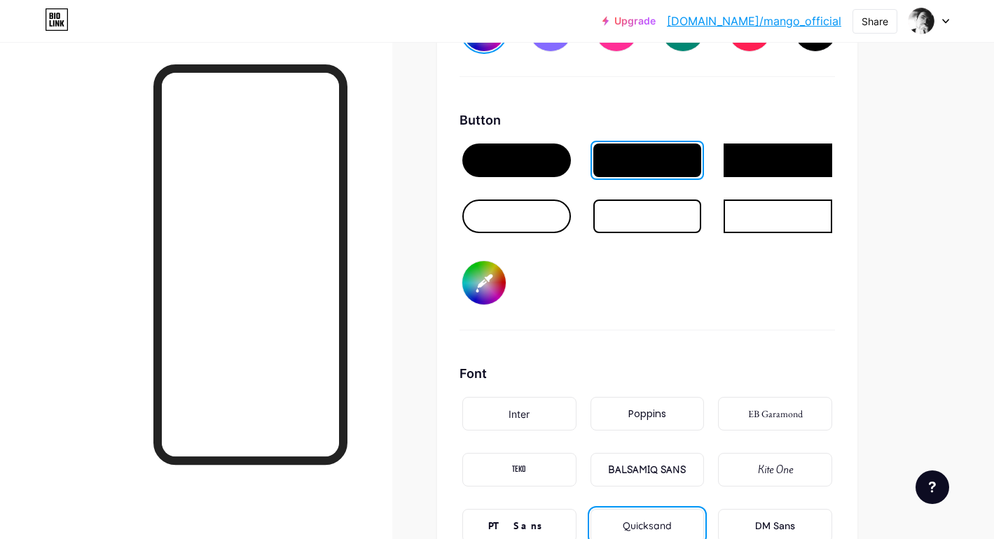
scroll to position [2178, 0]
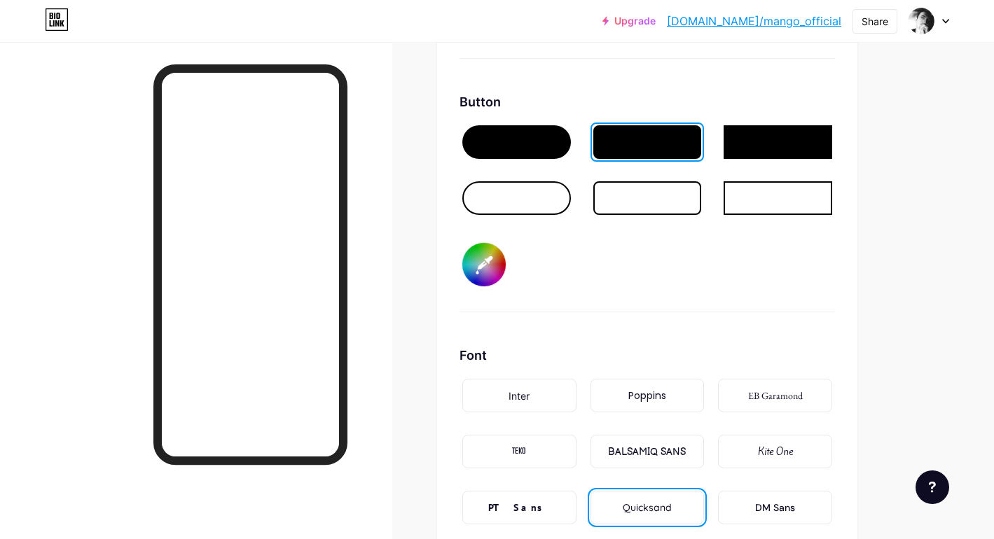
click at [469, 263] on input "#efefef" at bounding box center [483, 264] width 43 height 43
type input "#efecef"
type input "#ffffff"
type input "#efebef"
type input "#ffffff"
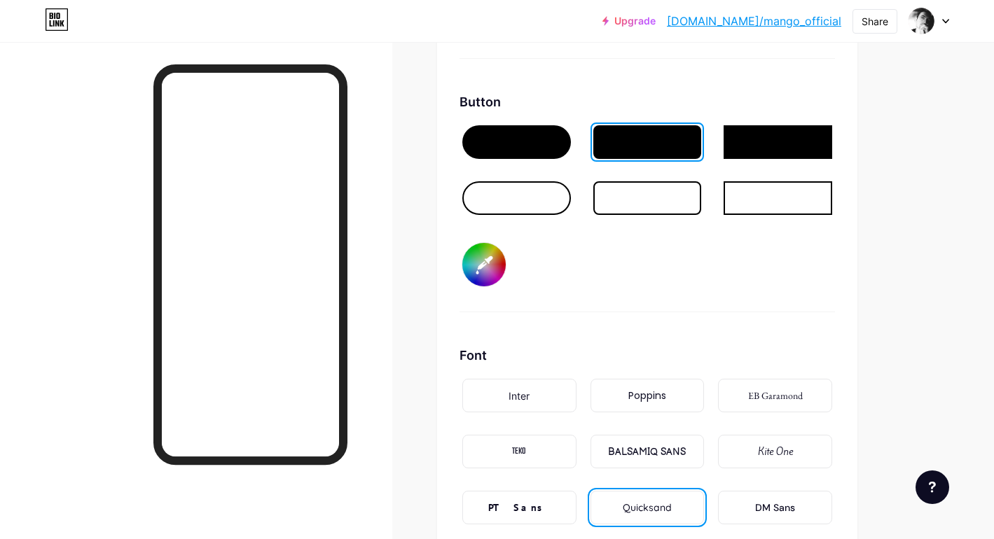
type input "#efdfef"
type input "#ffffff"
type input "#efd1ef"
type input "#ffffff"
type input "#efb9ef"
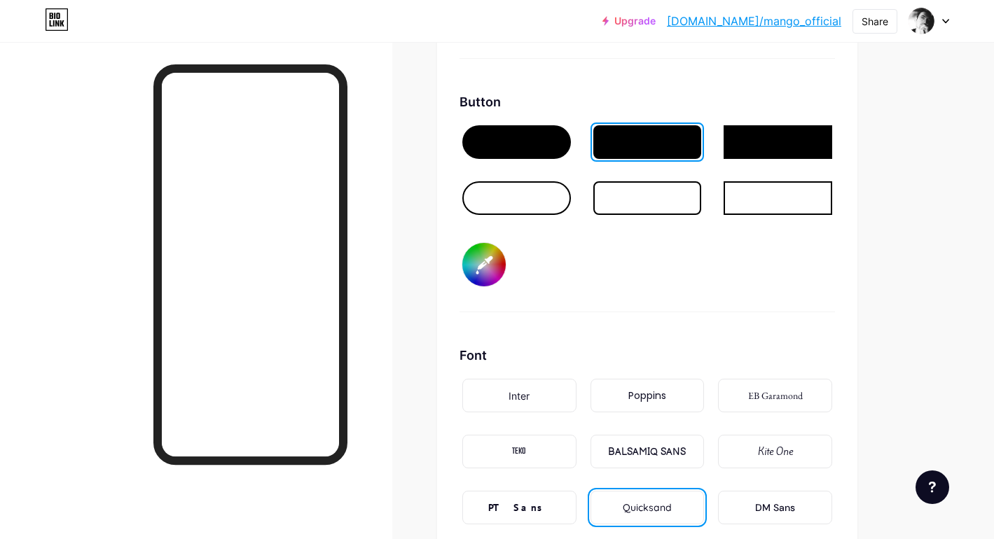
type input "#ffffff"
type input "#ef9bef"
type input "#ffffff"
type input "#ef7bef"
type input "#ffffff"
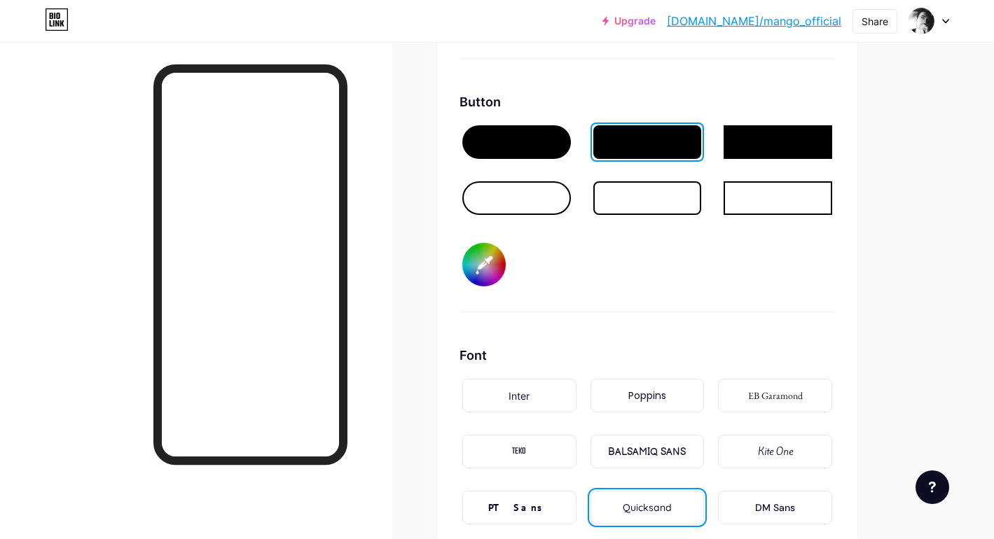
type input "#ef6aef"
type input "#ffffff"
type input "#ef57ef"
type input "#ffffff"
type input "#ef4aef"
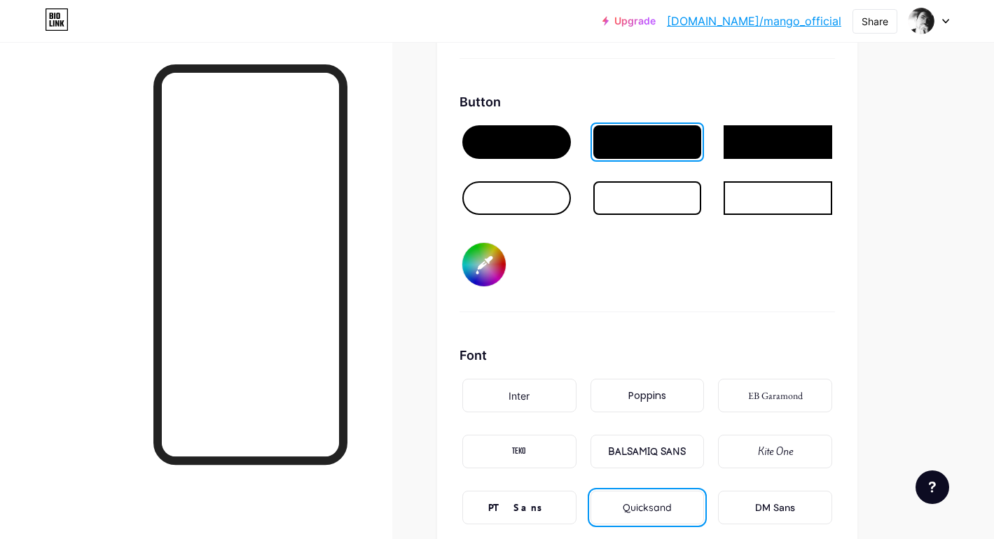
type input "#ffffff"
type input "#ef48ef"
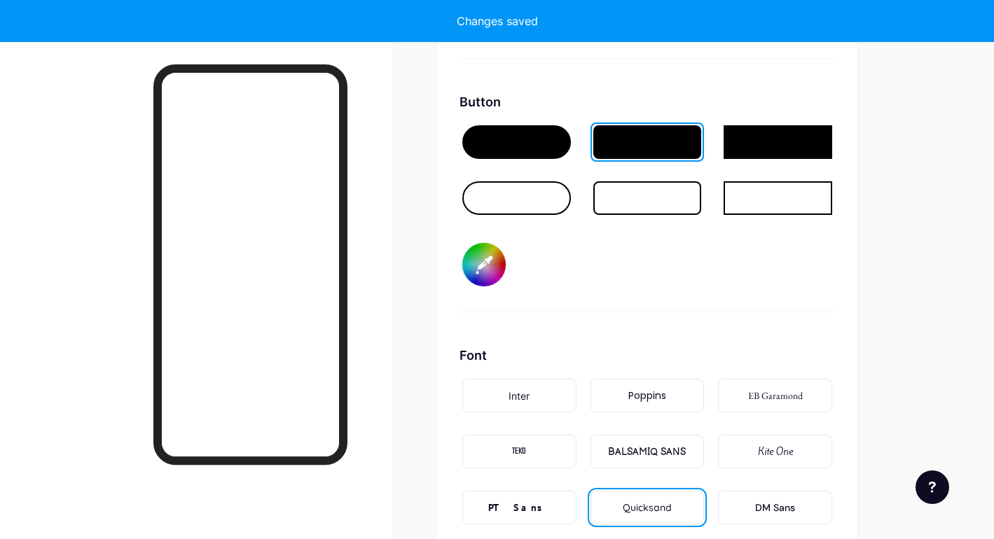
type input "#ffffff"
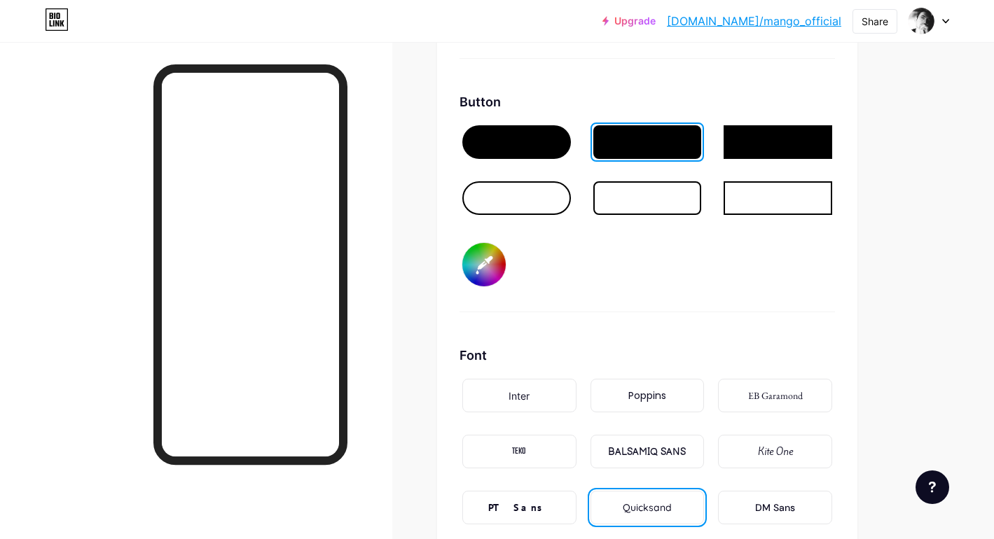
type input "#f0f2f5"
click at [712, 280] on div "Button #f0f2f5" at bounding box center [646, 202] width 375 height 220
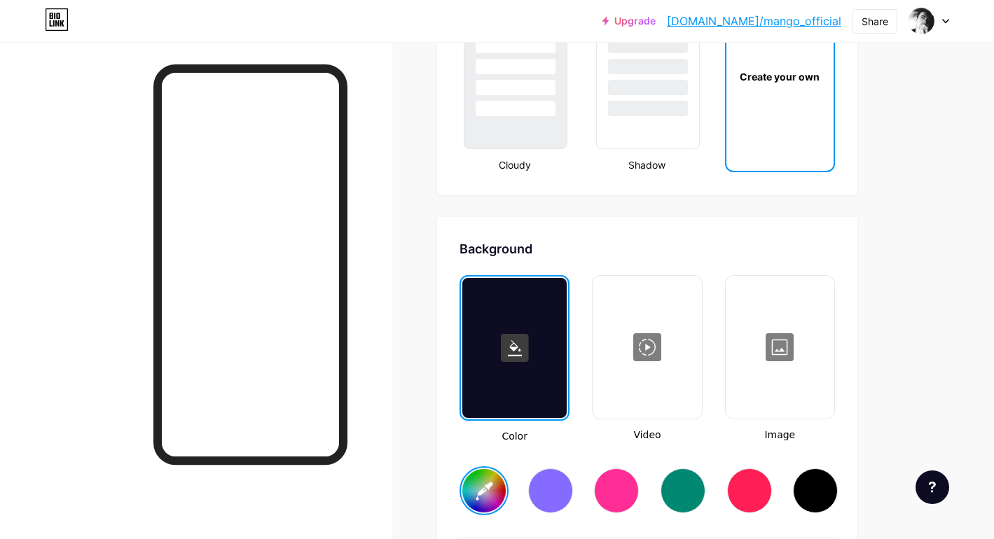
scroll to position [1763, 0]
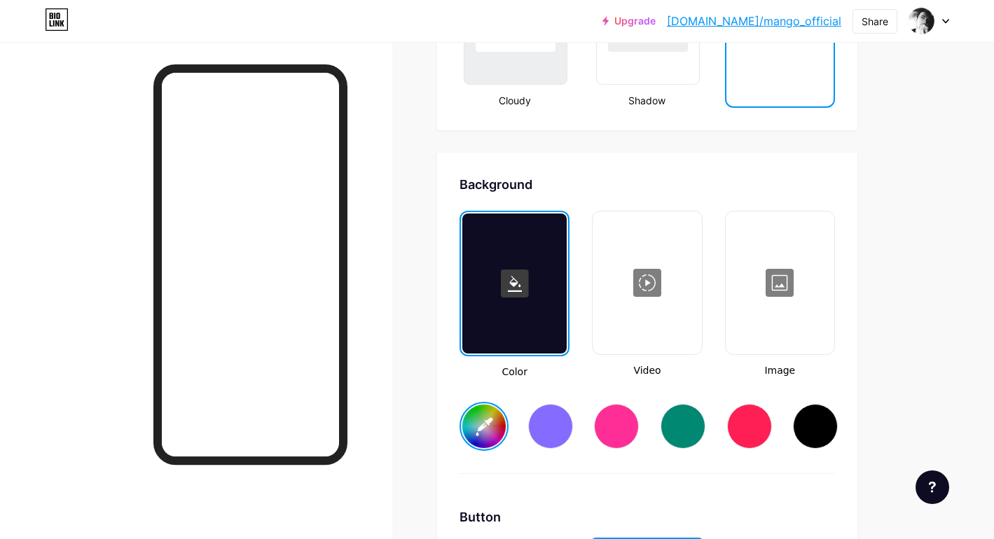
click at [492, 422] on input "#ffffff" at bounding box center [483, 426] width 43 height 43
click at [815, 426] on div at bounding box center [815, 426] width 45 height 45
click at [825, 436] on div at bounding box center [815, 426] width 45 height 45
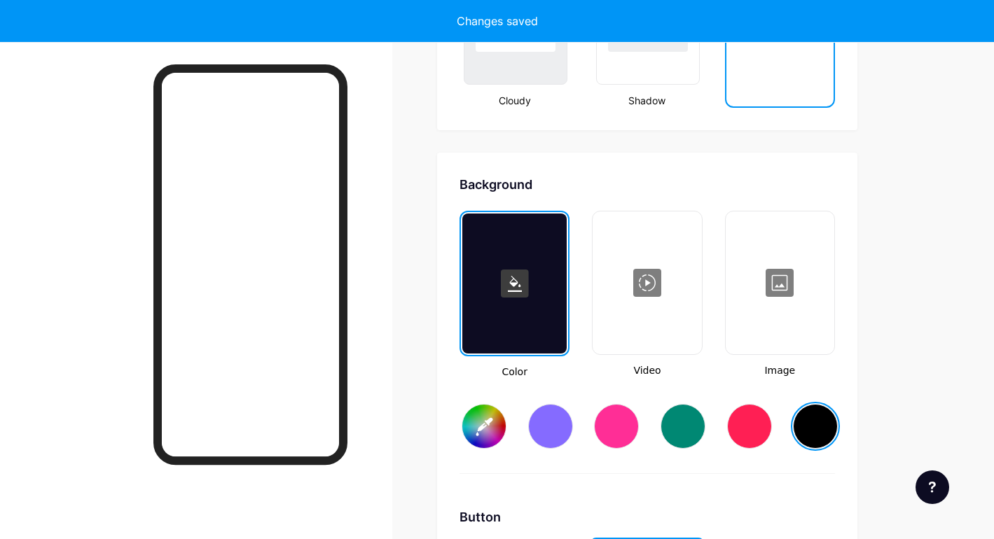
click at [471, 434] on input "#000000" at bounding box center [483, 426] width 43 height 43
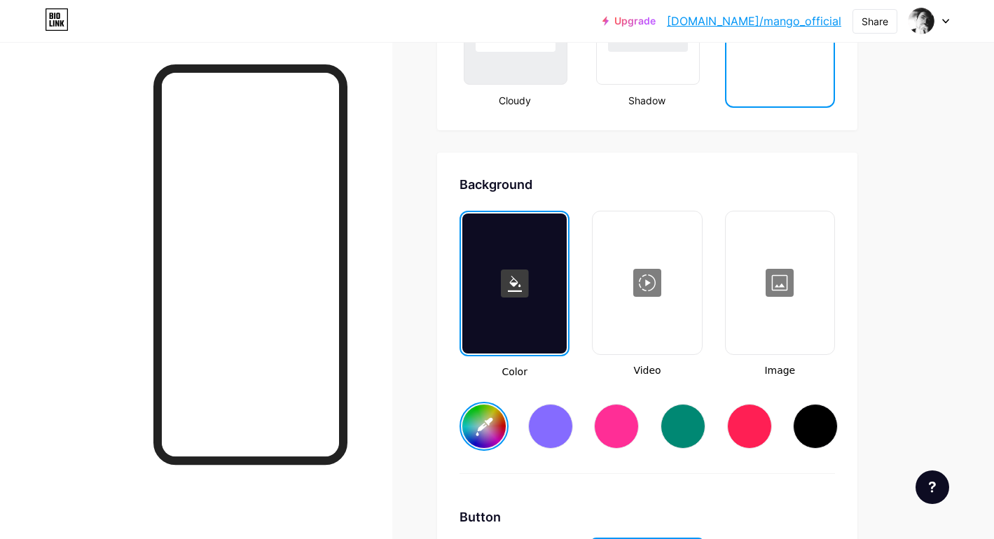
click at [492, 435] on input "#ff2600" at bounding box center [483, 426] width 43 height 43
click at [495, 417] on input "#ffffff" at bounding box center [483, 426] width 43 height 43
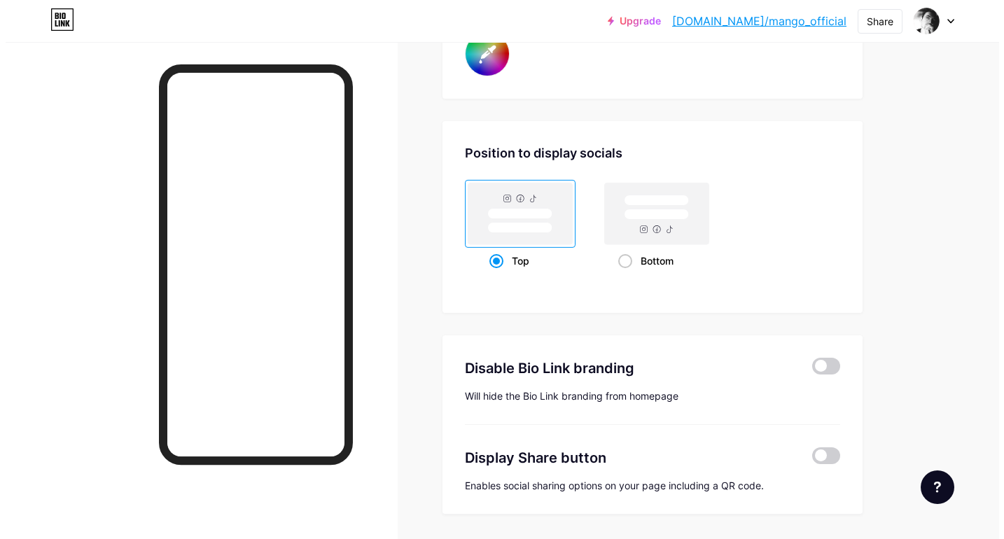
scroll to position [2737, 0]
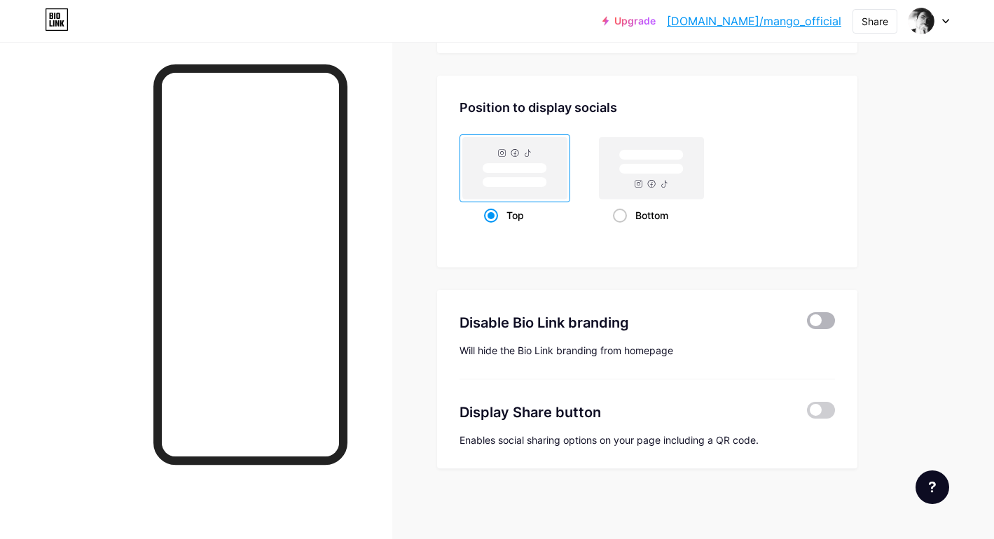
click at [831, 320] on span at bounding box center [821, 320] width 28 height 17
click at [807, 324] on input "checkbox" at bounding box center [807, 324] width 0 height 0
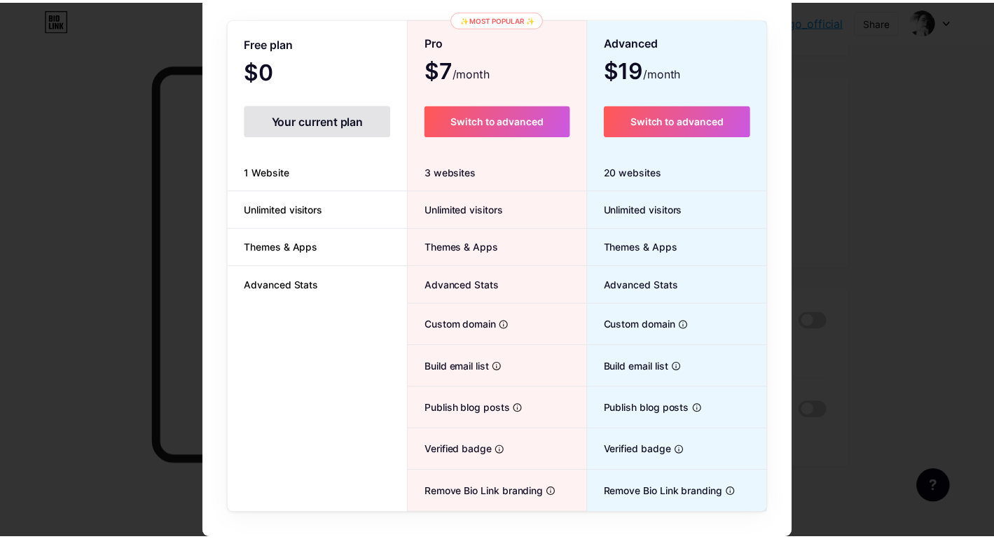
scroll to position [0, 0]
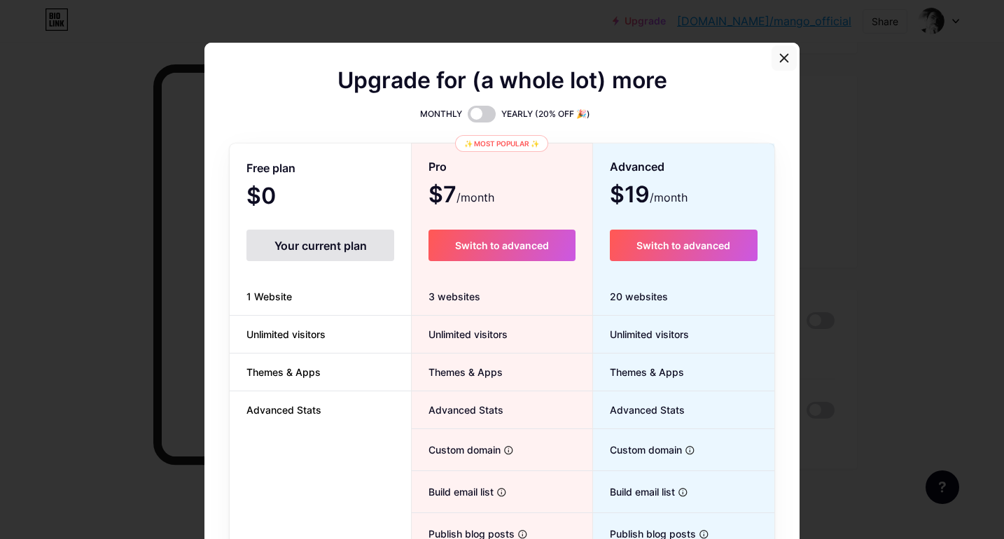
click at [781, 62] on icon at bounding box center [785, 59] width 8 height 8
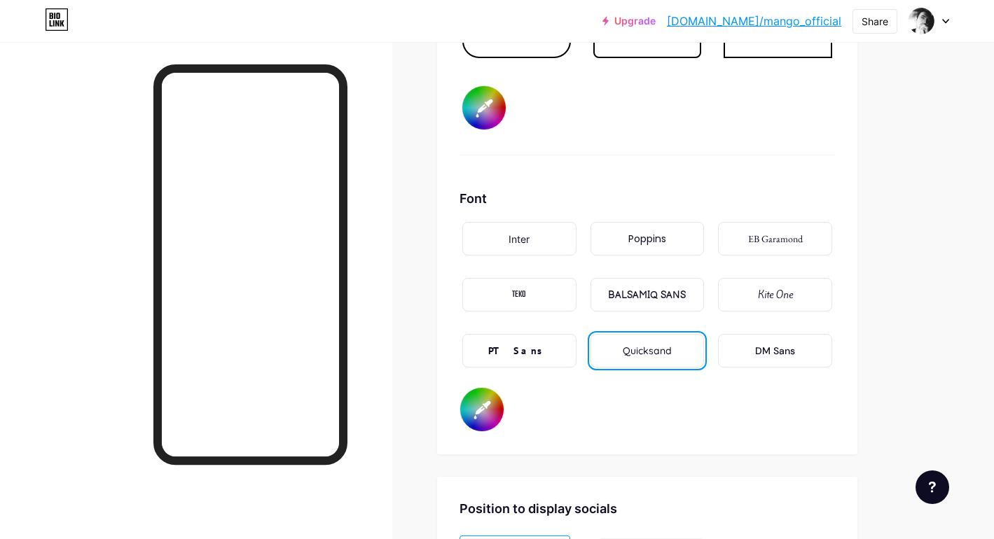
scroll to position [2737, 0]
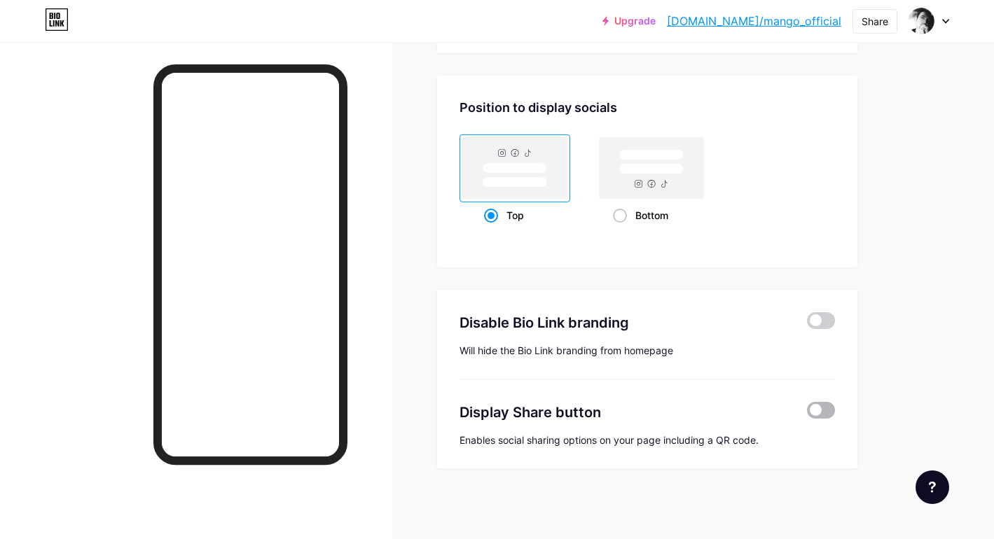
click at [824, 413] on span at bounding box center [821, 410] width 28 height 17
click at [807, 414] on input "checkbox" at bounding box center [807, 414] width 0 height 0
click at [816, 413] on span at bounding box center [821, 410] width 28 height 17
click at [807, 414] on input "checkbox" at bounding box center [807, 414] width 0 height 0
type input "#ffffff"
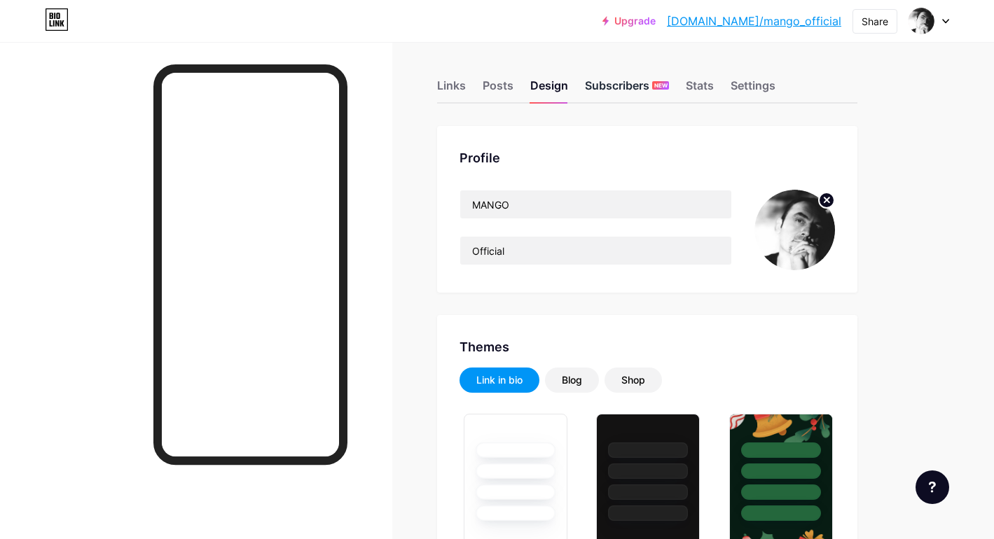
scroll to position [0, 0]
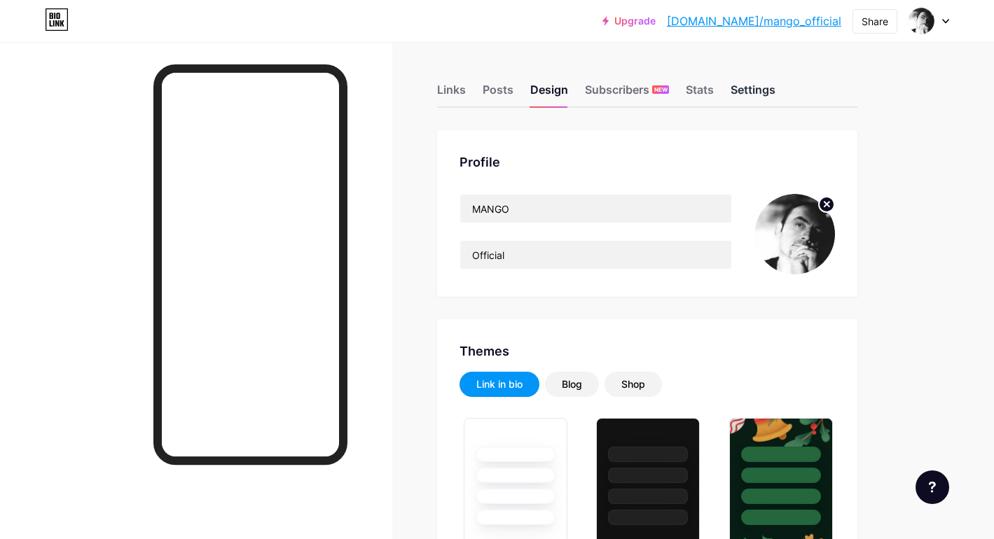
click at [763, 87] on div "Settings" at bounding box center [753, 93] width 45 height 25
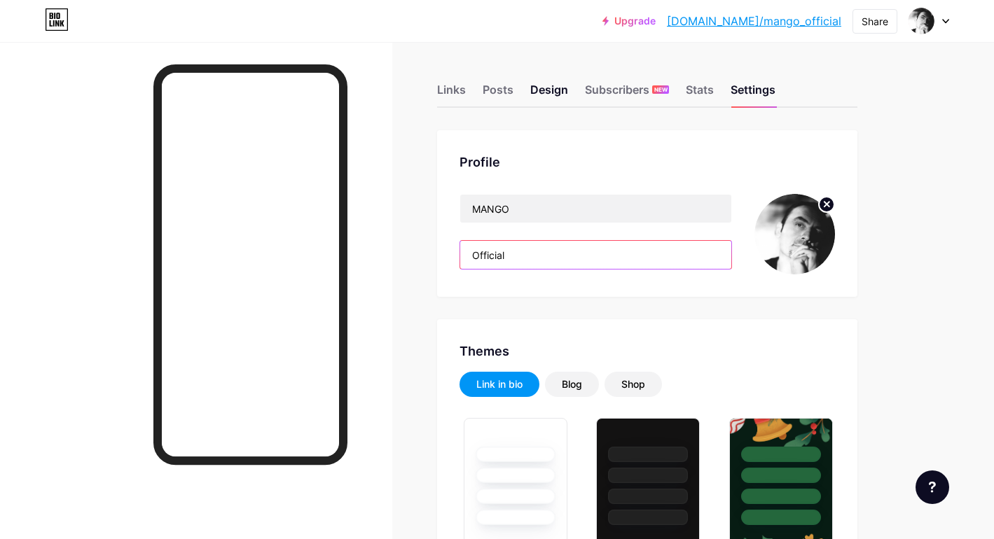
click at [465, 254] on input "Official" at bounding box center [595, 255] width 271 height 28
click at [478, 254] on input "Official" at bounding box center [595, 255] width 271 height 28
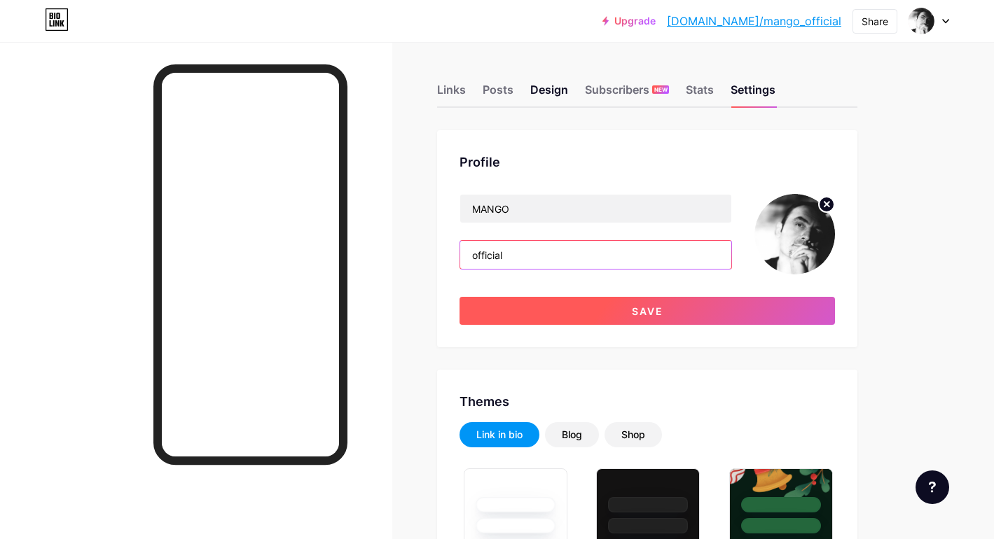
type input "official"
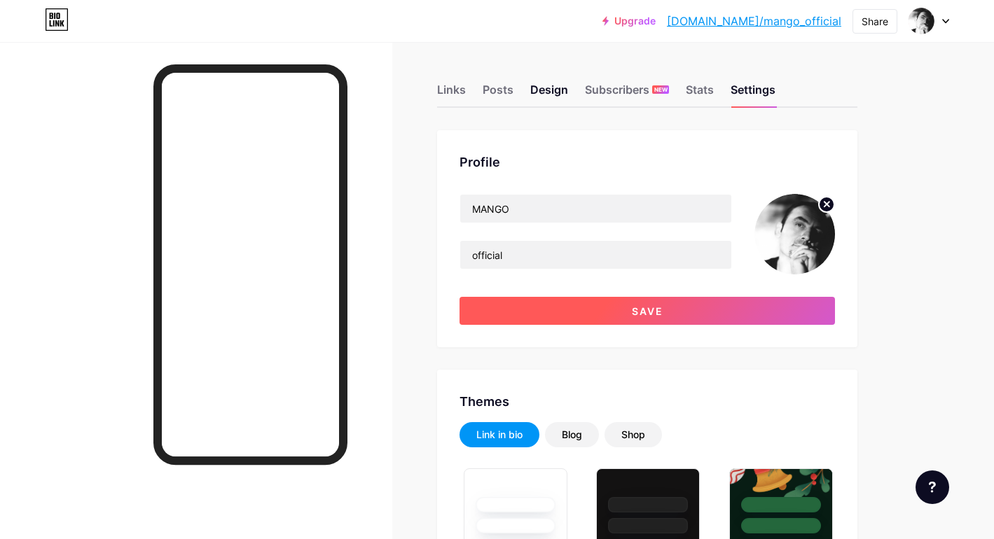
click at [693, 305] on button "Save" at bounding box center [646, 311] width 375 height 28
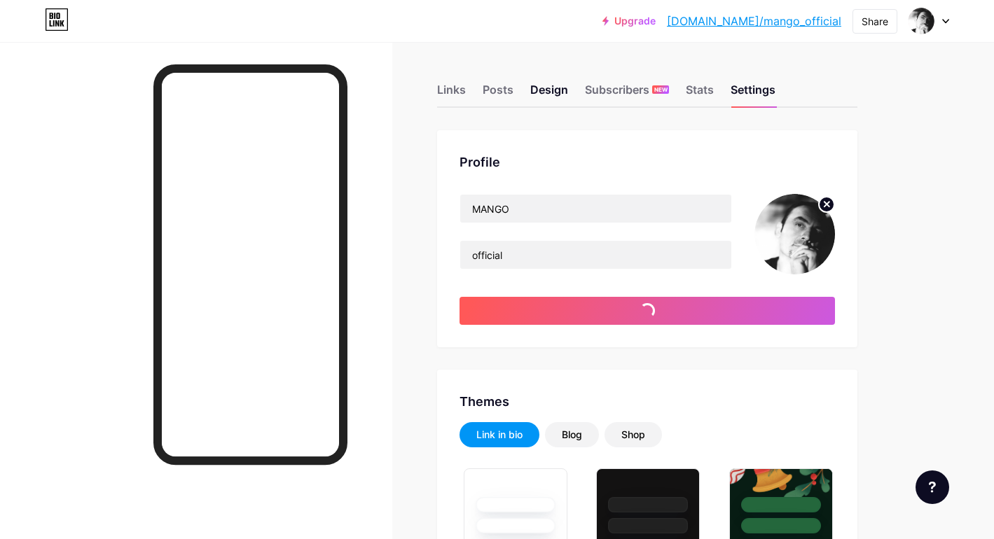
type input "#ffffff"
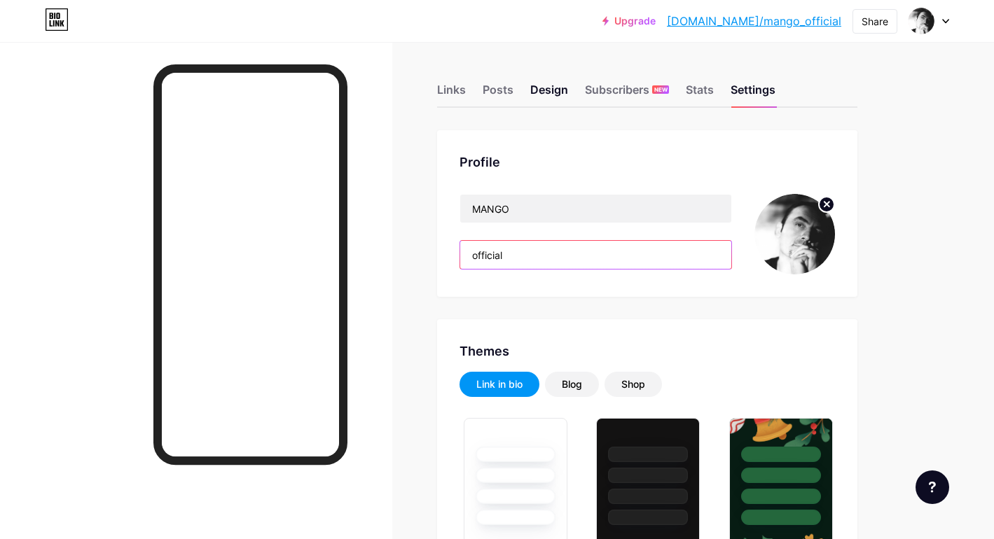
drag, startPoint x: 518, startPoint y: 256, endPoint x: 420, endPoint y: 249, distance: 98.3
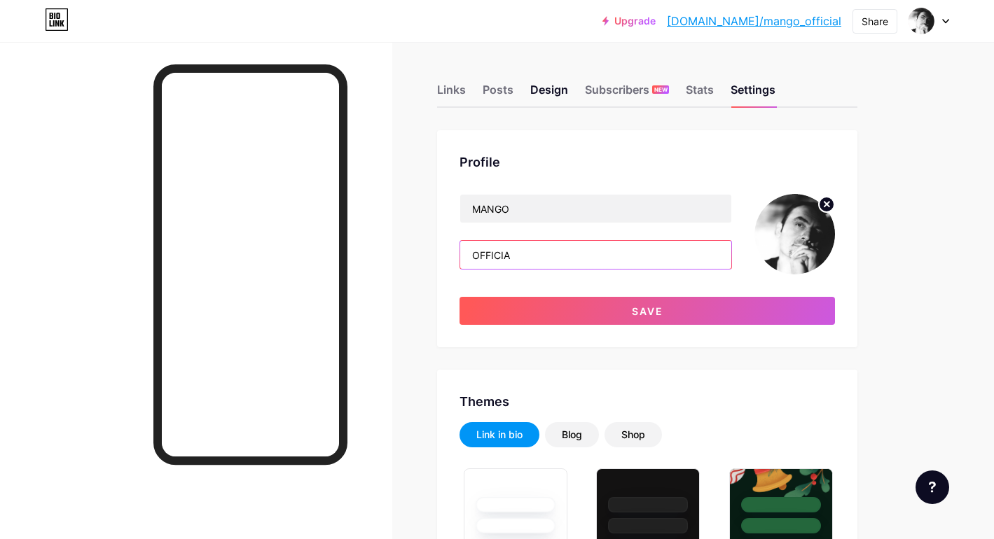
type input "OFFICIAL"
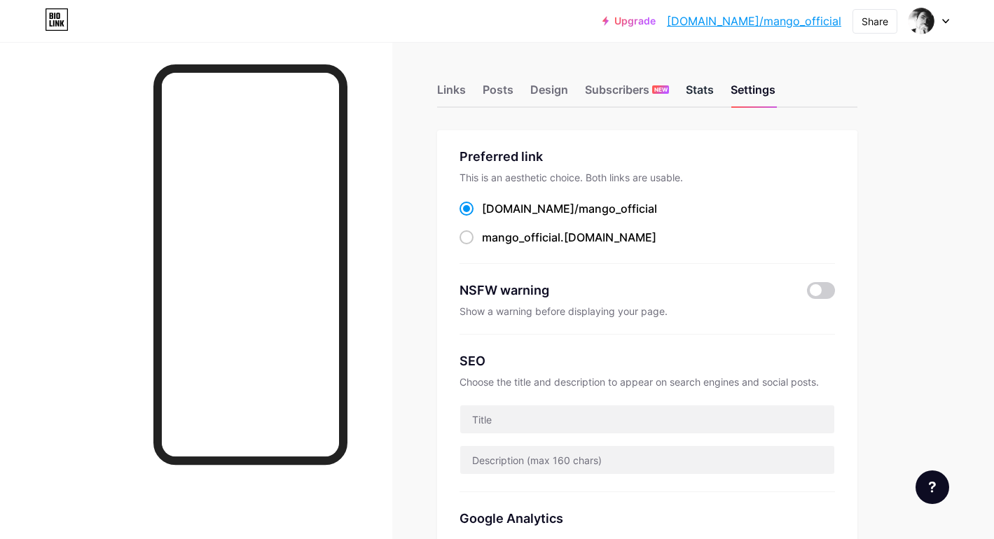
click at [702, 97] on div "Stats" at bounding box center [700, 93] width 28 height 25
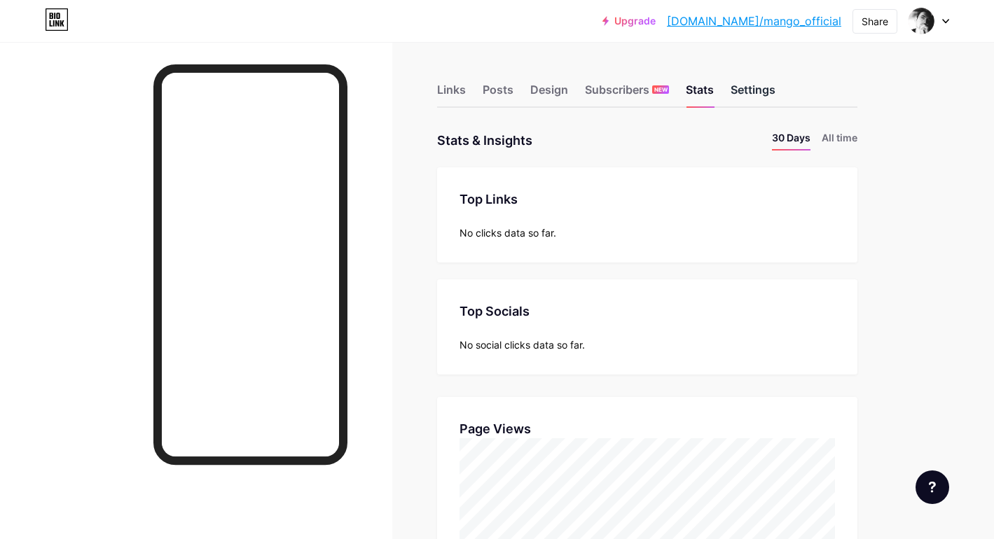
scroll to position [539, 994]
click at [759, 98] on div "Settings" at bounding box center [753, 93] width 45 height 25
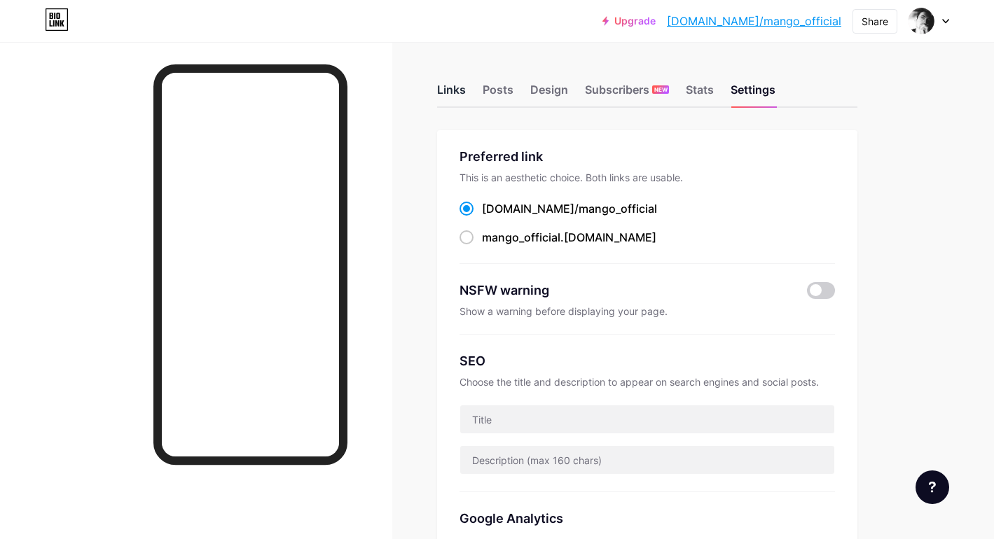
click at [457, 99] on div "Links" at bounding box center [451, 93] width 29 height 25
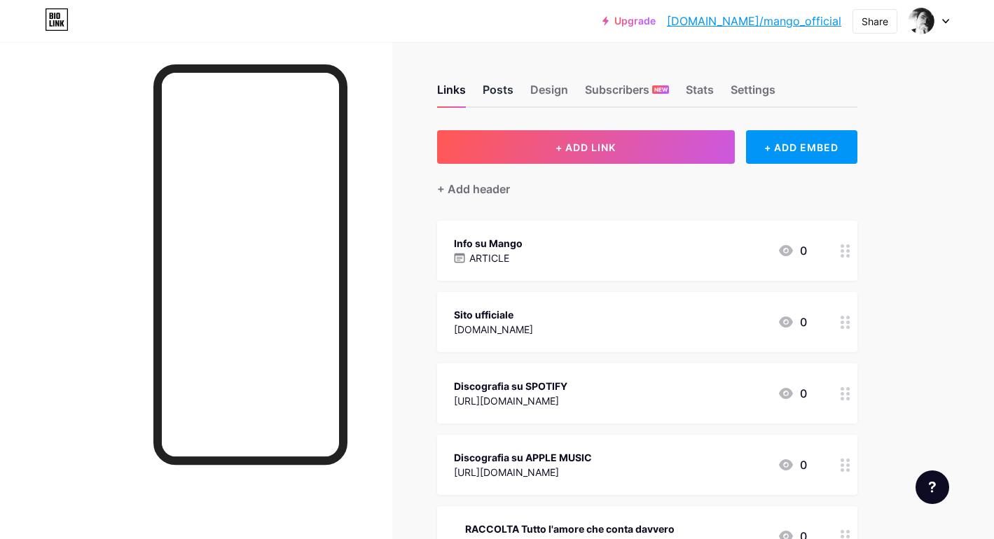
click at [488, 95] on div "Posts" at bounding box center [498, 93] width 31 height 25
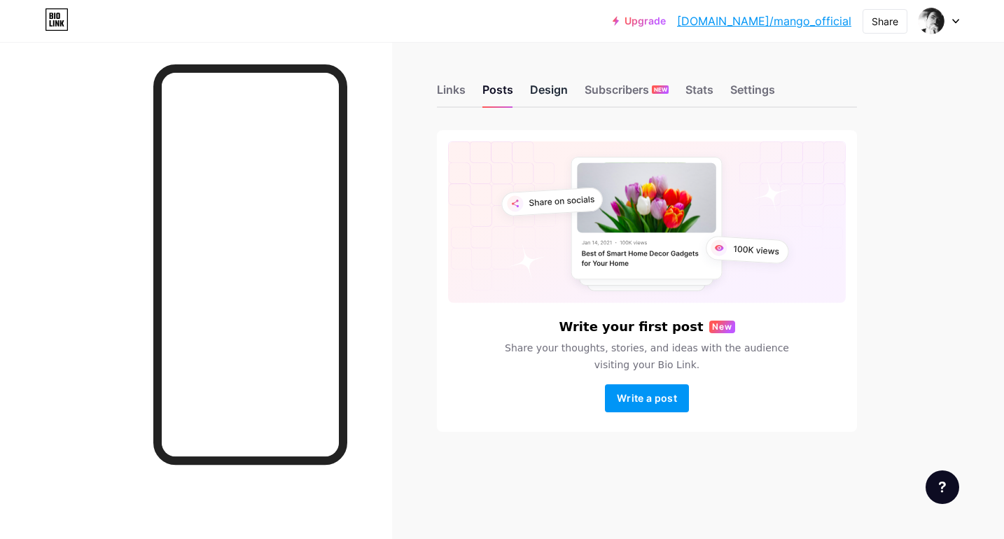
click at [558, 95] on div "Design" at bounding box center [549, 93] width 38 height 25
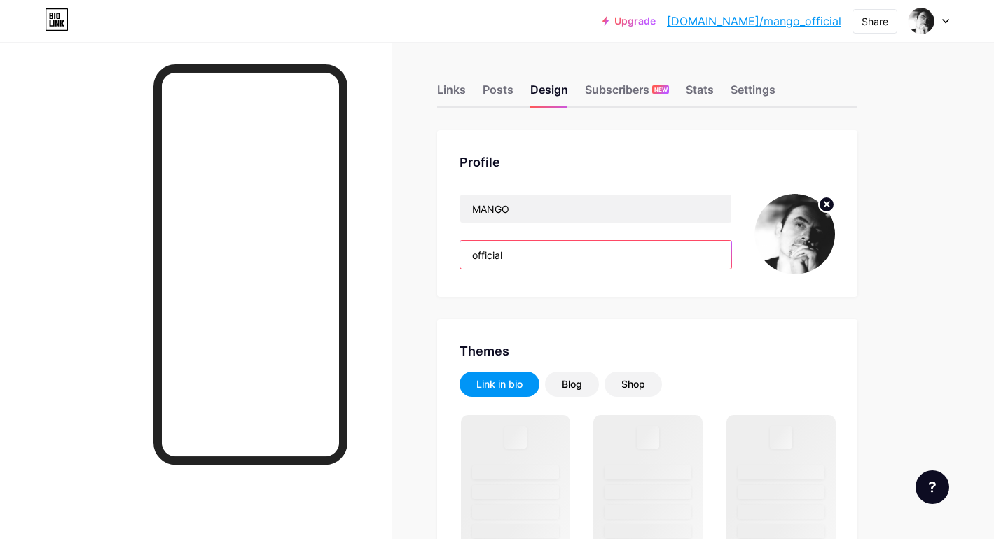
drag, startPoint x: 524, startPoint y: 251, endPoint x: 429, endPoint y: 251, distance: 94.6
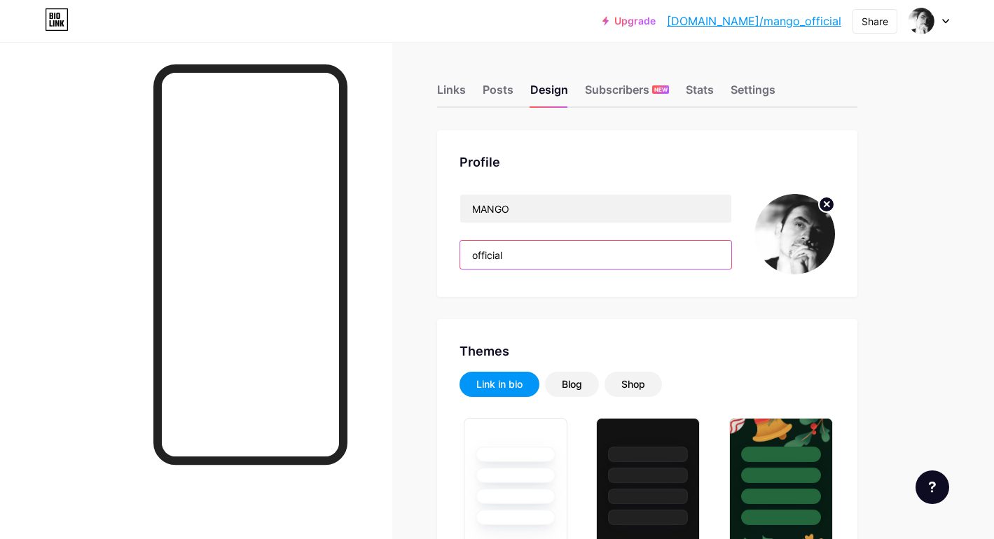
type input "#ffffff"
type input "#f0f2f5"
type input "#000000"
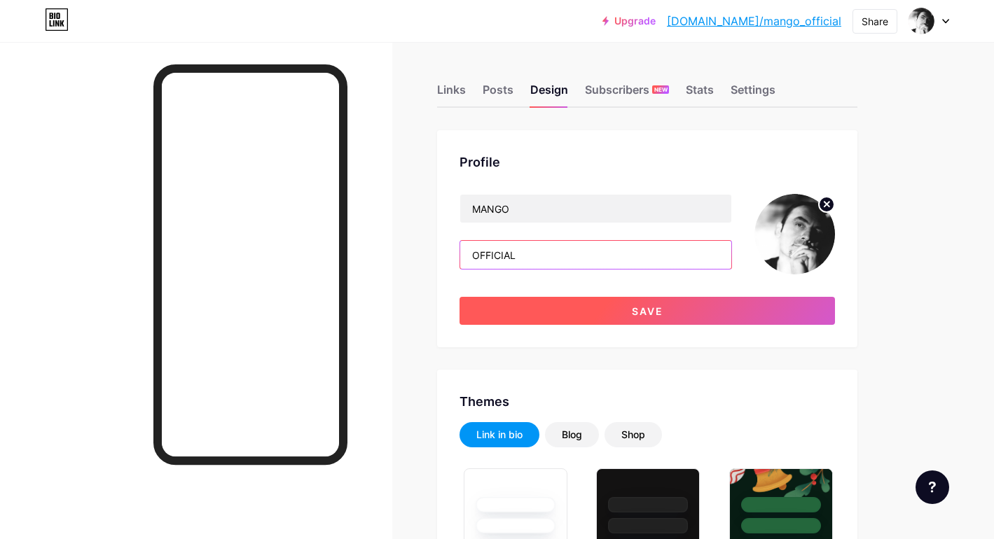
type input "OFFICIAL"
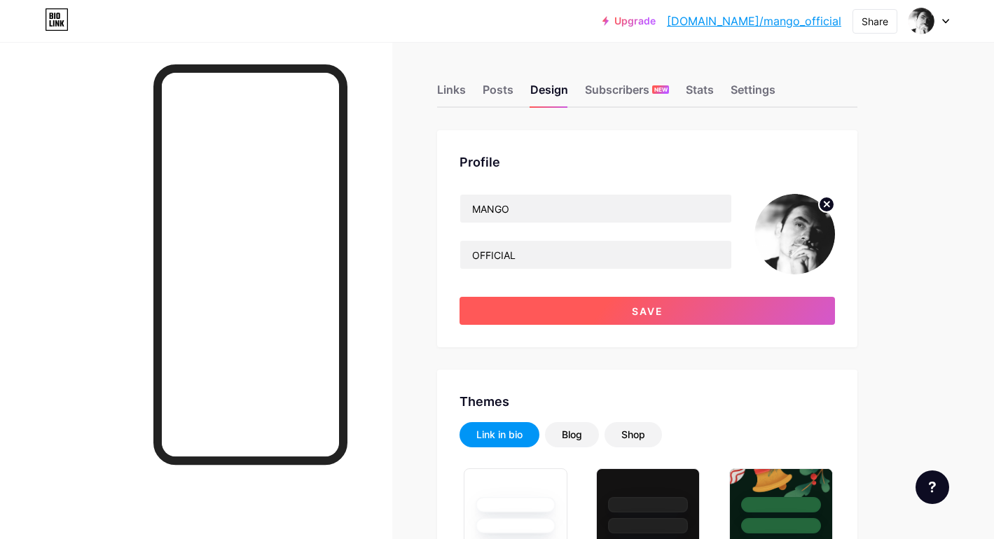
click at [625, 310] on button "Save" at bounding box center [646, 311] width 375 height 28
type input "#ffffff"
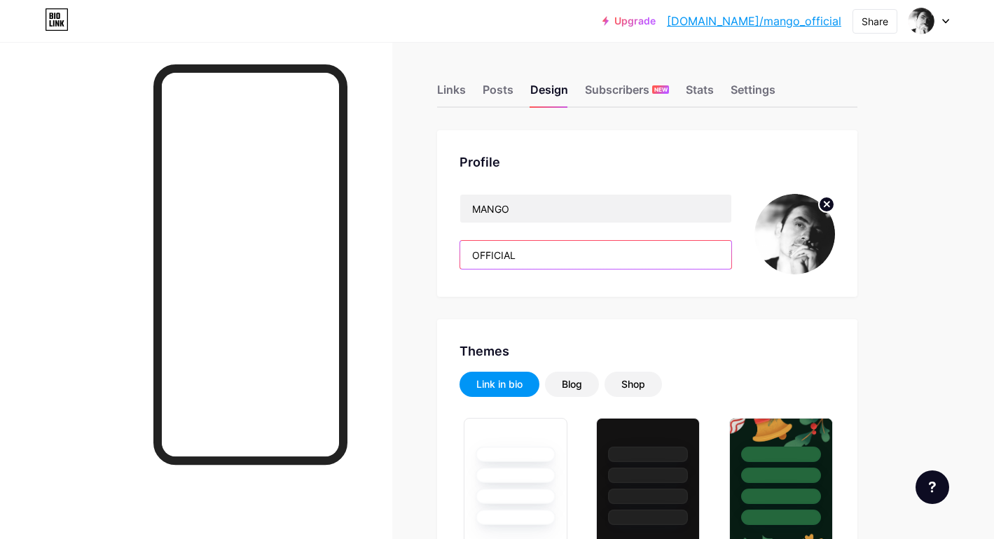
drag, startPoint x: 501, startPoint y: 255, endPoint x: 429, endPoint y: 250, distance: 71.6
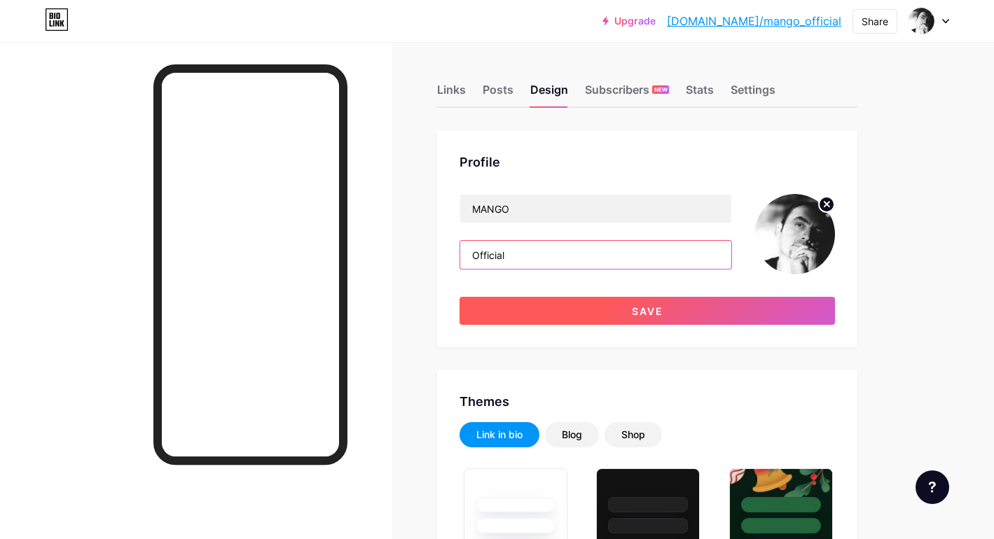
type input "Official"
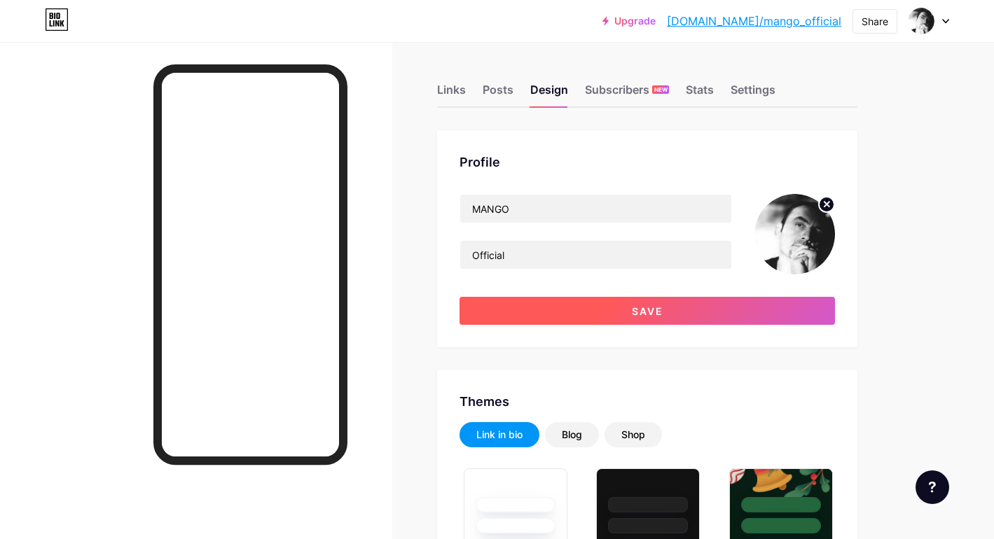
click at [626, 313] on button "Save" at bounding box center [646, 311] width 375 height 28
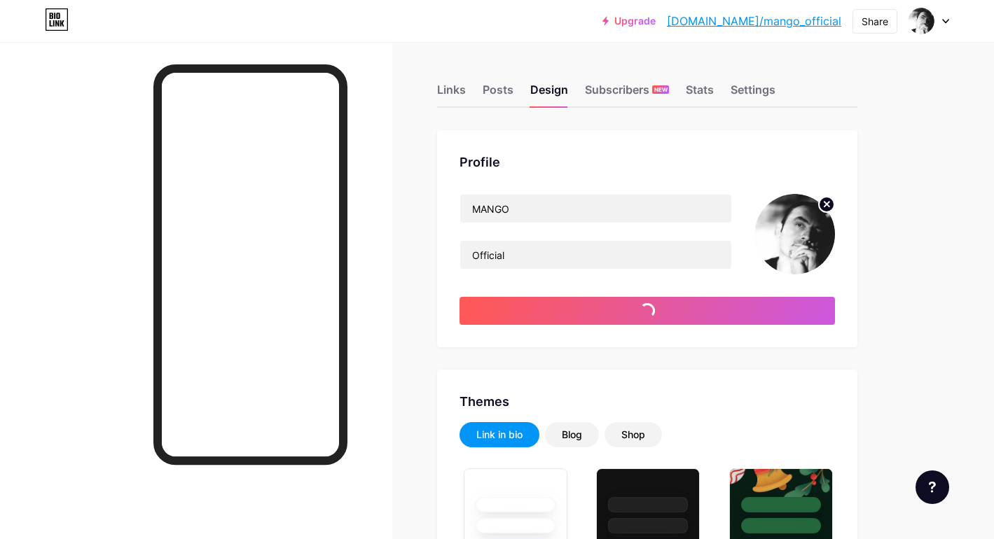
type input "#ffffff"
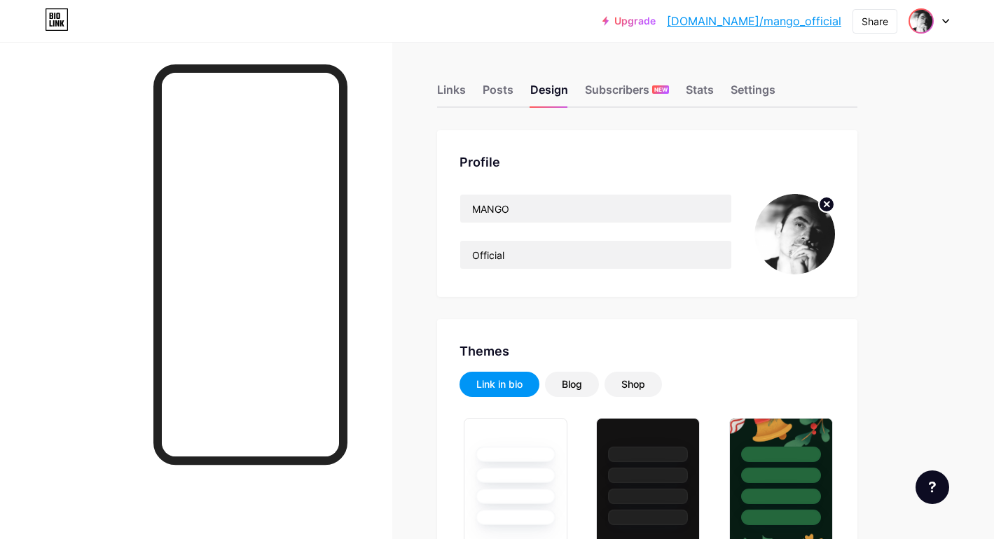
click at [925, 28] on img at bounding box center [921, 21] width 22 height 22
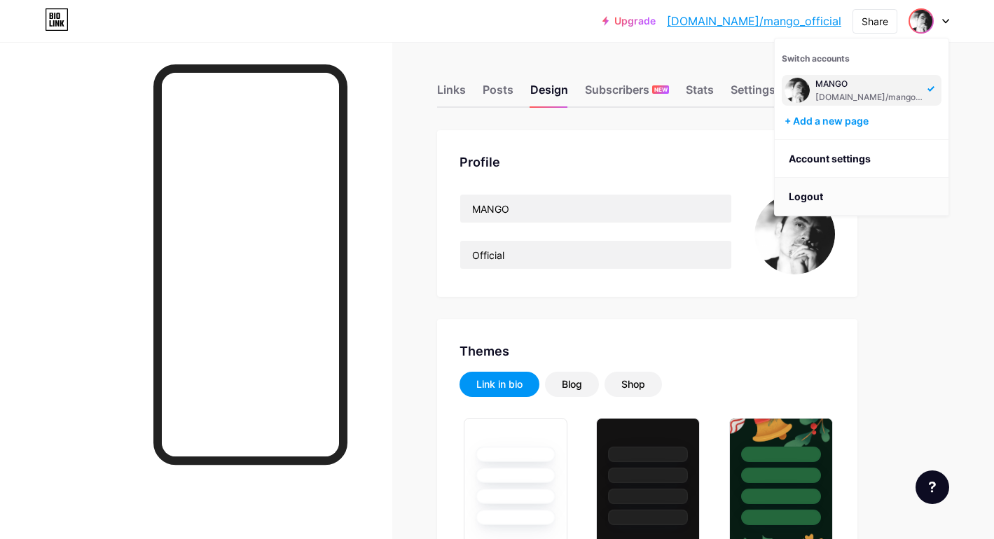
click at [808, 195] on li "Logout" at bounding box center [862, 197] width 174 height 38
